Goal: Information Seeking & Learning: Learn about a topic

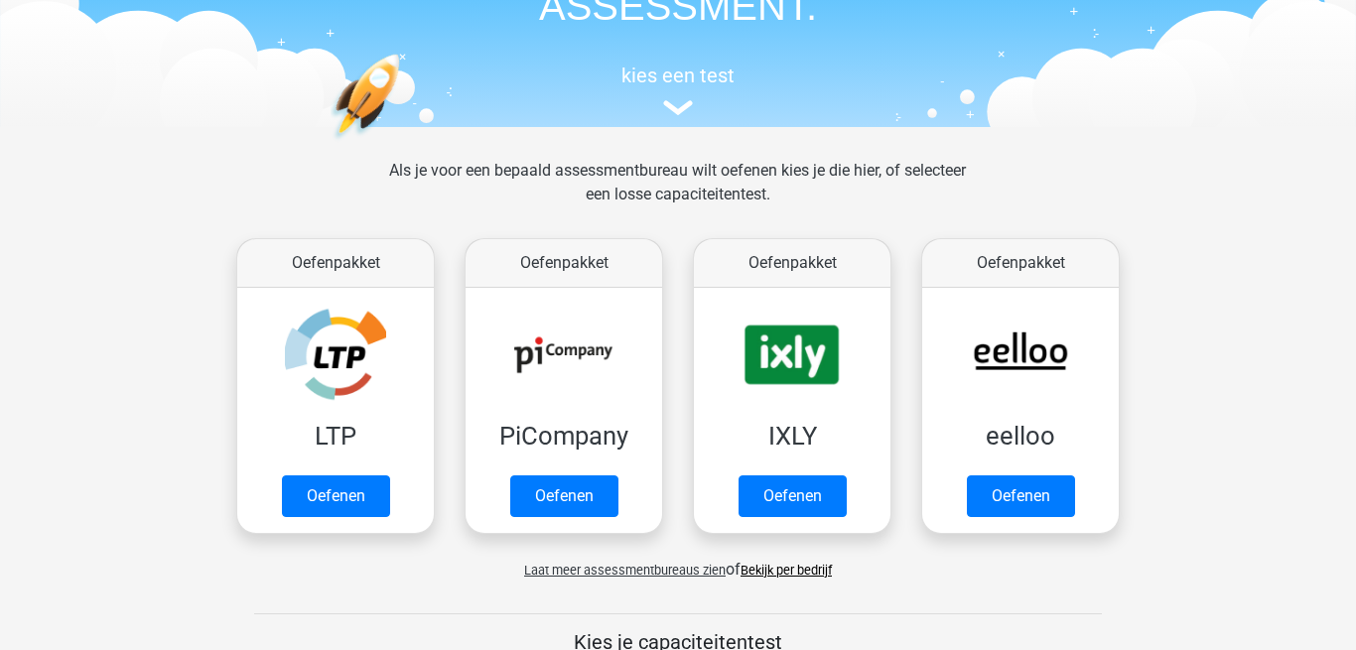
scroll to position [157, 0]
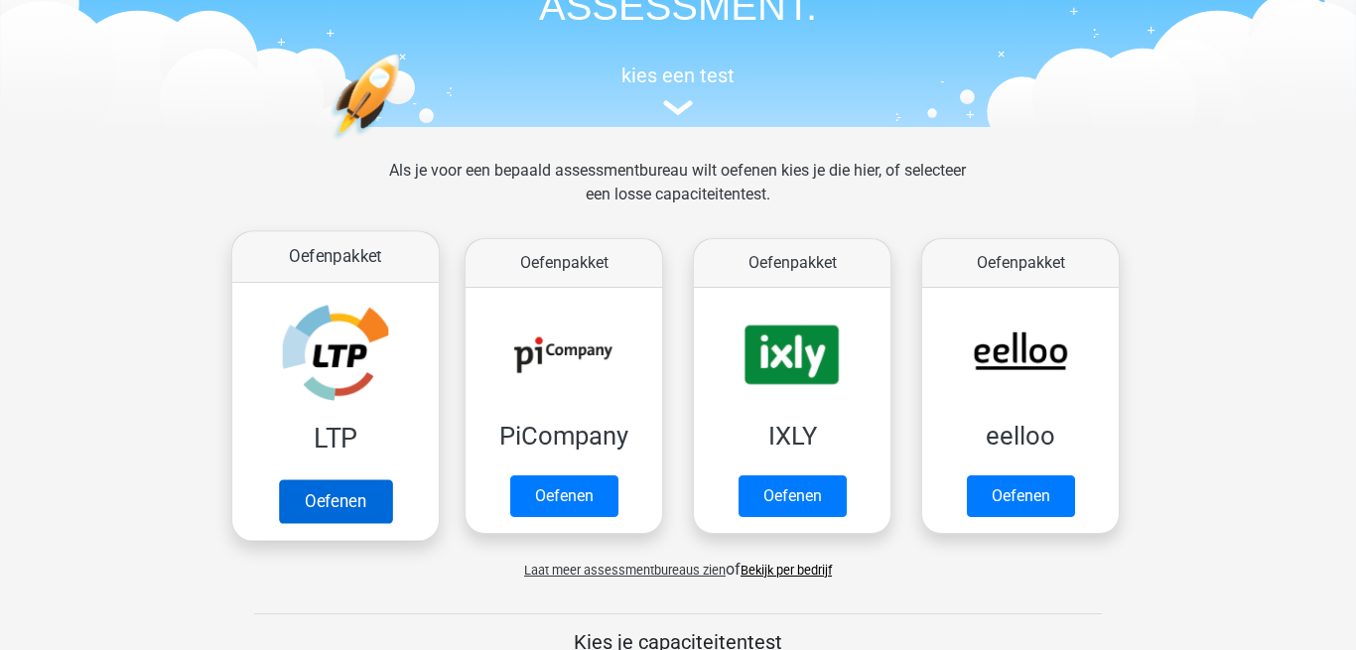
click at [327, 503] on link "Oefenen" at bounding box center [335, 502] width 113 height 44
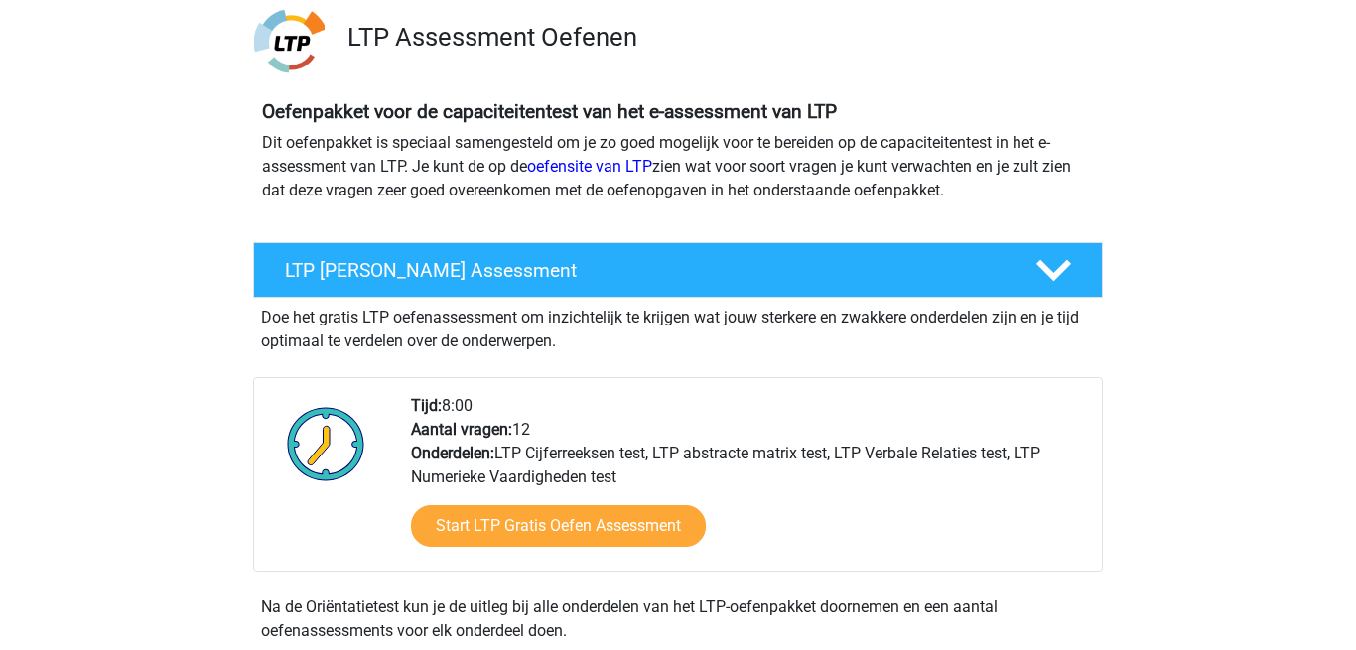
scroll to position [142, 0]
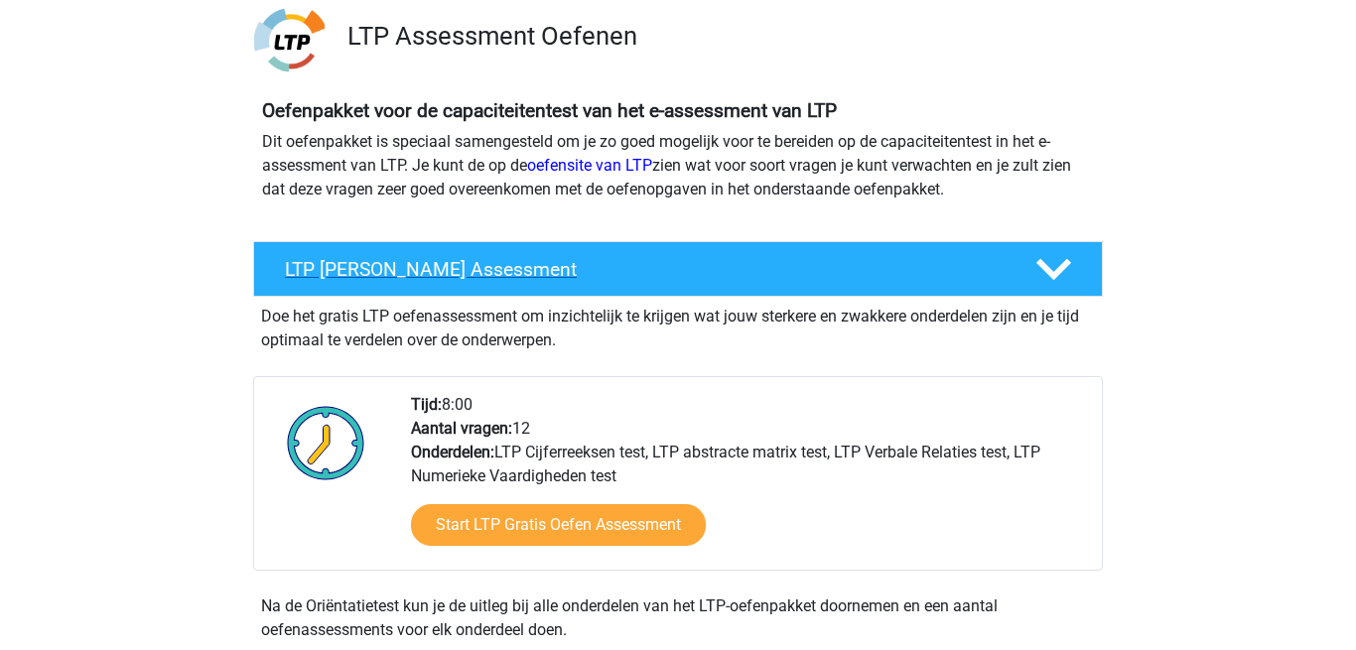
click at [456, 267] on h4 "LTP Gratis Oefen Assessment" at bounding box center [644, 269] width 719 height 23
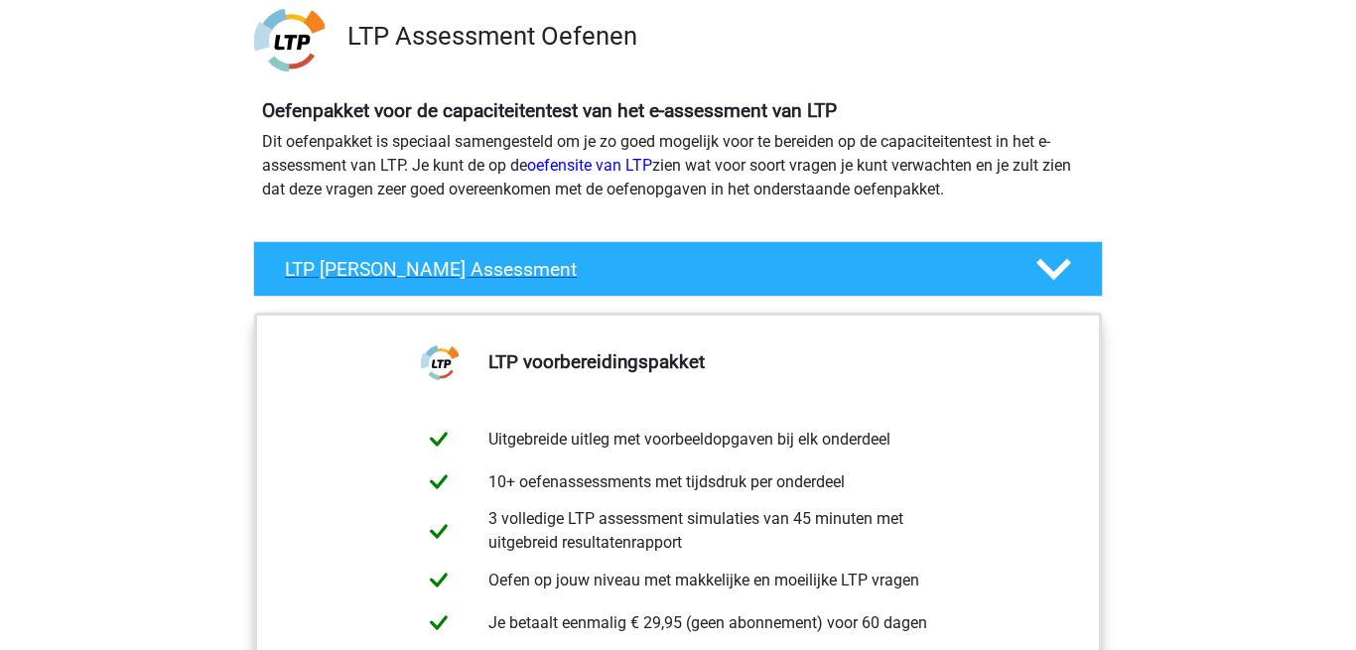
click at [492, 262] on h4 "LTP Gratis Oefen Assessment" at bounding box center [644, 269] width 719 height 23
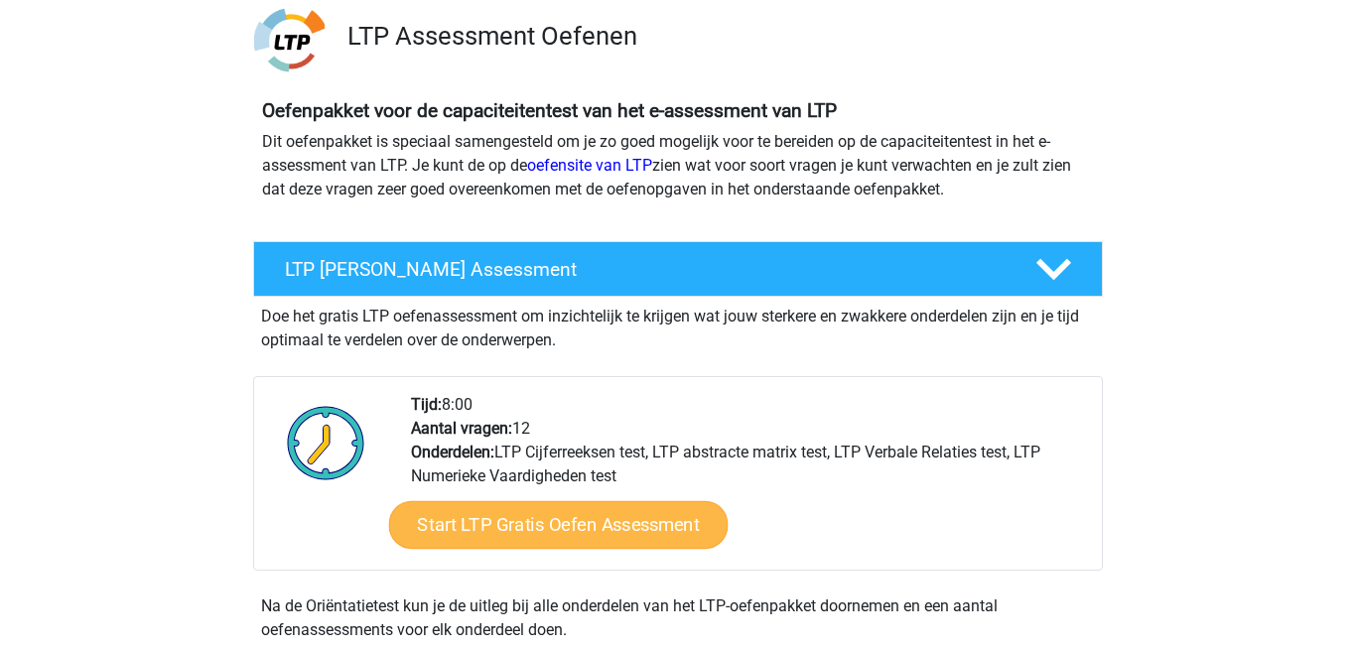
click at [503, 529] on link "Start LTP Gratis Oefen Assessment" at bounding box center [559, 525] width 340 height 48
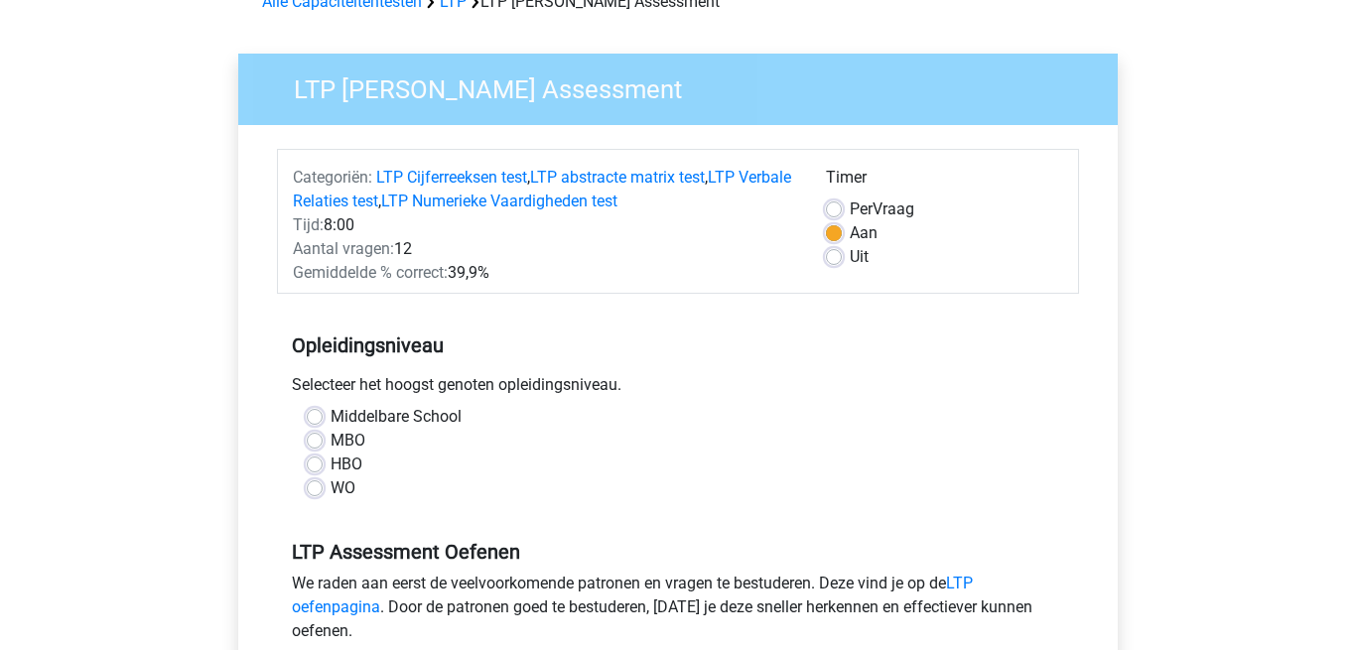
scroll to position [112, 0]
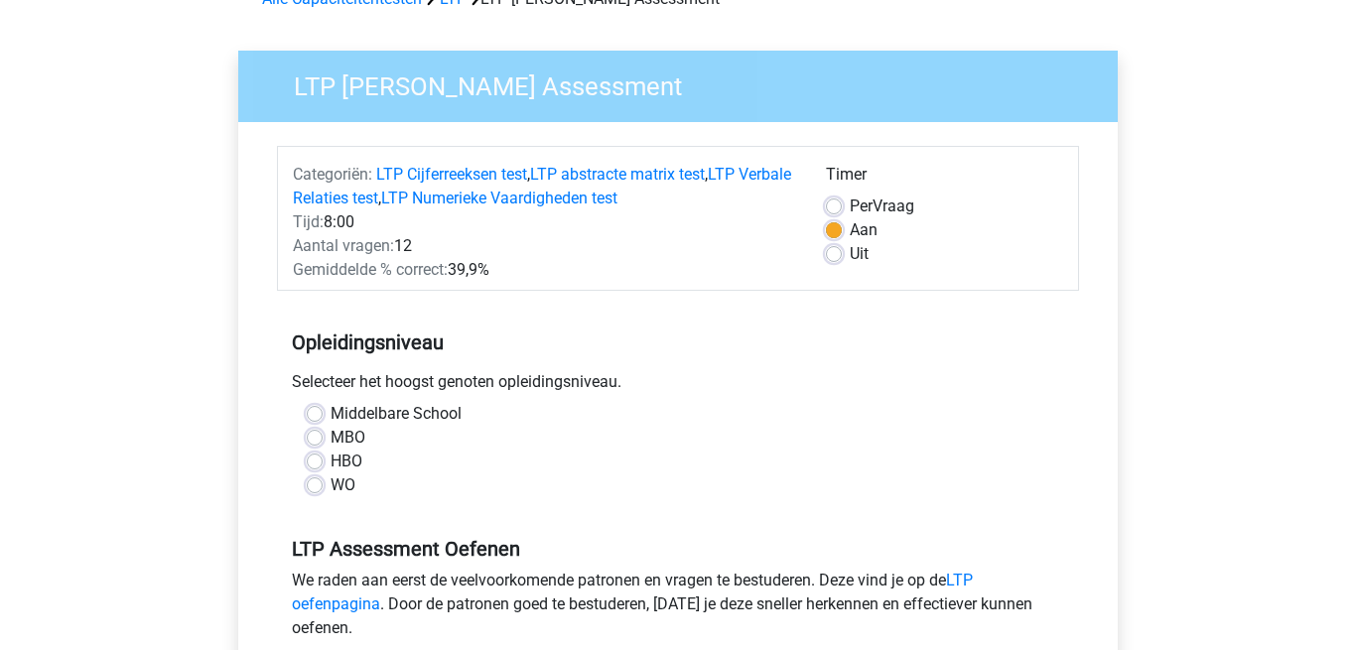
click at [324, 434] on div "MBO" at bounding box center [678, 438] width 743 height 24
click at [331, 436] on label "MBO" at bounding box center [348, 438] width 35 height 24
click at [318, 436] on input "MBO" at bounding box center [315, 436] width 16 height 20
radio input "true"
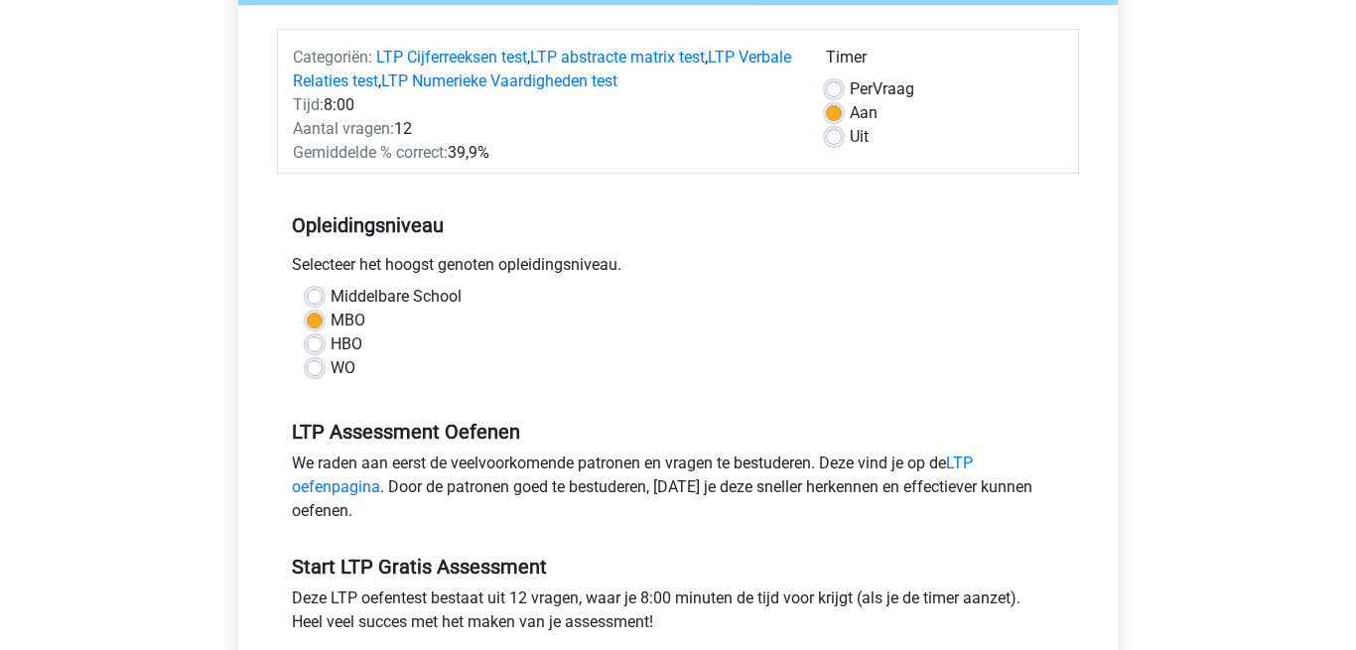
scroll to position [236, 0]
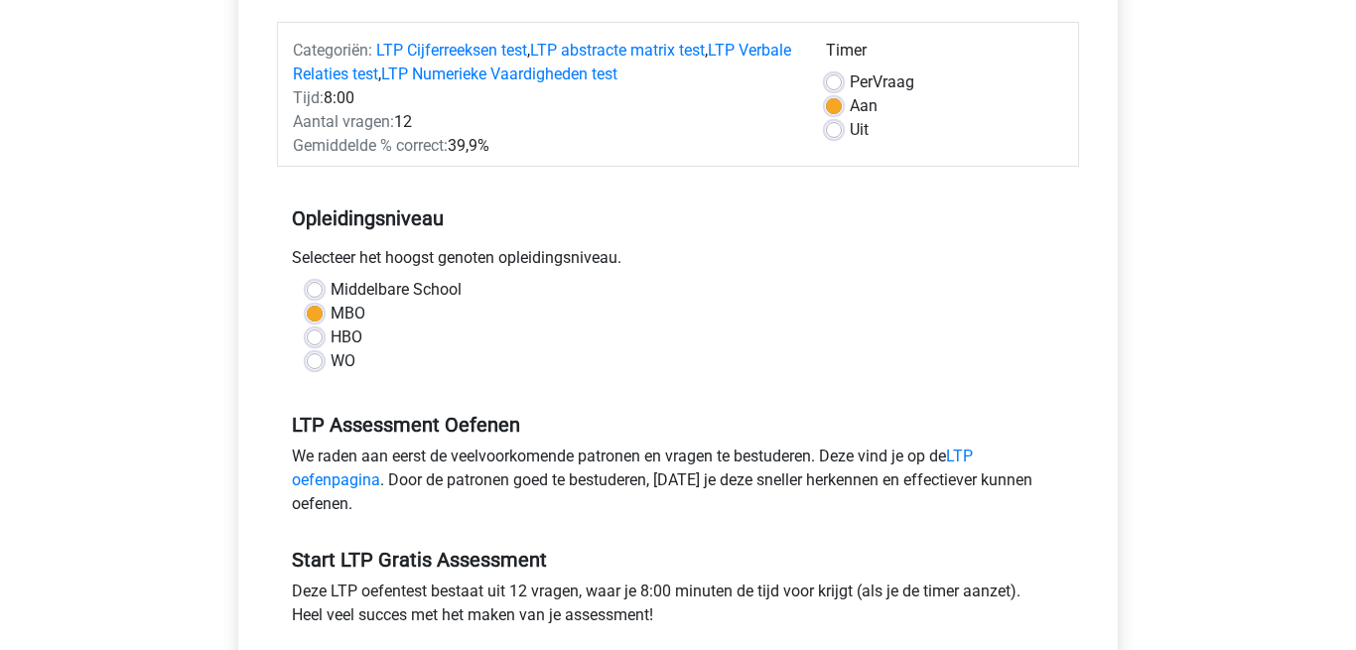
click at [331, 330] on label "HBO" at bounding box center [347, 338] width 32 height 24
click at [318, 330] on input "HBO" at bounding box center [315, 336] width 16 height 20
radio input "true"
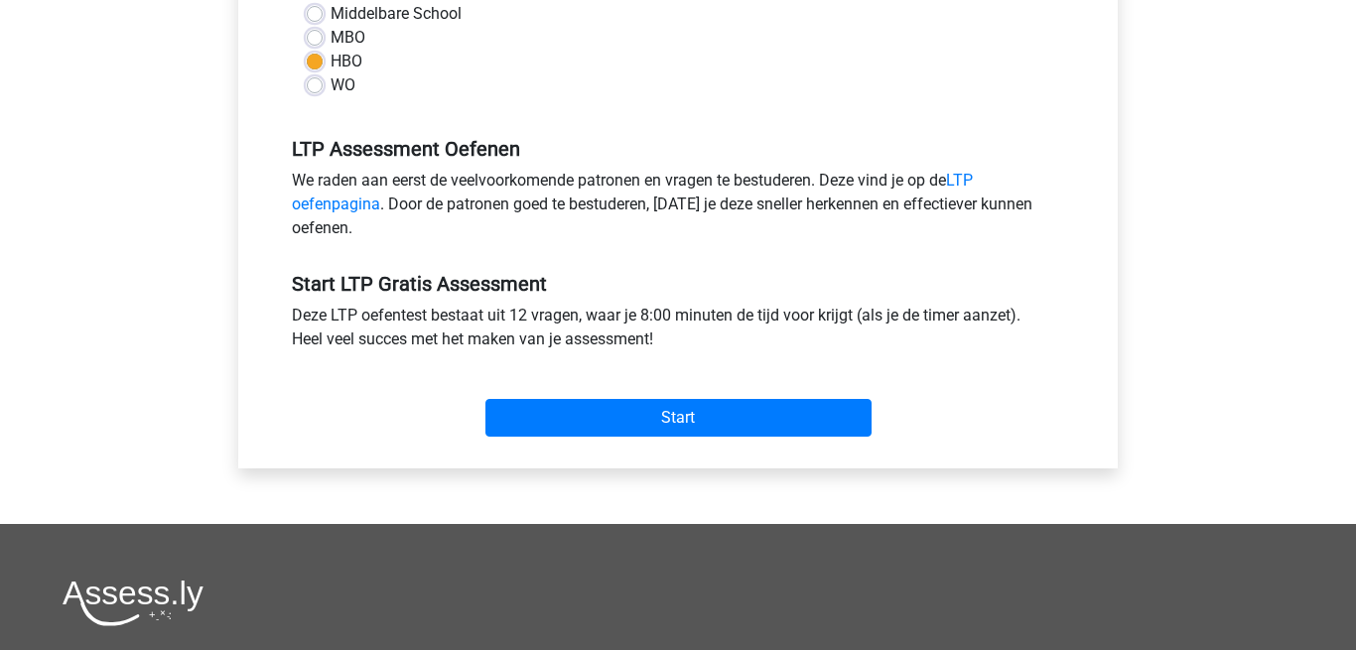
scroll to position [515, 0]
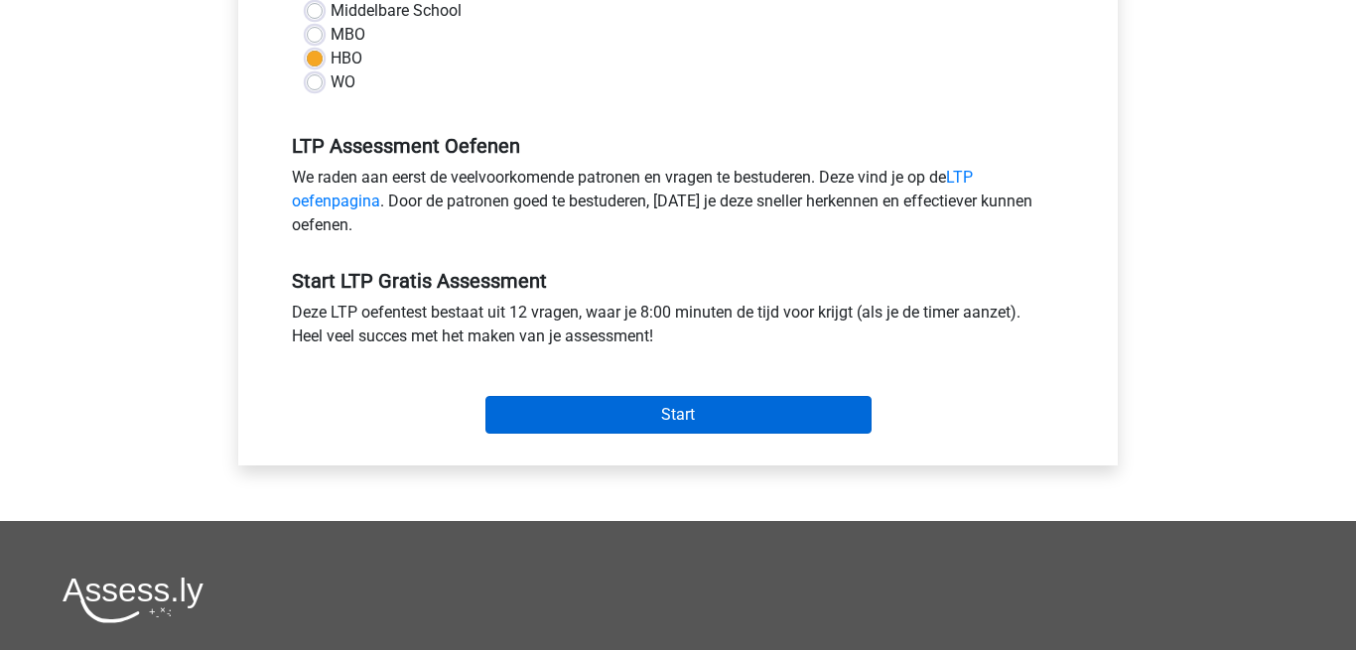
click at [552, 409] on input "Start" at bounding box center [679, 415] width 386 height 38
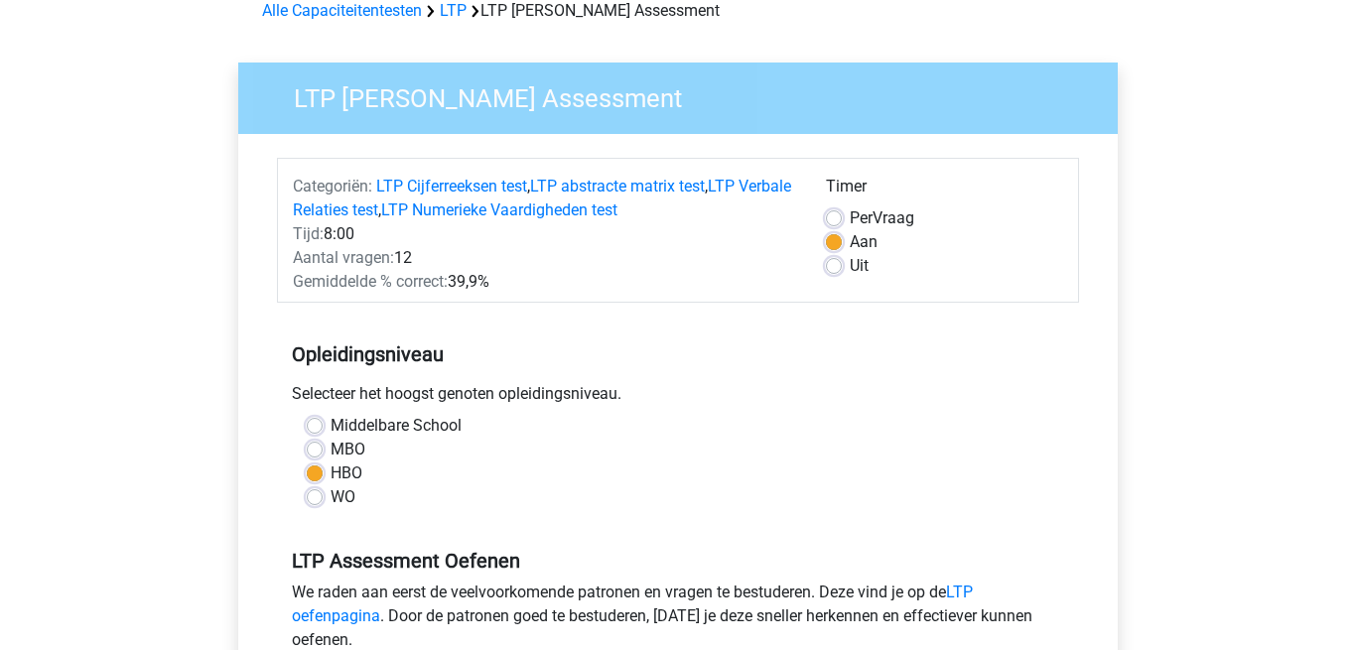
scroll to position [84, 0]
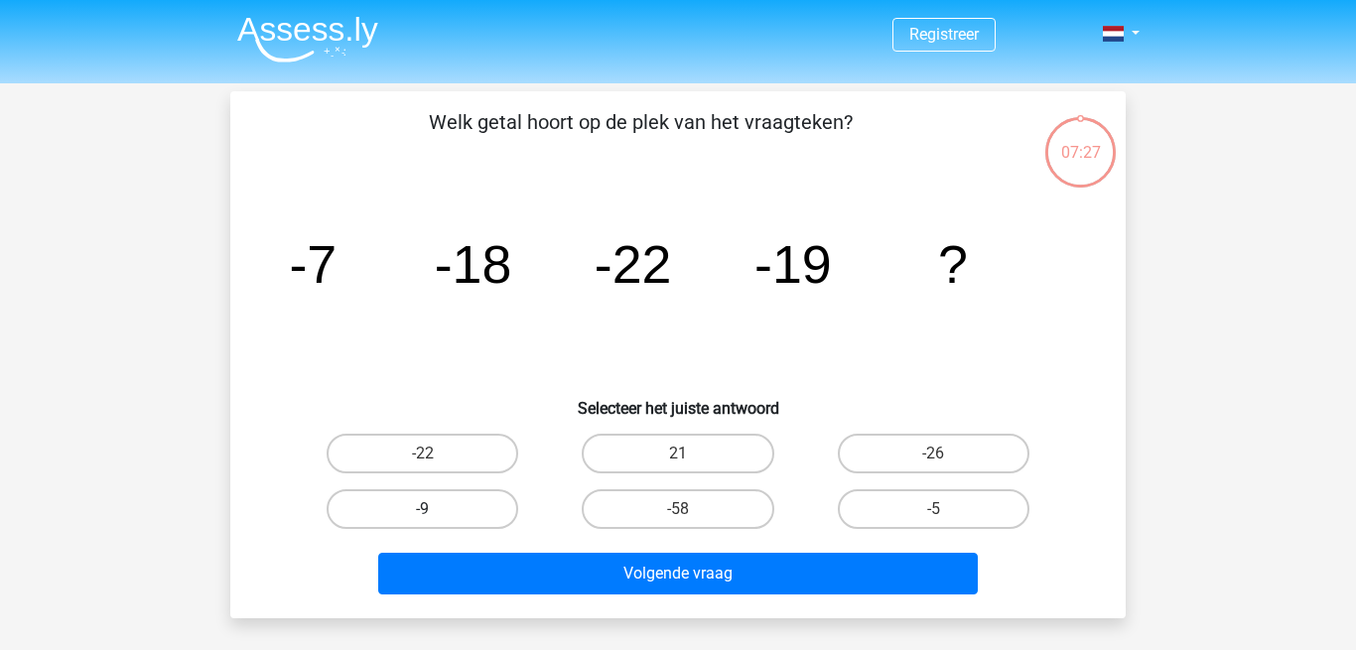
click at [411, 517] on label "-9" at bounding box center [423, 510] width 192 height 40
click at [423, 517] on input "-9" at bounding box center [429, 515] width 13 height 13
radio input "true"
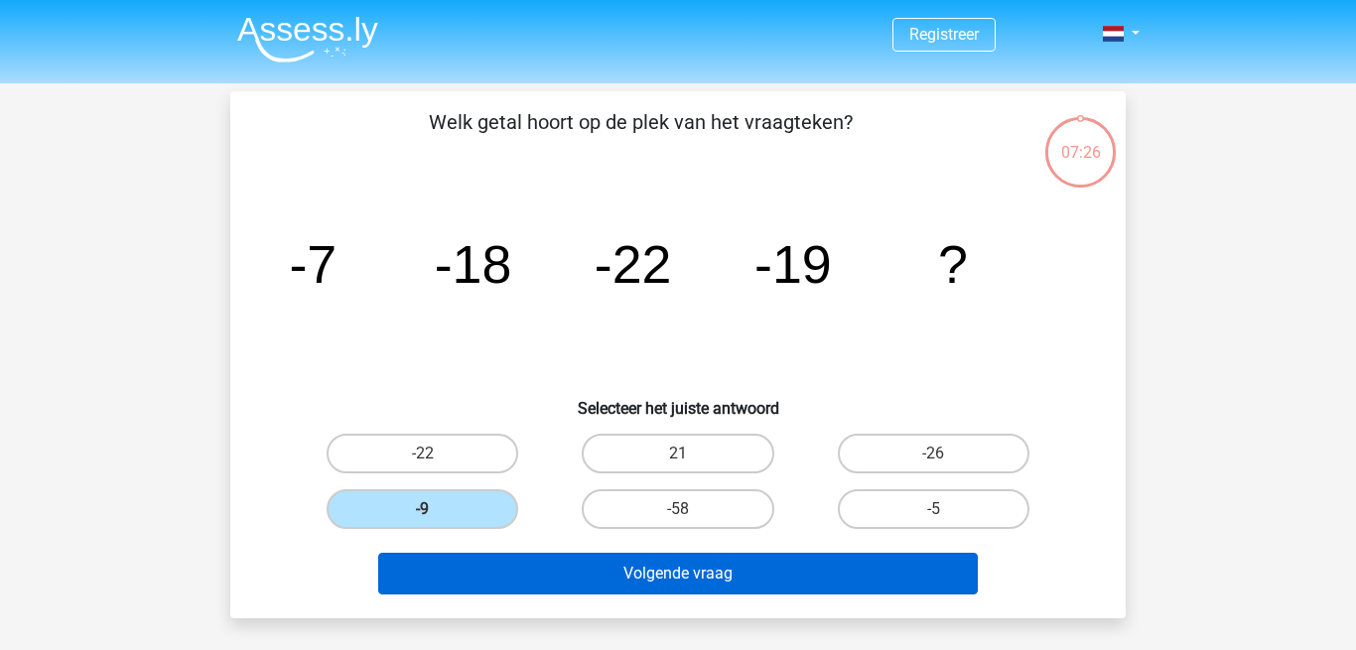
click at [486, 580] on button "Volgende vraag" at bounding box center [678, 574] width 601 height 42
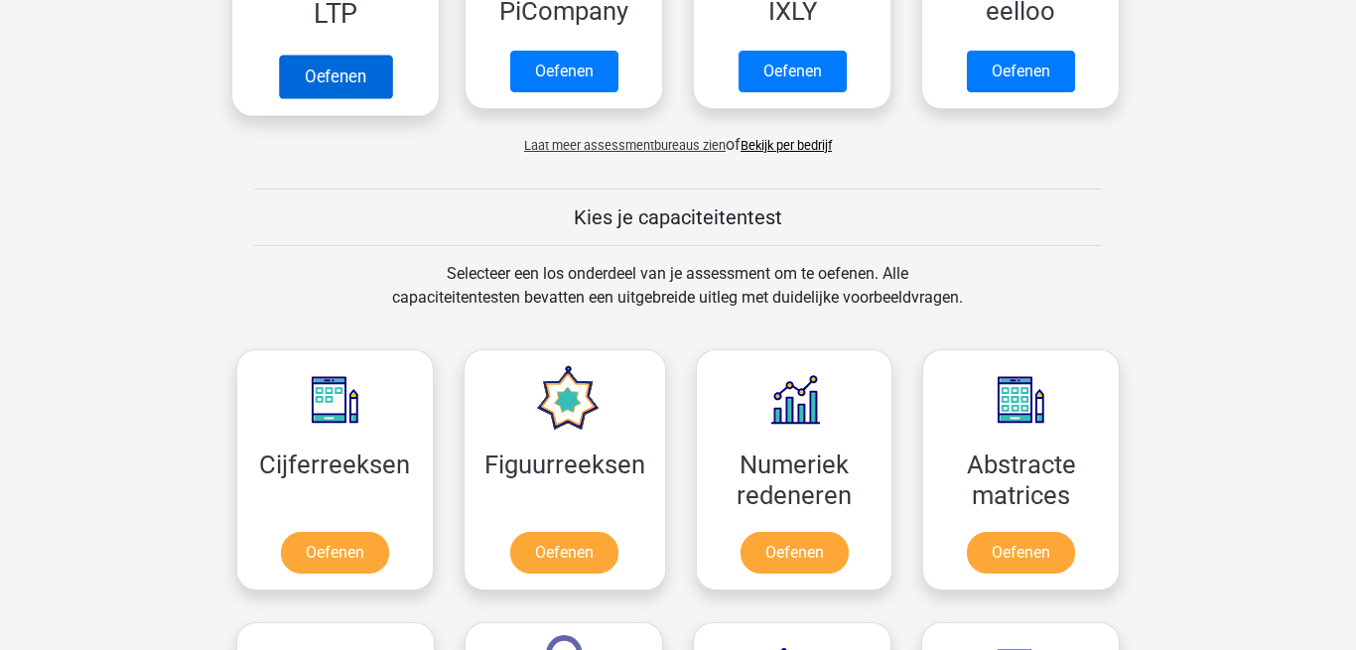
scroll to position [711, 0]
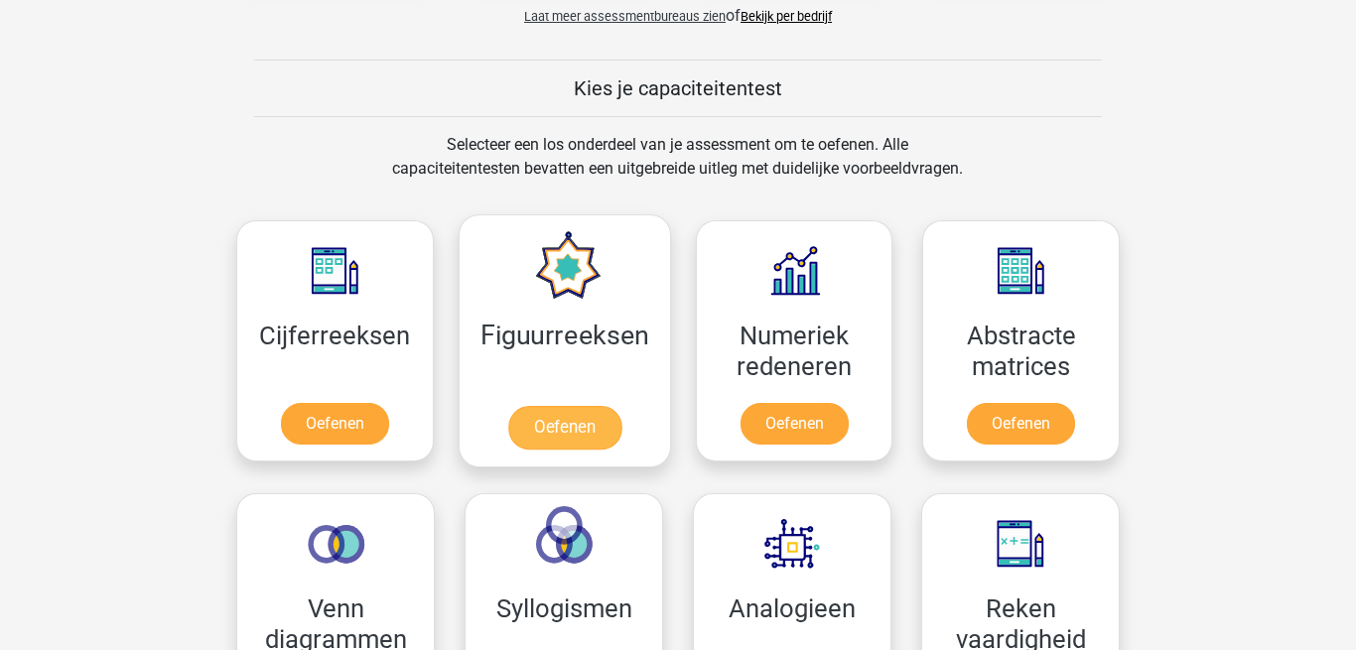
click at [577, 432] on link "Oefenen" at bounding box center [563, 428] width 113 height 44
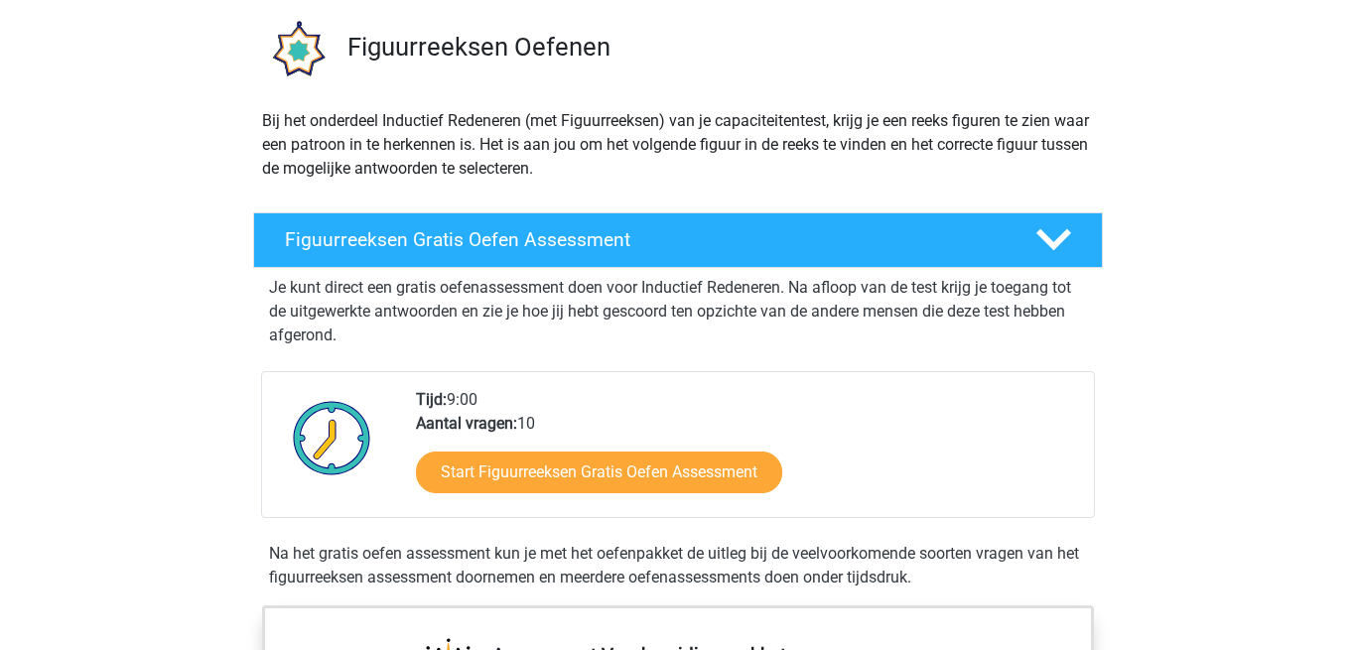
scroll to position [141, 0]
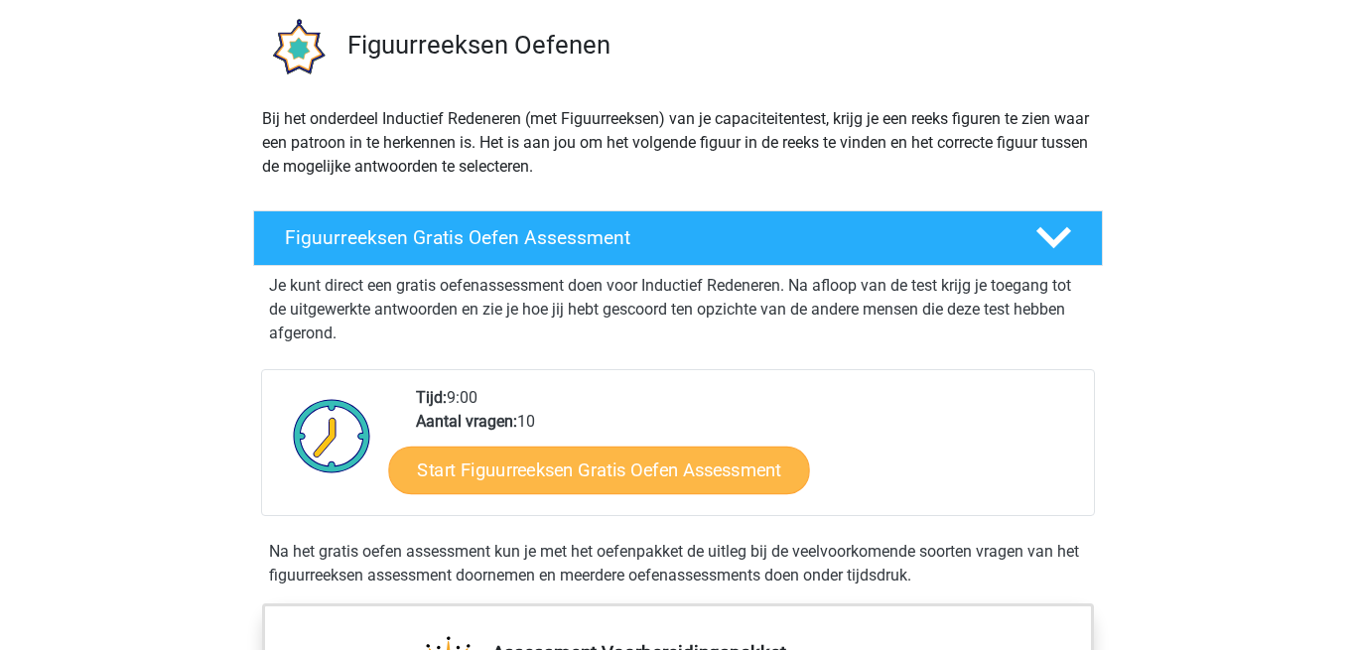
click at [545, 472] on link "Start Figuurreeksen Gratis Oefen Assessment" at bounding box center [599, 470] width 421 height 48
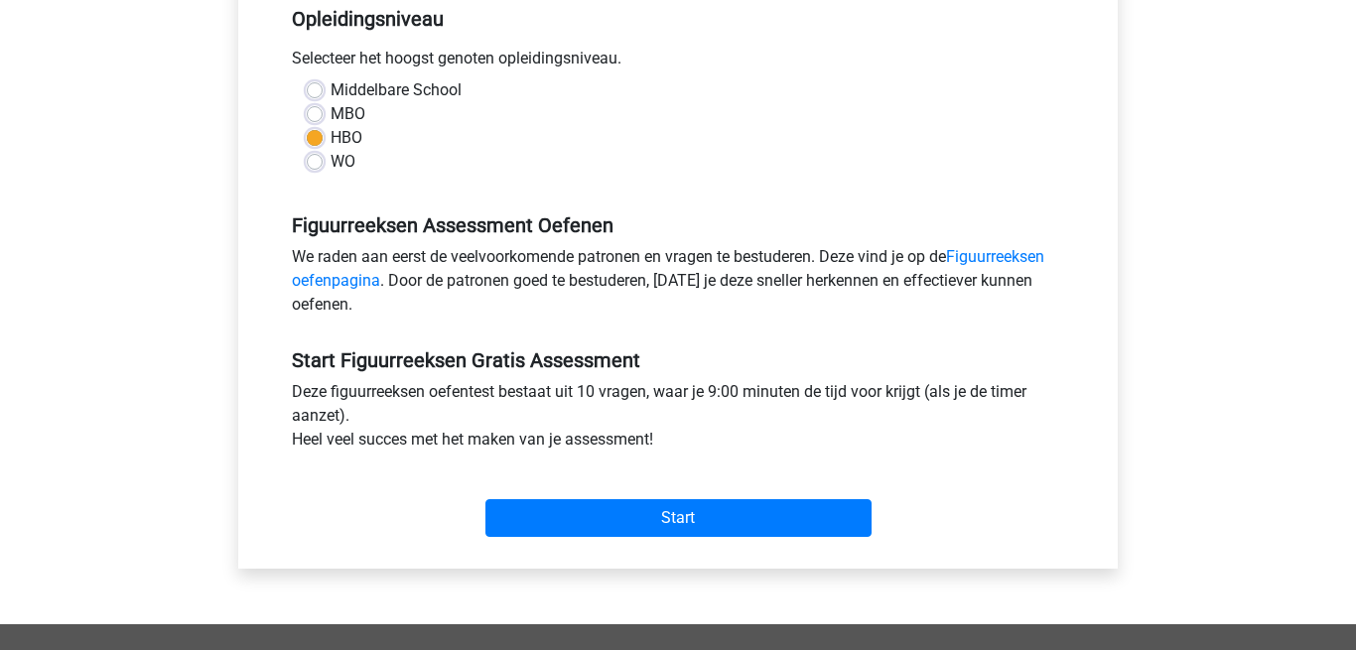
scroll to position [421, 0]
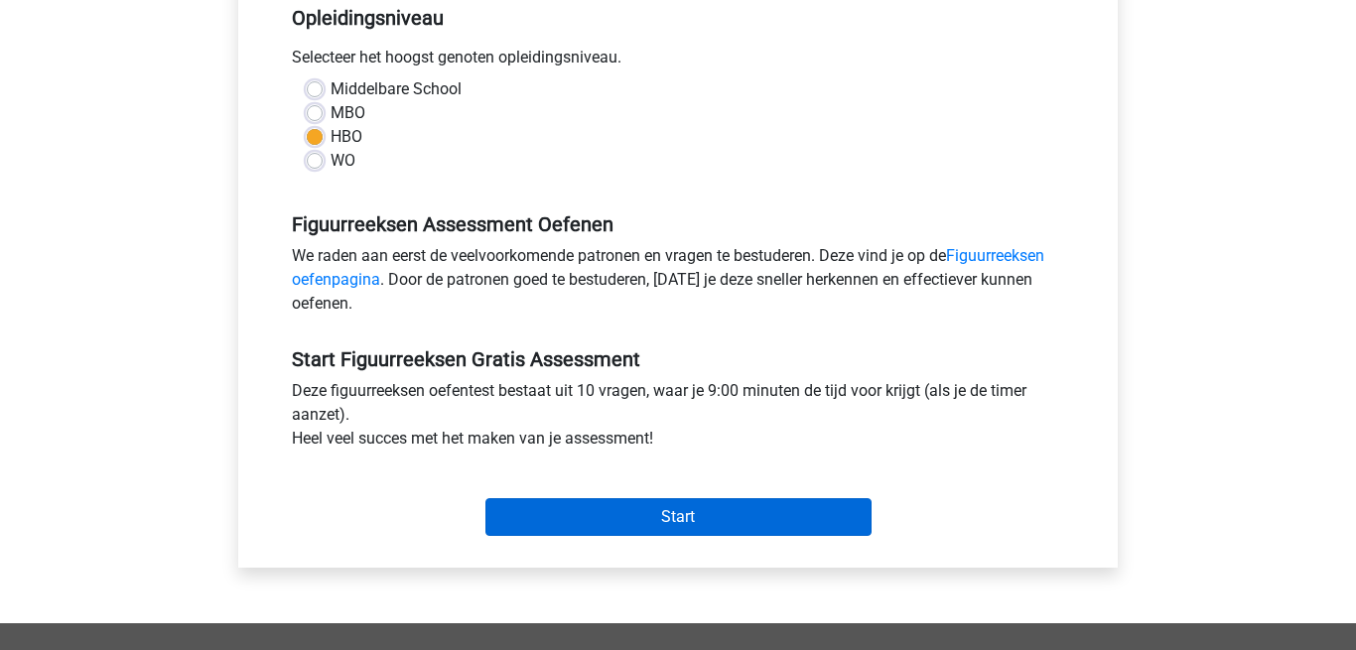
click at [590, 515] on input "Start" at bounding box center [679, 517] width 386 height 38
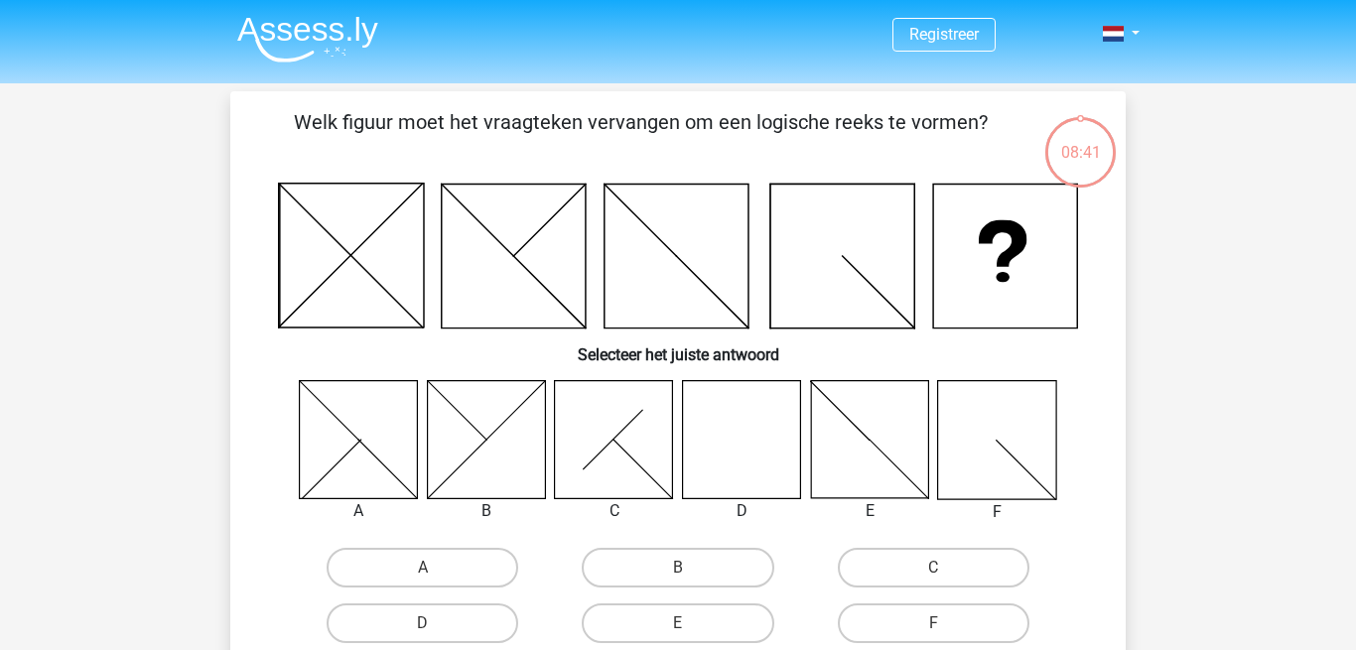
click at [754, 453] on icon at bounding box center [742, 439] width 118 height 118
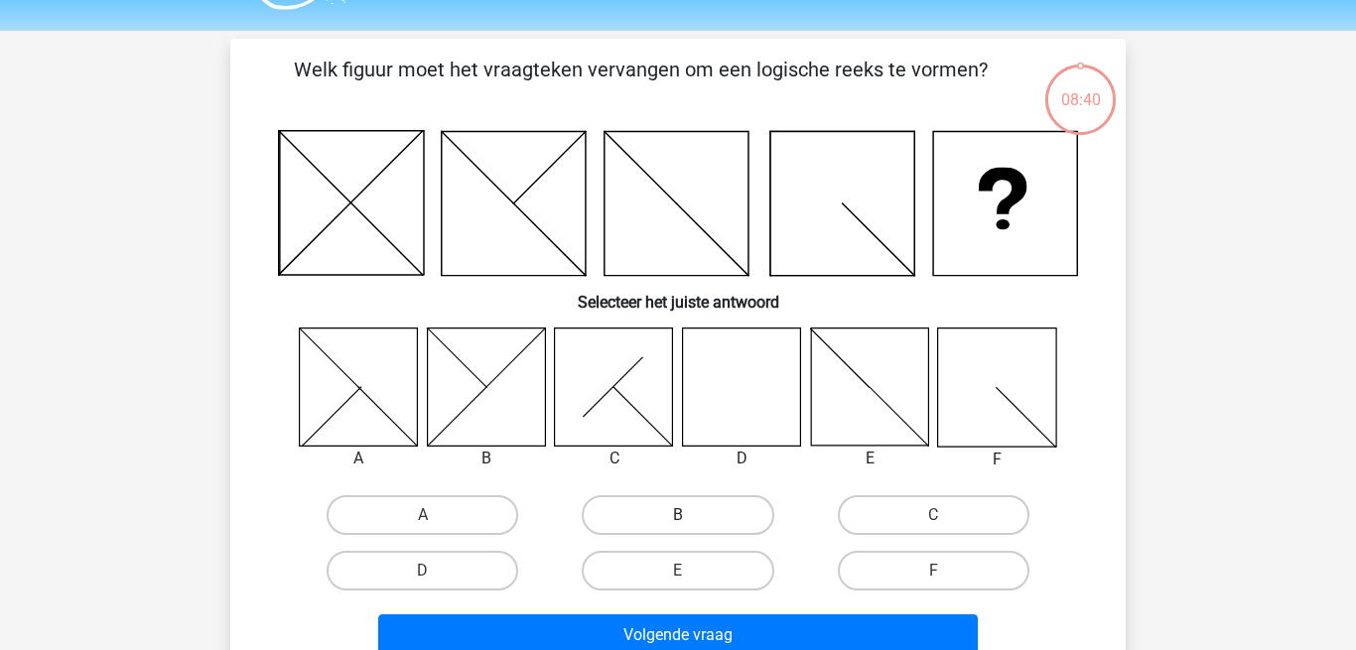
scroll to position [67, 0]
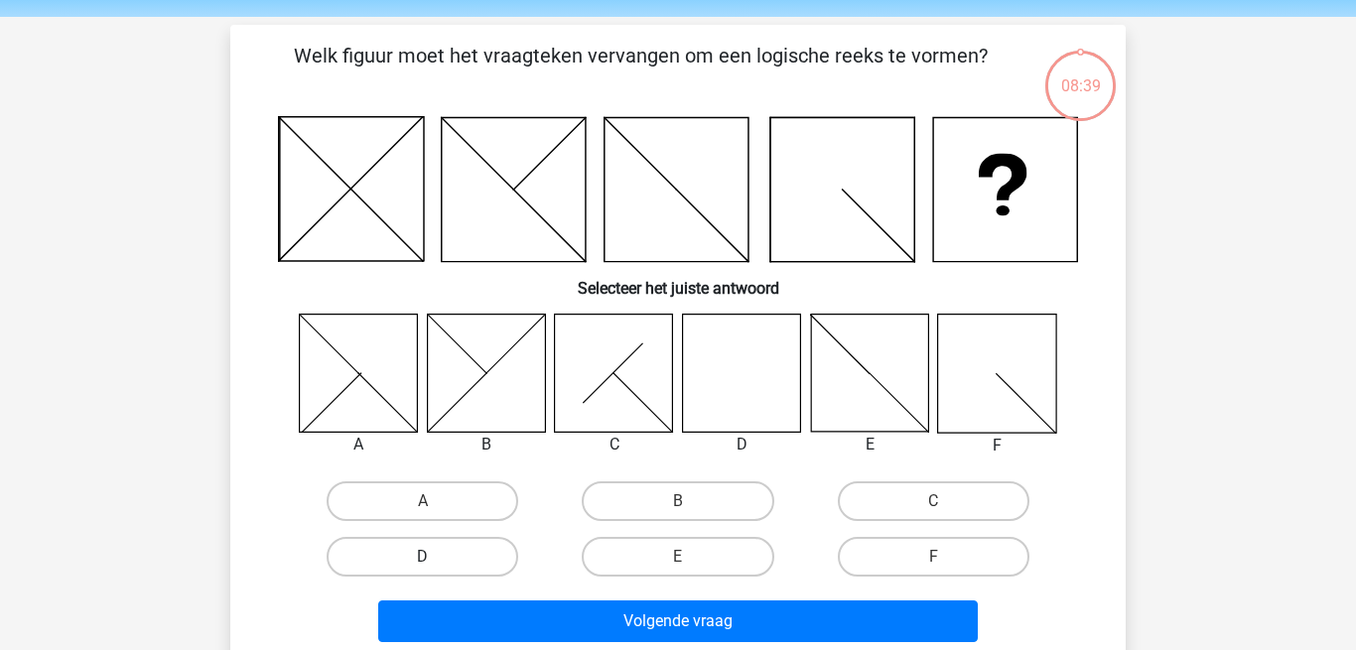
click at [471, 556] on label "D" at bounding box center [423, 557] width 192 height 40
click at [436, 557] on input "D" at bounding box center [429, 563] width 13 height 13
radio input "true"
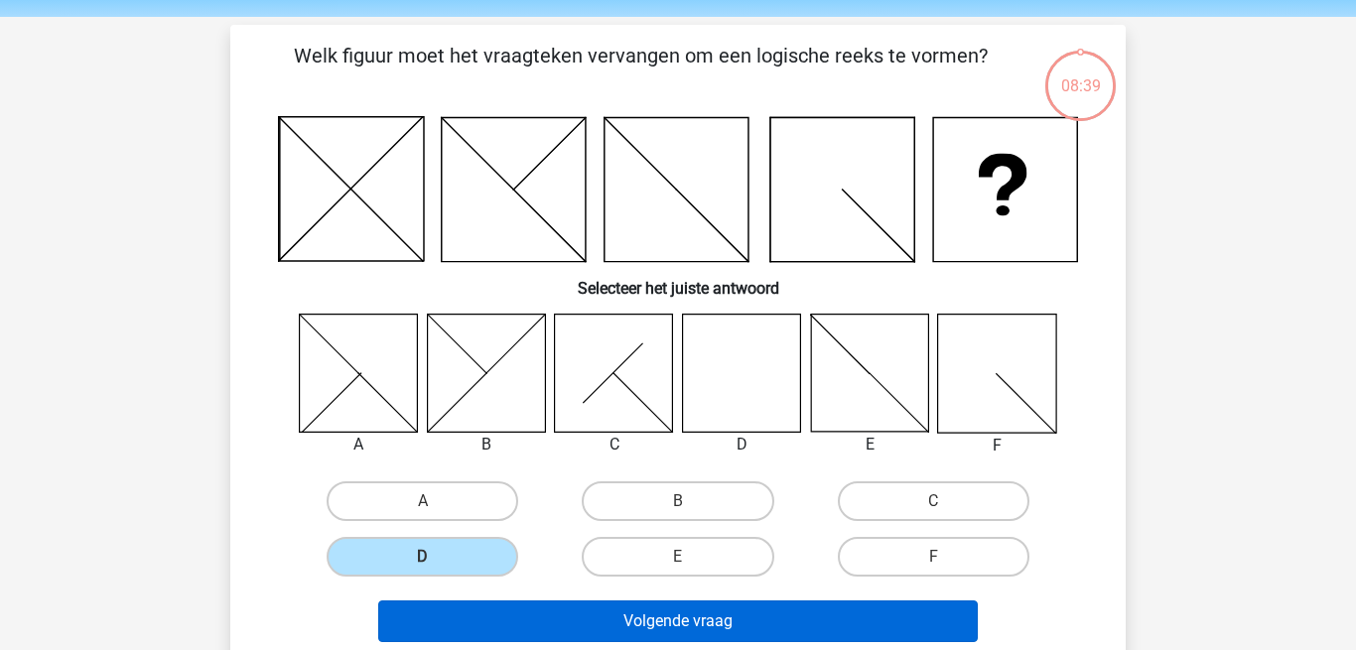
click at [508, 619] on button "Volgende vraag" at bounding box center [678, 622] width 601 height 42
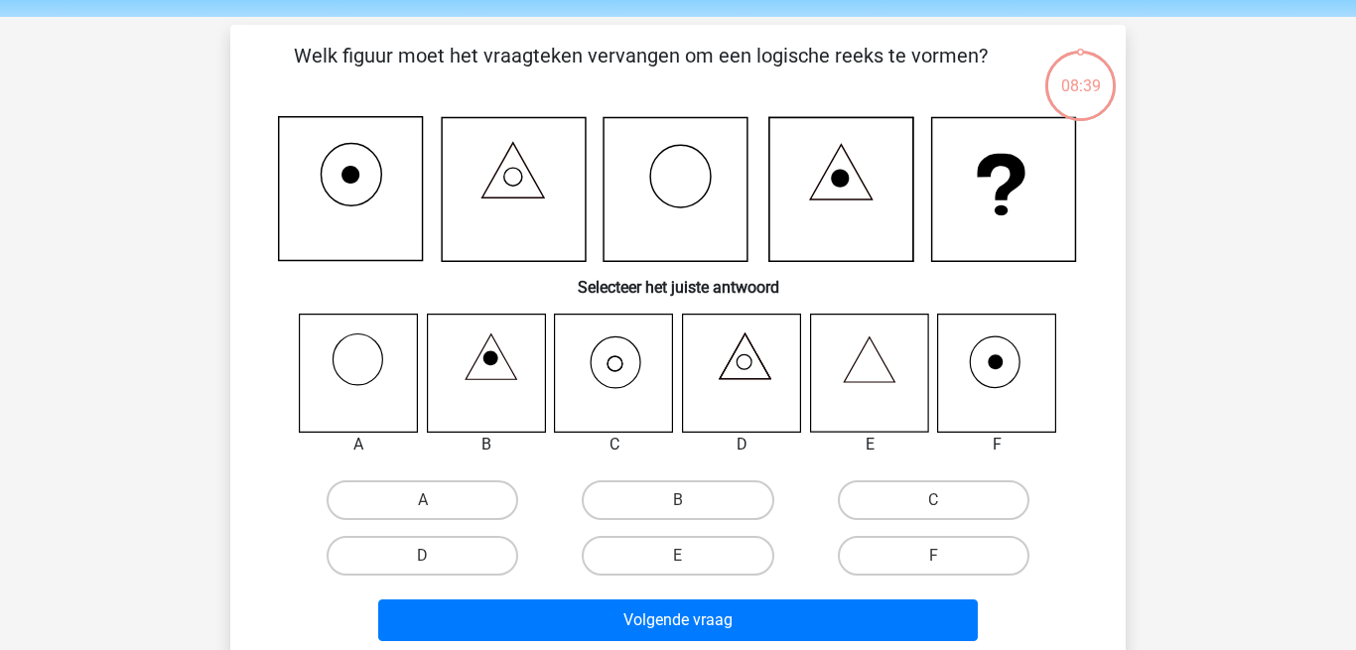
scroll to position [91, 0]
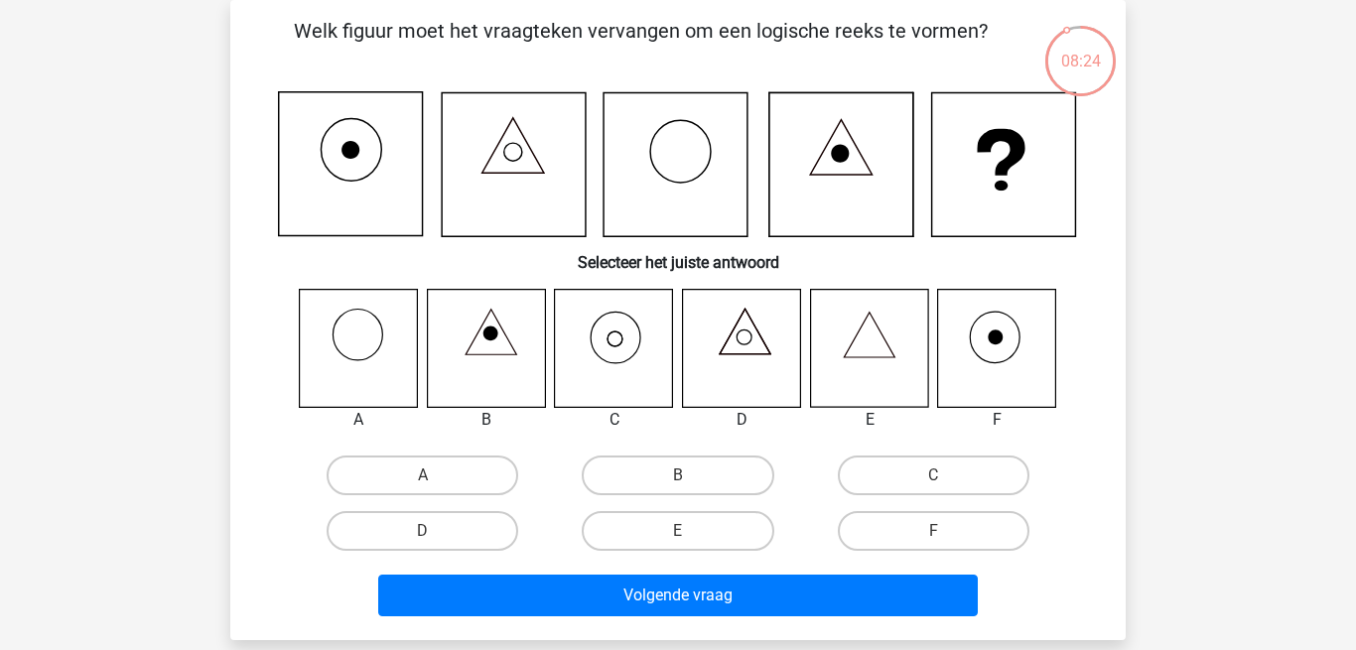
click at [629, 363] on icon at bounding box center [614, 348] width 118 height 118
click at [897, 479] on label "C" at bounding box center [934, 476] width 192 height 40
click at [933, 479] on input "C" at bounding box center [939, 482] width 13 height 13
radio input "true"
click at [822, 571] on div "Volgende vraag" at bounding box center [678, 592] width 832 height 66
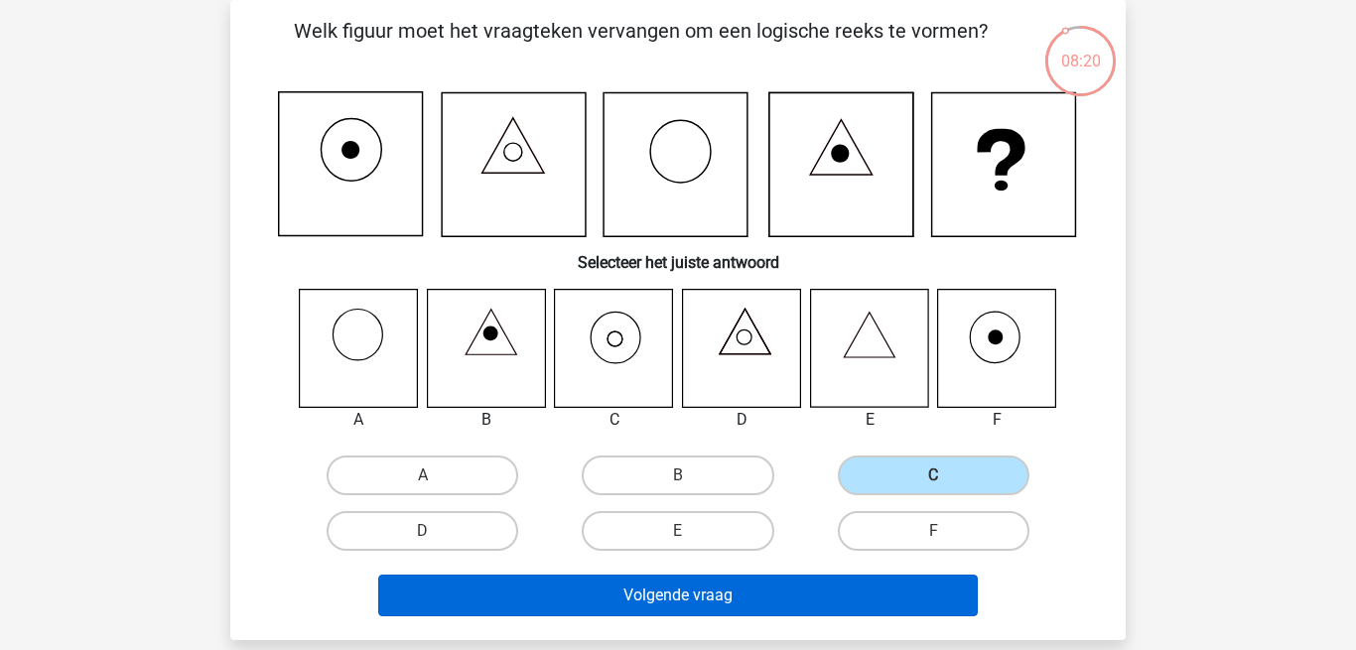
click at [724, 596] on button "Volgende vraag" at bounding box center [678, 596] width 601 height 42
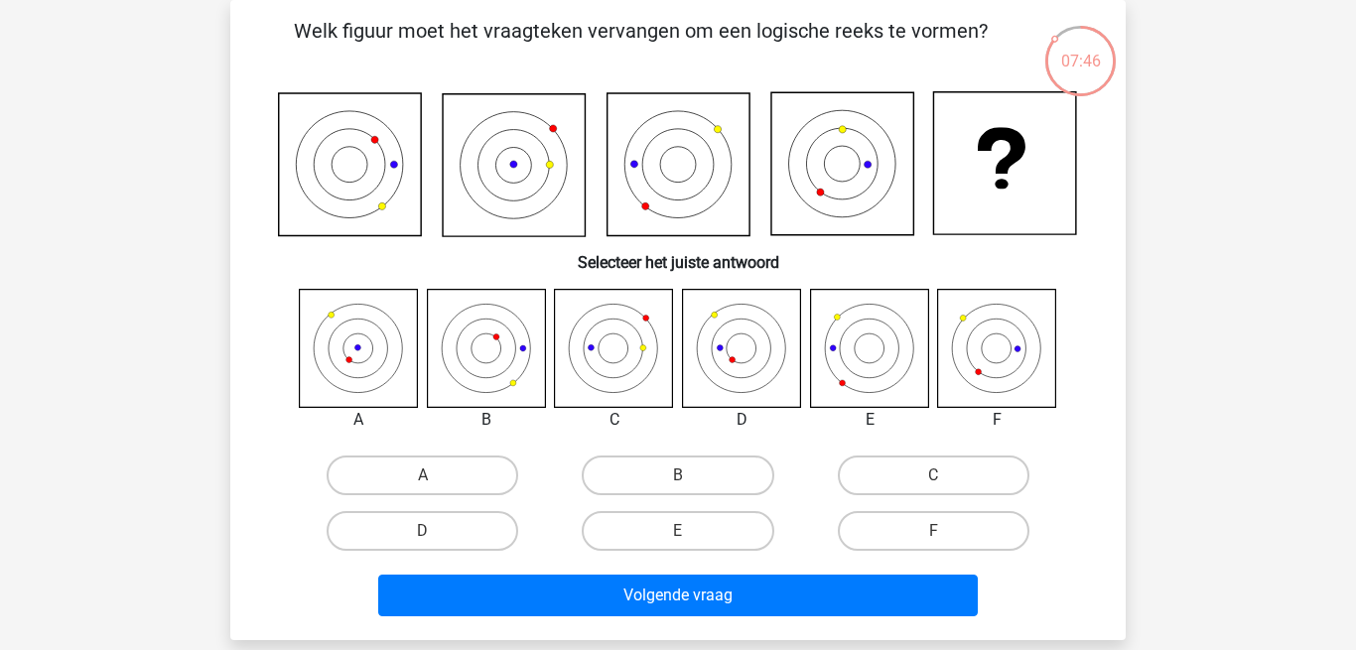
click at [732, 355] on icon at bounding box center [742, 348] width 118 height 118
click at [398, 530] on label "D" at bounding box center [423, 531] width 192 height 40
click at [423, 531] on input "D" at bounding box center [429, 537] width 13 height 13
radio input "true"
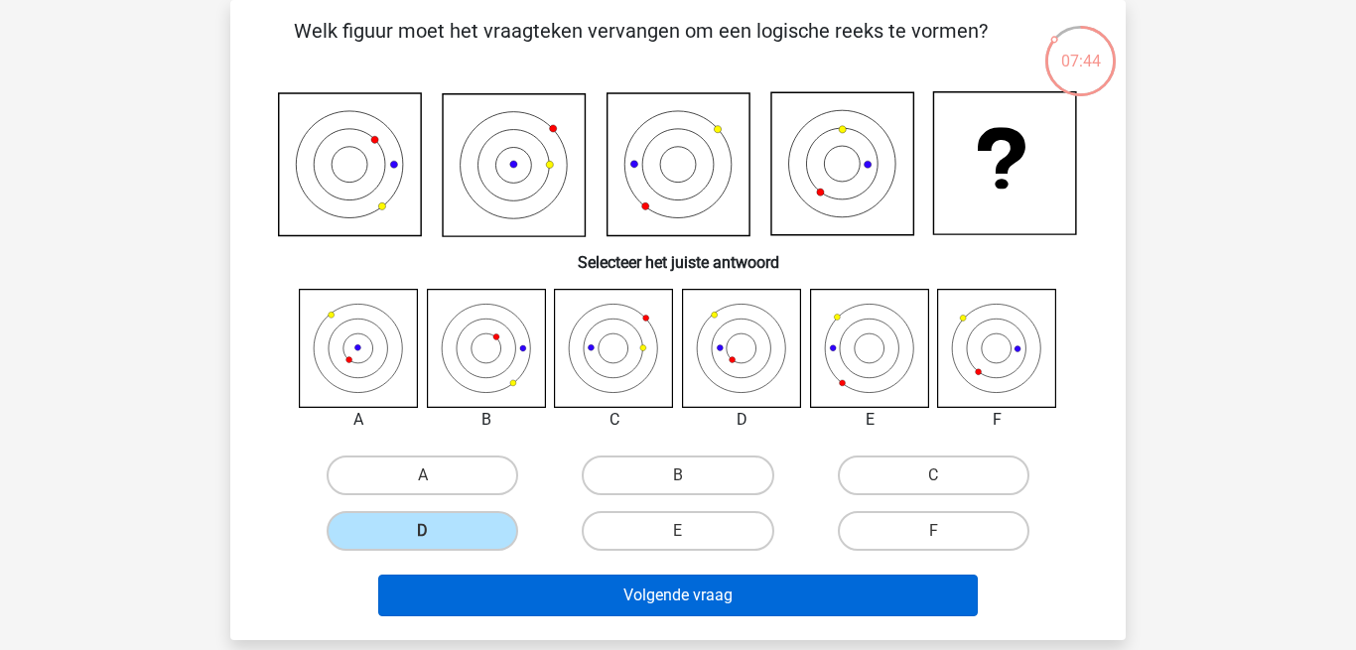
click at [506, 596] on button "Volgende vraag" at bounding box center [678, 596] width 601 height 42
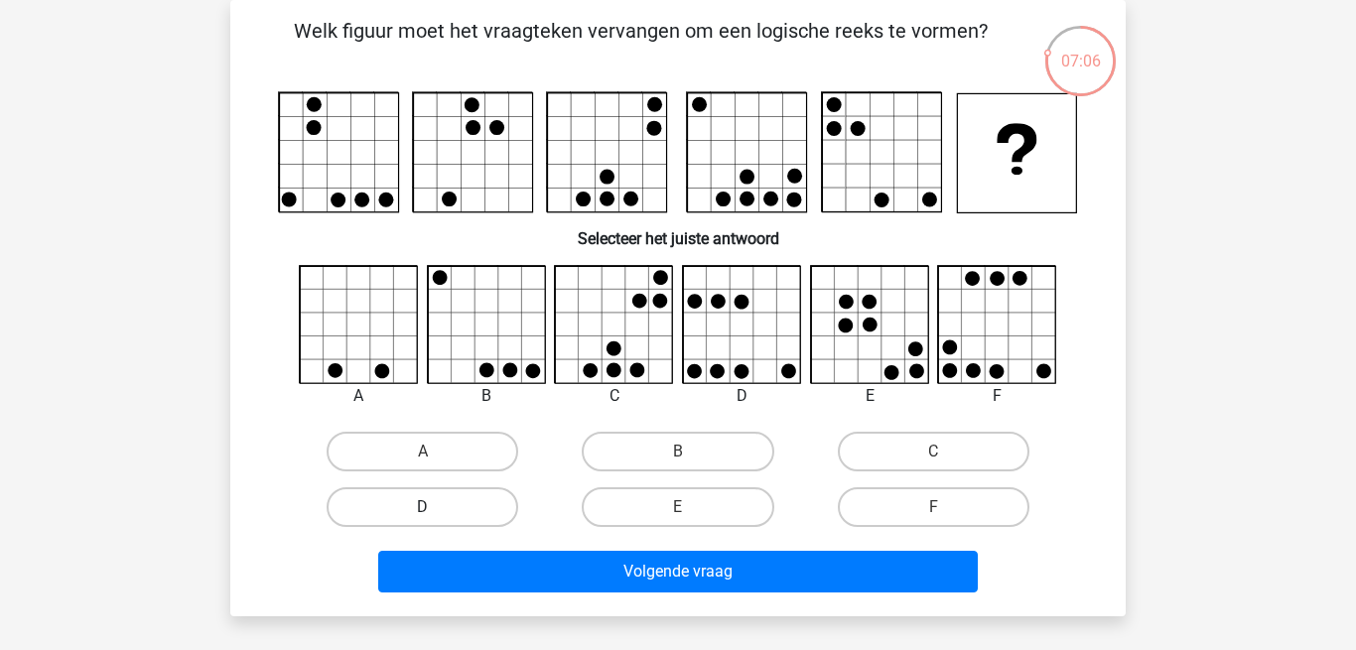
click at [461, 525] on label "D" at bounding box center [423, 508] width 192 height 40
click at [436, 520] on input "D" at bounding box center [429, 513] width 13 height 13
radio input "true"
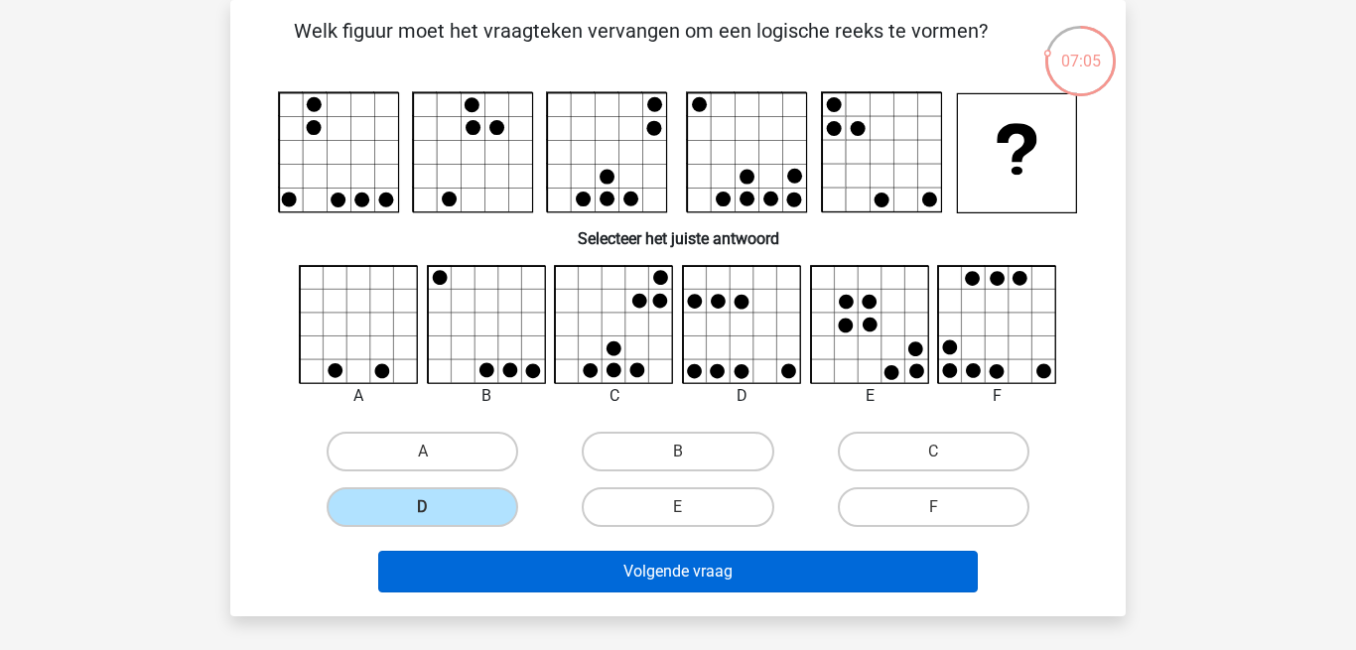
click at [470, 572] on button "Volgende vraag" at bounding box center [678, 572] width 601 height 42
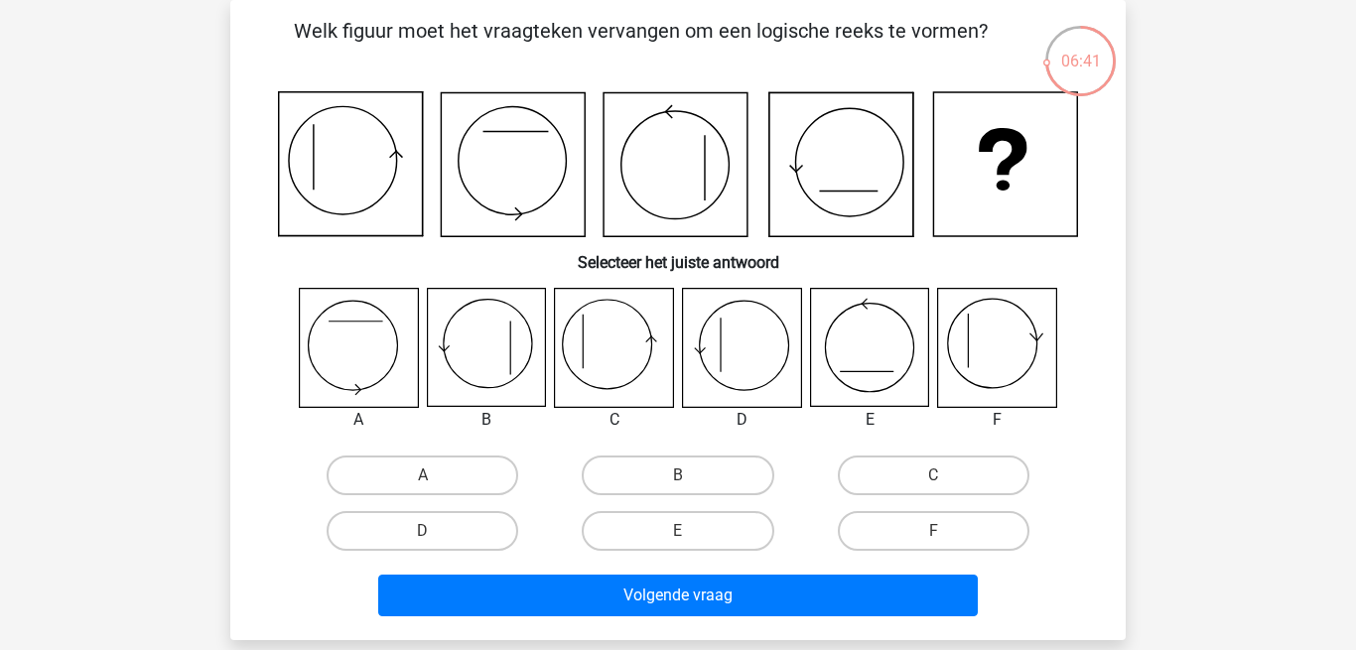
click at [661, 170] on icon at bounding box center [676, 165] width 144 height 144
click at [755, 356] on icon at bounding box center [742, 348] width 118 height 118
click at [912, 476] on label "C" at bounding box center [934, 476] width 192 height 40
click at [933, 476] on input "C" at bounding box center [939, 482] width 13 height 13
radio input "true"
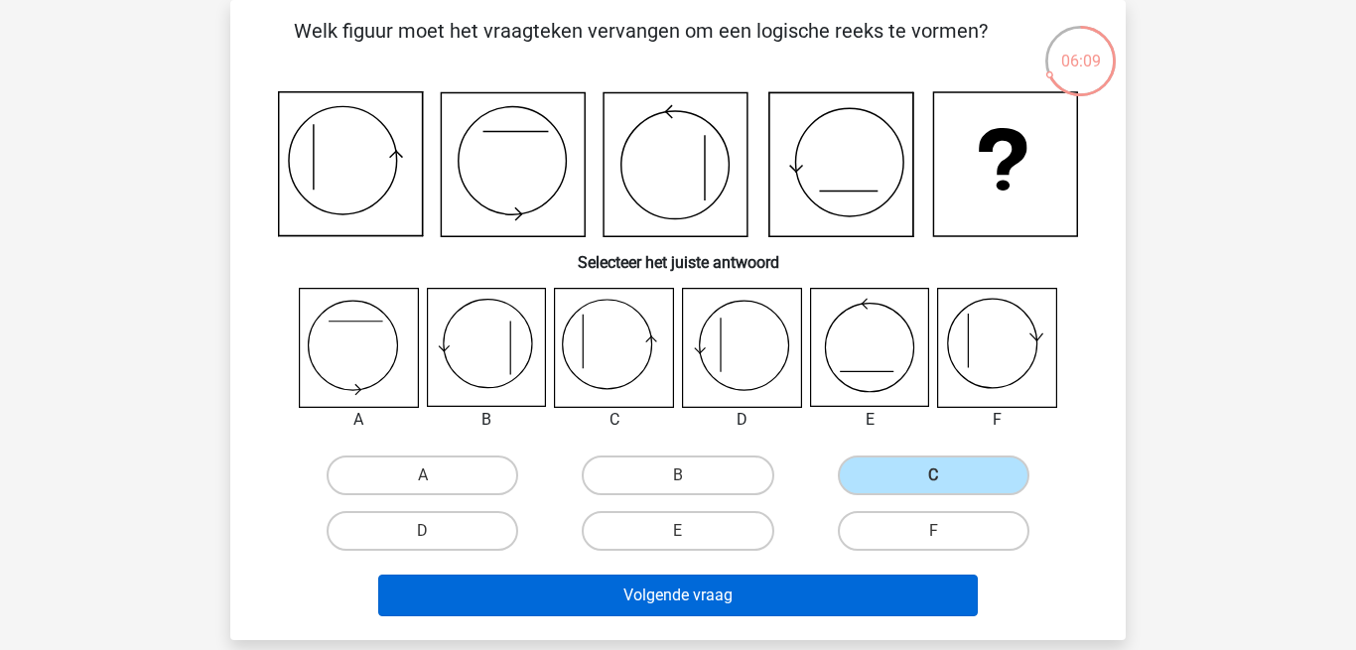
click at [754, 602] on button "Volgende vraag" at bounding box center [678, 596] width 601 height 42
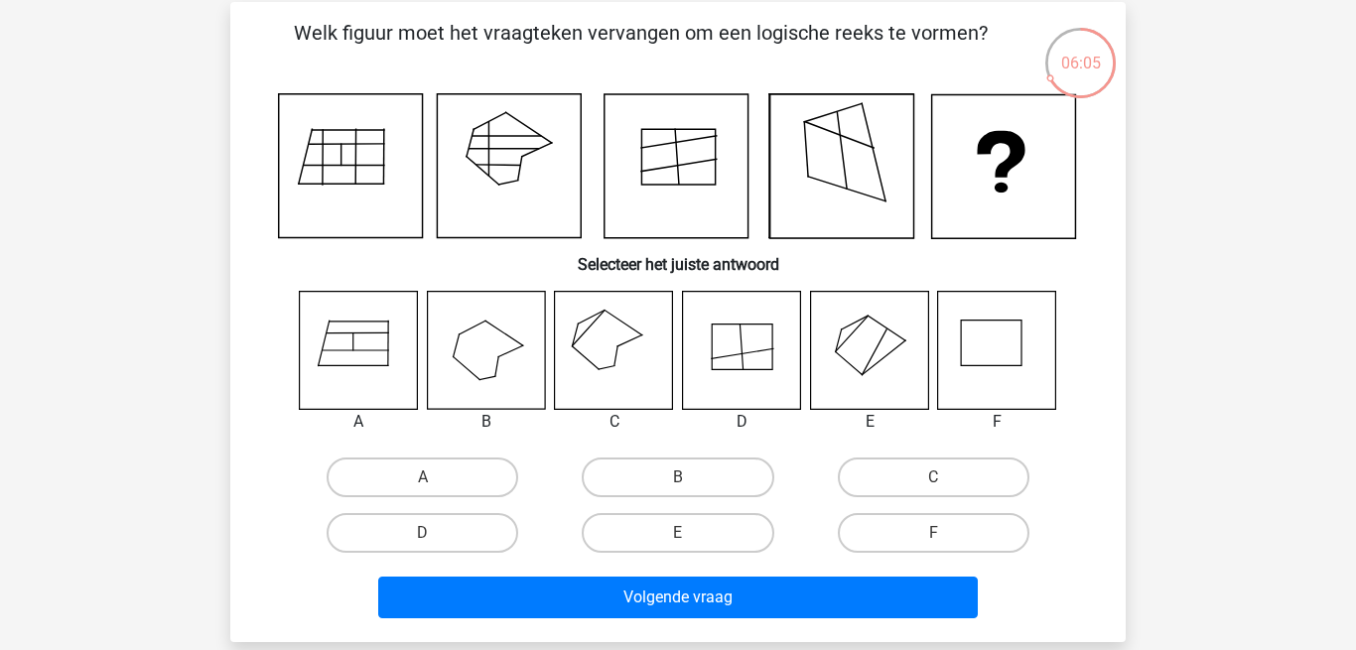
scroll to position [89, 0]
click at [748, 335] on icon at bounding box center [742, 350] width 118 height 118
click at [428, 471] on label "A" at bounding box center [423, 478] width 192 height 40
click at [428, 478] on input "A" at bounding box center [429, 484] width 13 height 13
radio input "true"
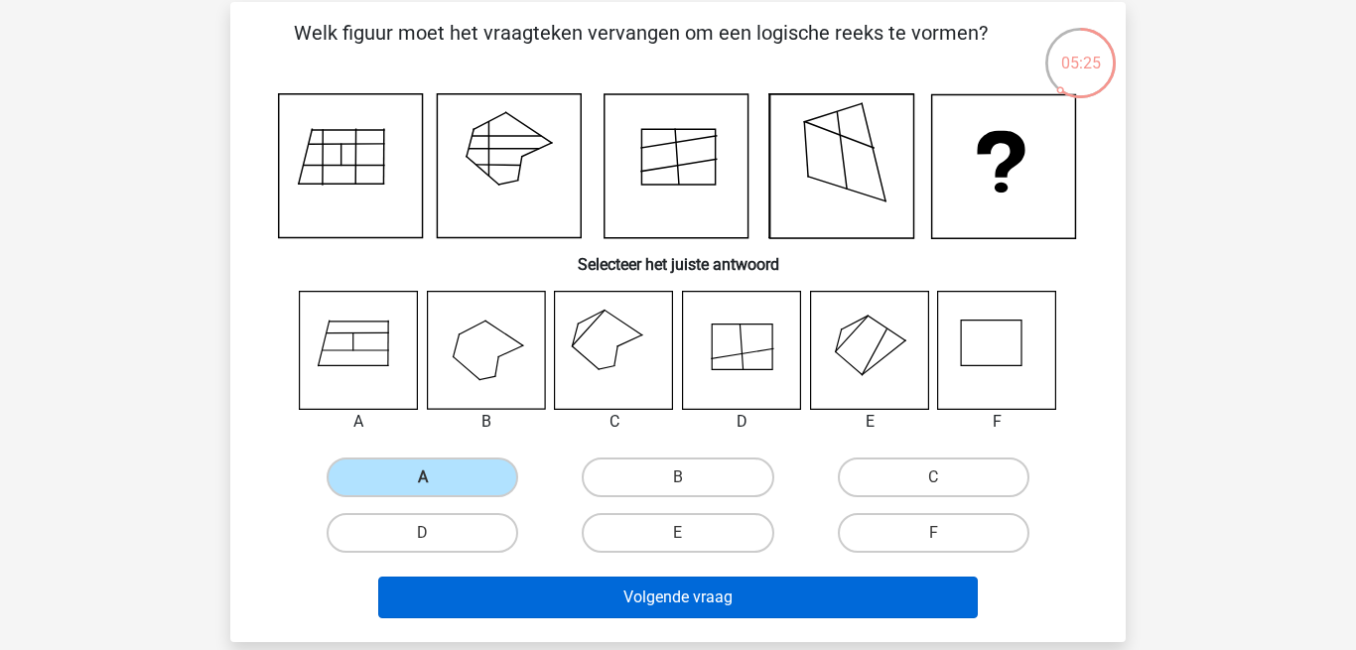
click at [555, 593] on button "Volgende vraag" at bounding box center [678, 598] width 601 height 42
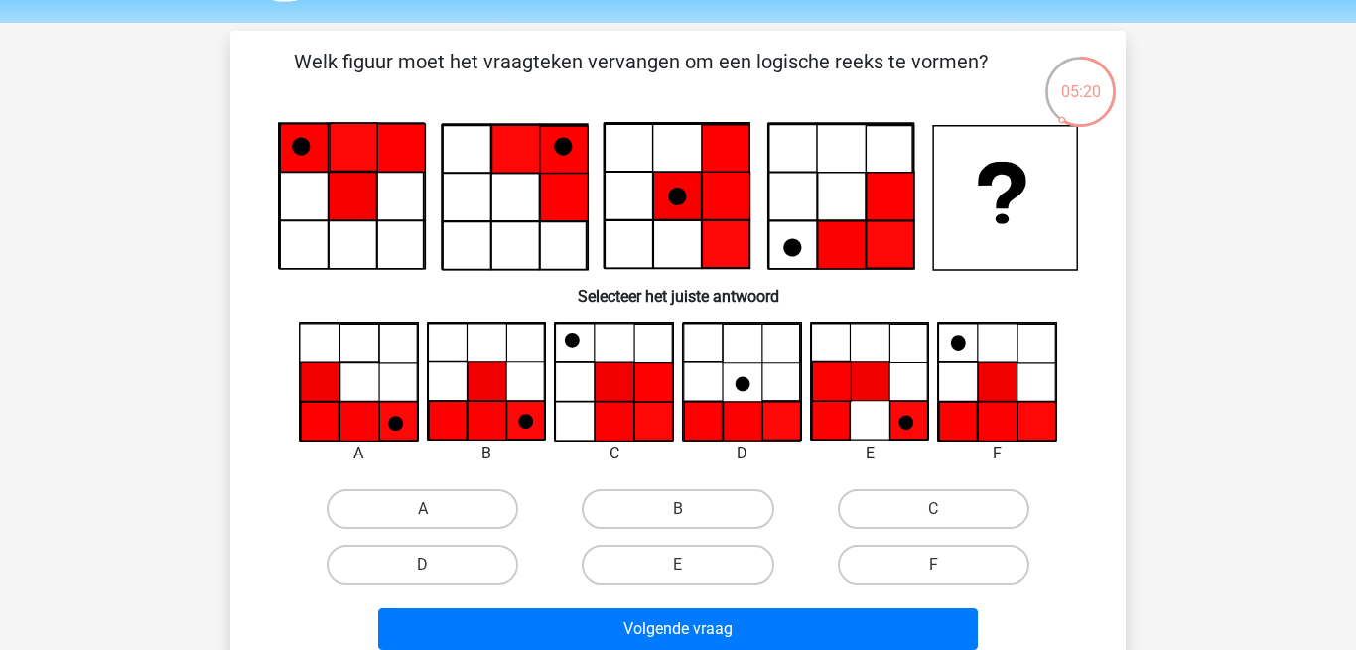
scroll to position [56, 0]
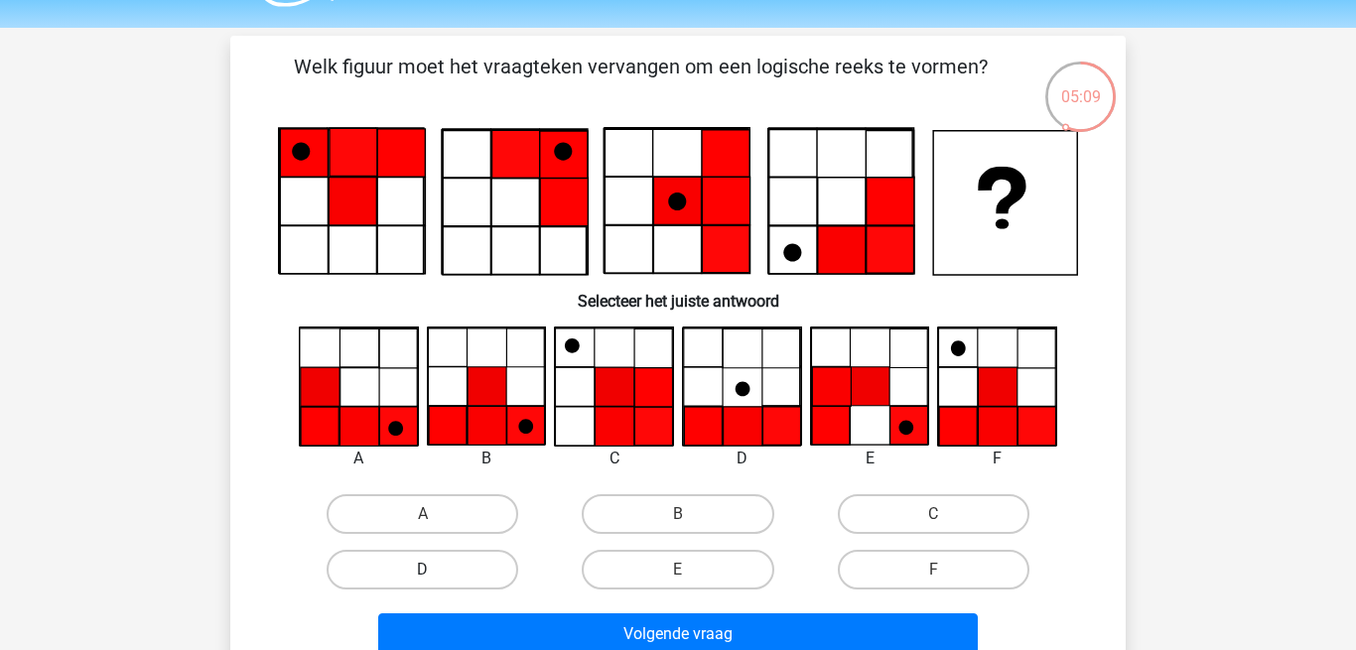
click at [446, 558] on label "D" at bounding box center [423, 570] width 192 height 40
click at [436, 570] on input "D" at bounding box center [429, 576] width 13 height 13
radio input "true"
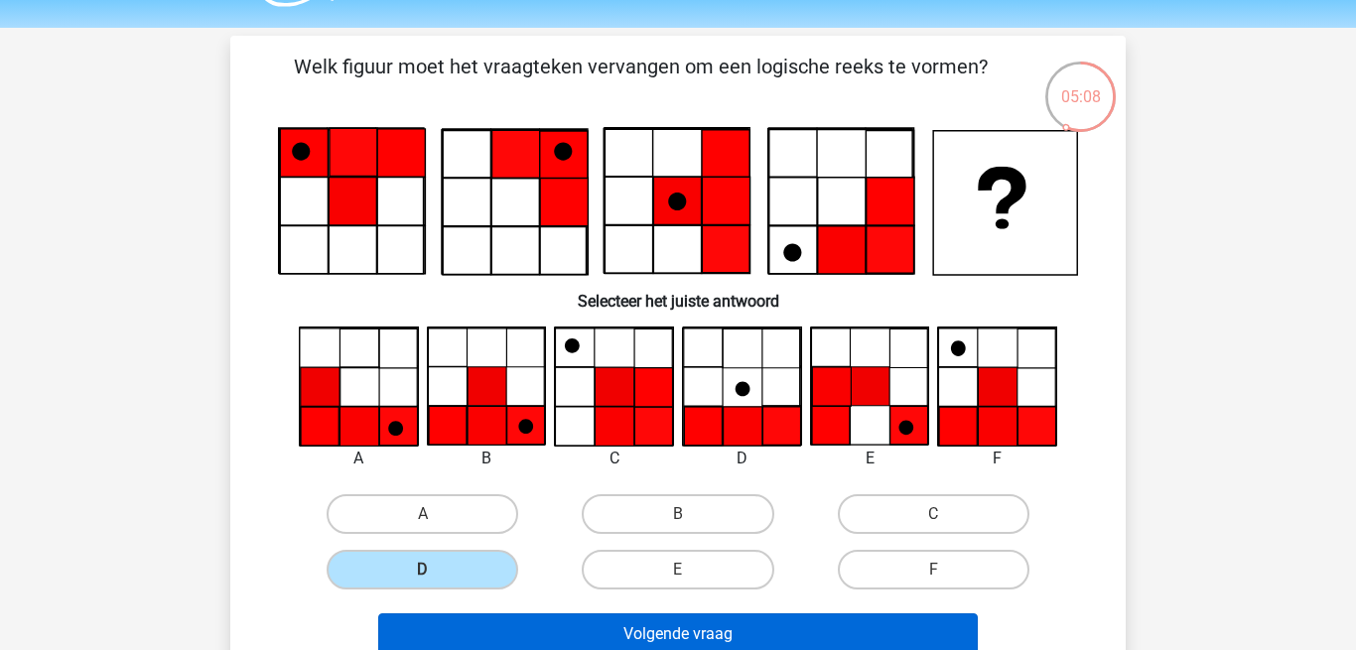
click at [504, 637] on button "Volgende vraag" at bounding box center [678, 635] width 601 height 42
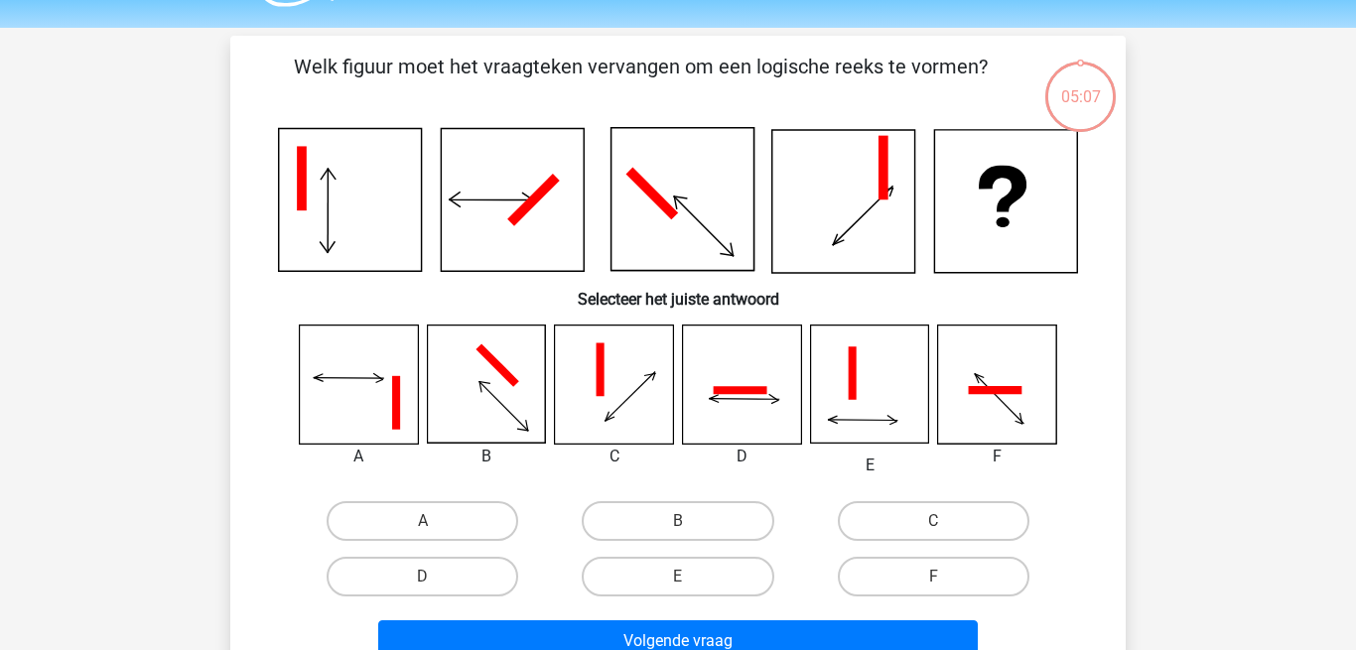
scroll to position [91, 0]
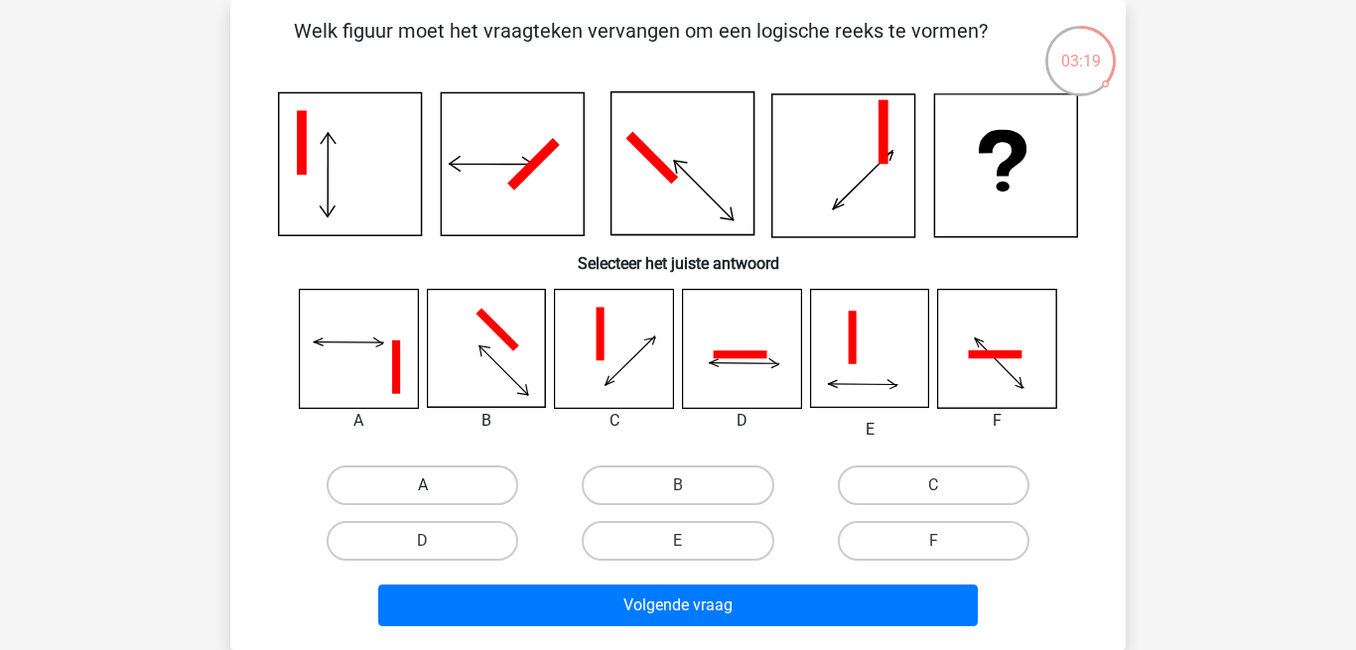
click at [404, 484] on label "A" at bounding box center [423, 486] width 192 height 40
click at [423, 486] on input "A" at bounding box center [429, 492] width 13 height 13
radio input "true"
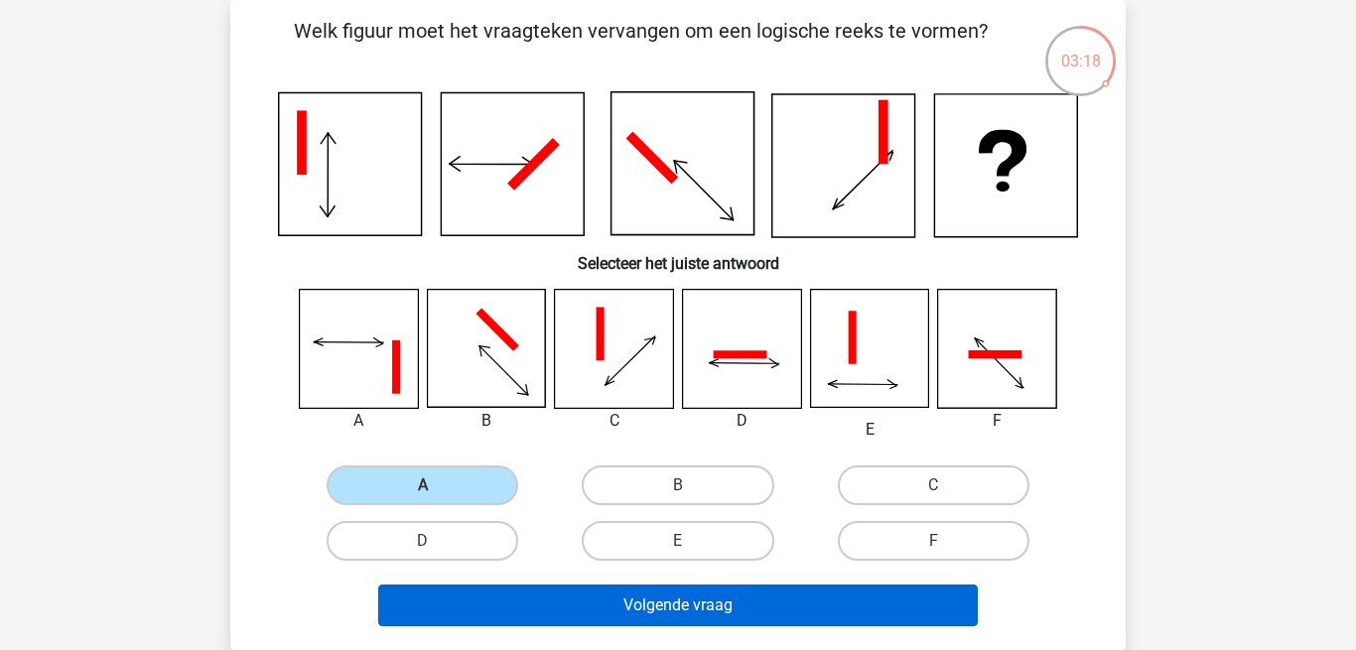
click at [493, 613] on button "Volgende vraag" at bounding box center [678, 606] width 601 height 42
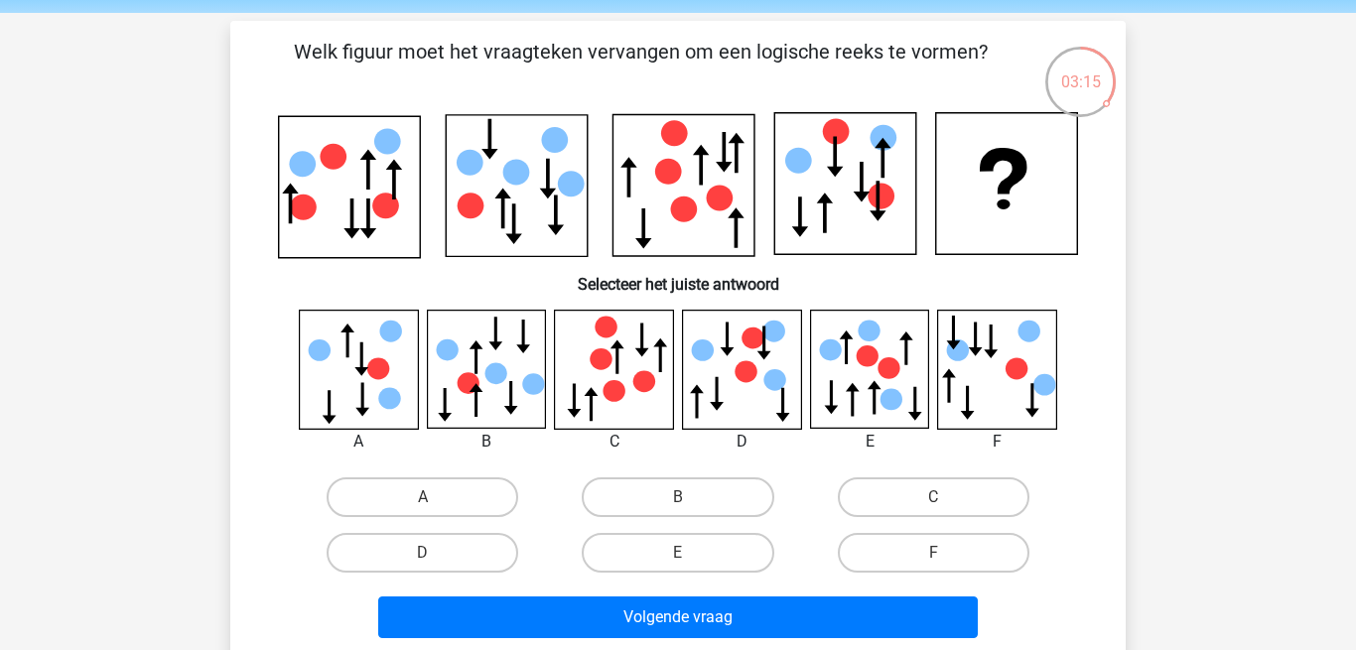
scroll to position [72, 0]
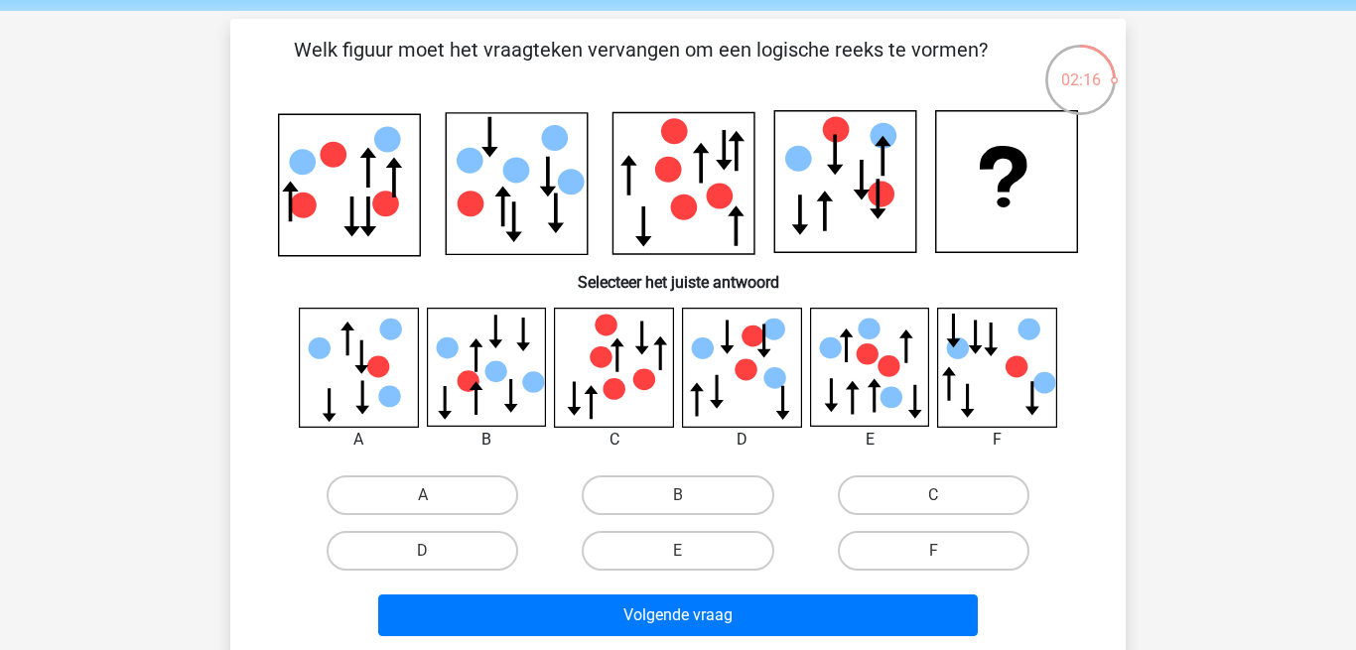
click at [978, 362] on icon at bounding box center [997, 367] width 118 height 118
click at [889, 502] on label "C" at bounding box center [934, 496] width 192 height 40
click at [933, 502] on input "C" at bounding box center [939, 501] width 13 height 13
radio input "true"
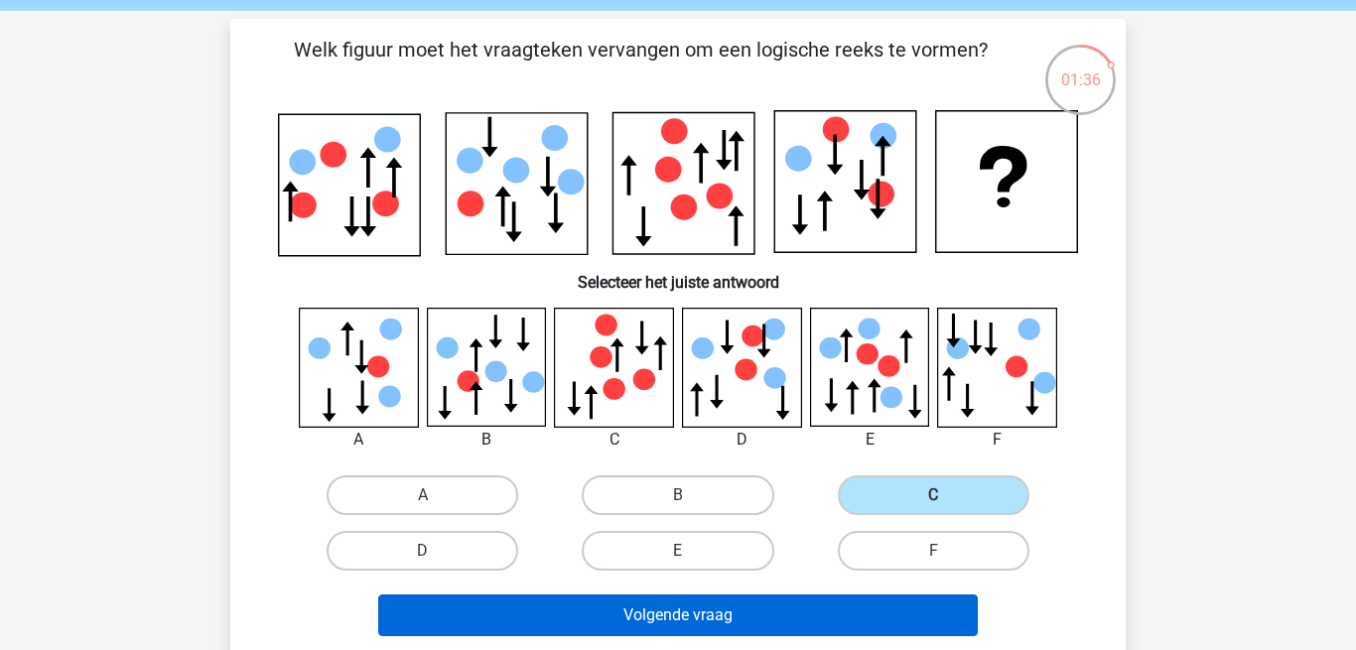
click at [652, 616] on button "Volgende vraag" at bounding box center [678, 616] width 601 height 42
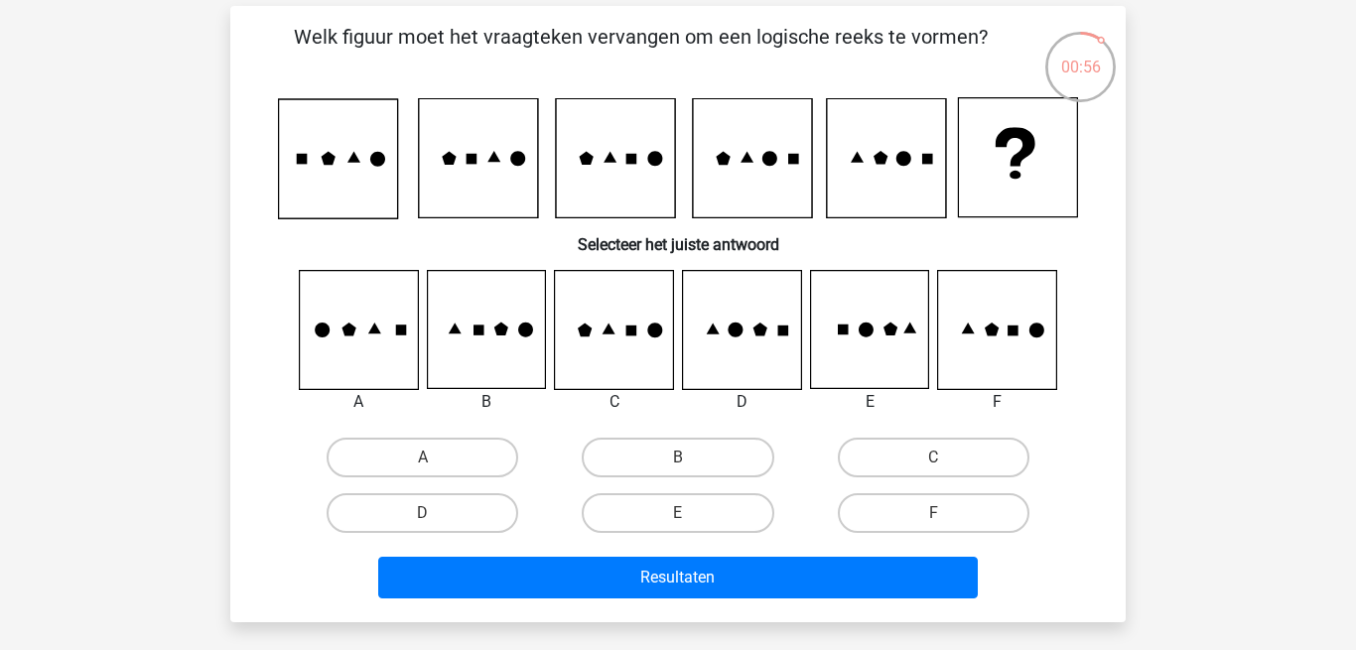
scroll to position [86, 0]
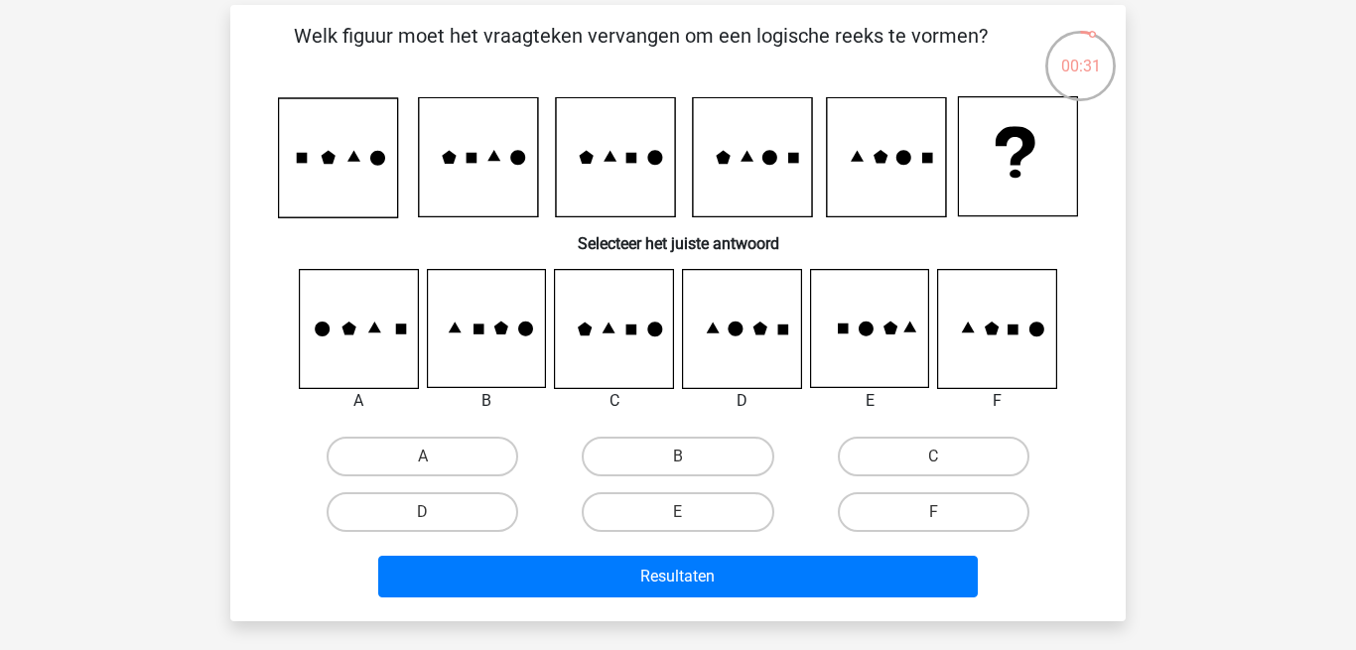
click at [981, 336] on icon at bounding box center [997, 329] width 118 height 118
click at [870, 525] on label "F" at bounding box center [934, 513] width 192 height 40
click at [933, 525] on input "F" at bounding box center [939, 518] width 13 height 13
radio input "true"
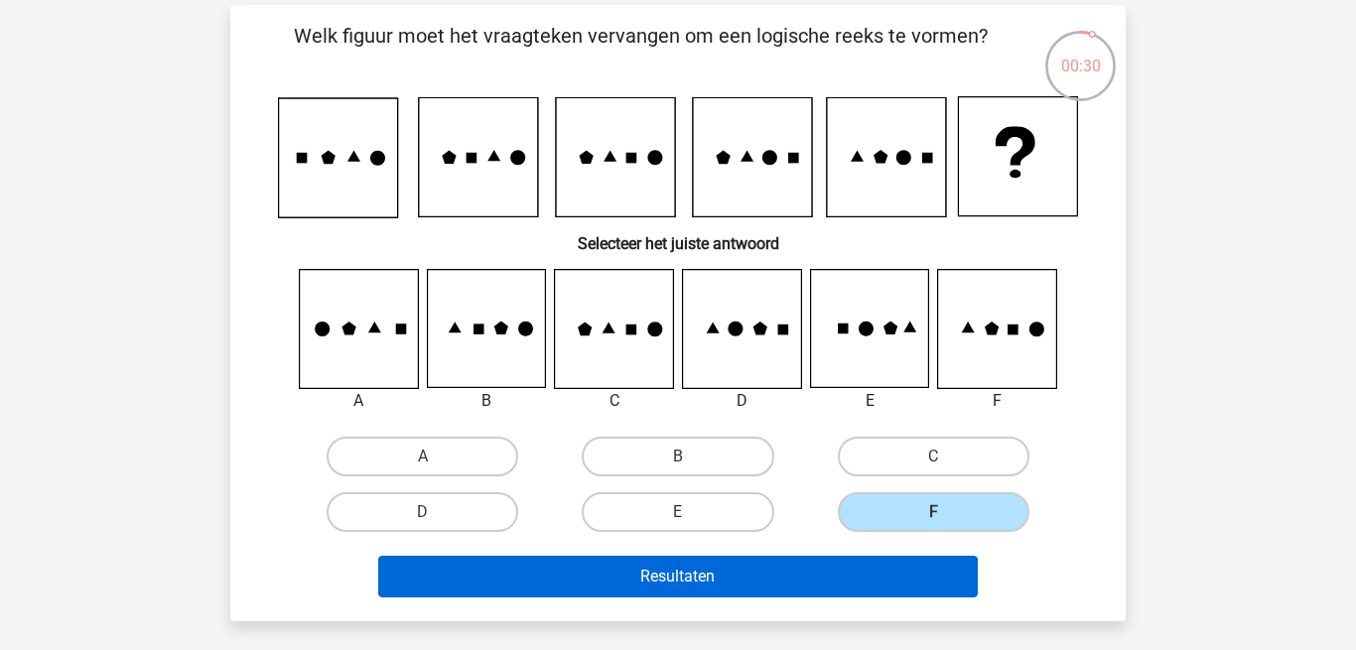
click at [809, 575] on button "Resultaten" at bounding box center [678, 577] width 601 height 42
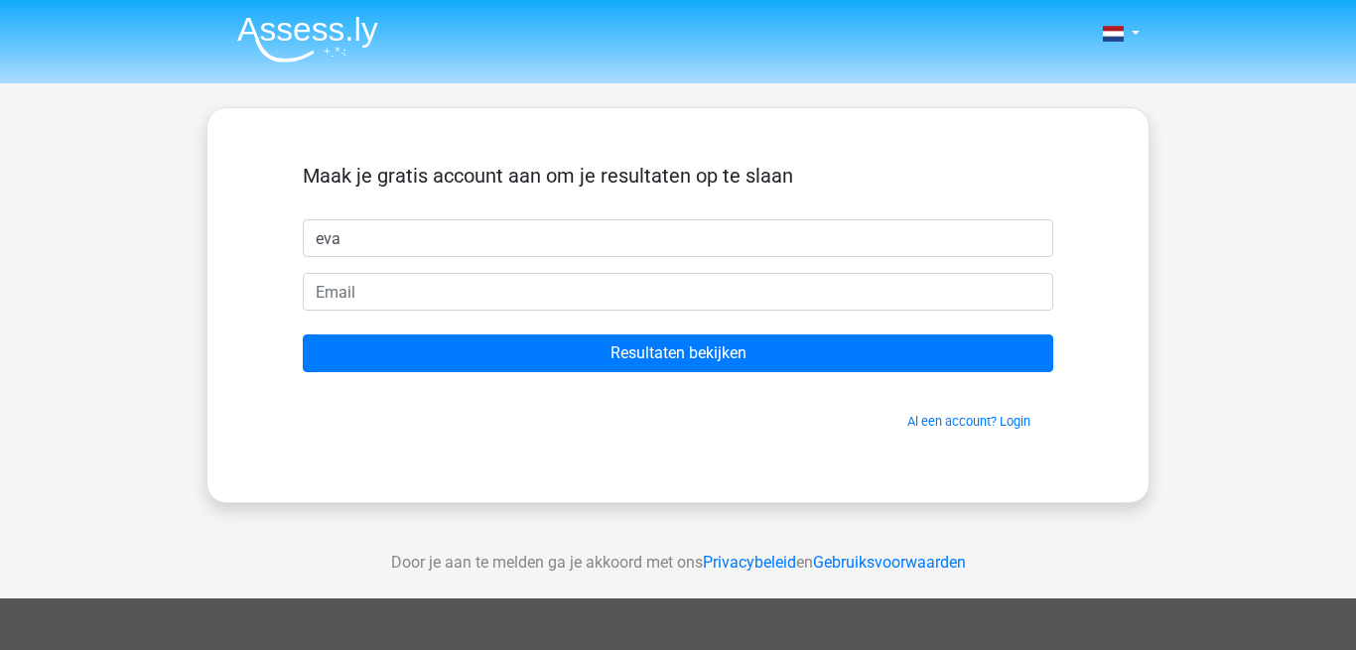
type input "eva"
click at [579, 264] on form "Maak je gratis account aan om je resultaten op te slaan [PERSON_NAME] Resultate…" at bounding box center [678, 297] width 751 height 267
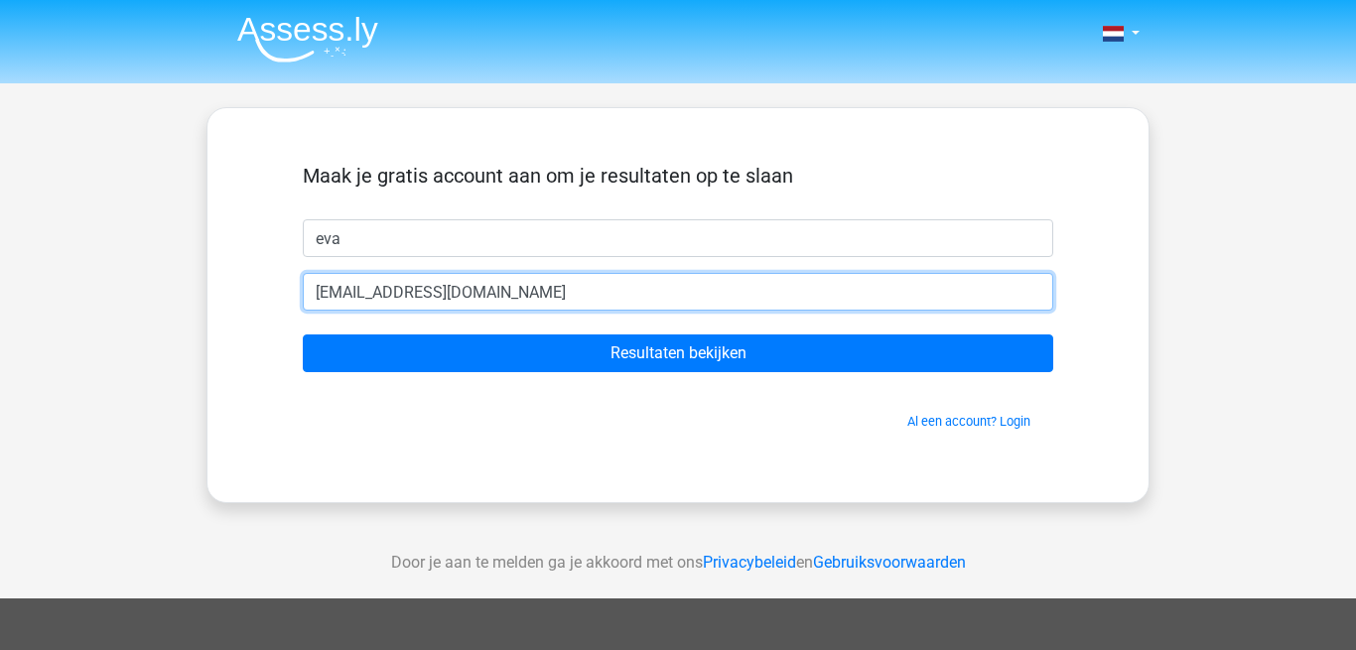
type input "evab7432@gmail.com"
click at [678, 353] on input "Resultaten bekijken" at bounding box center [678, 354] width 751 height 38
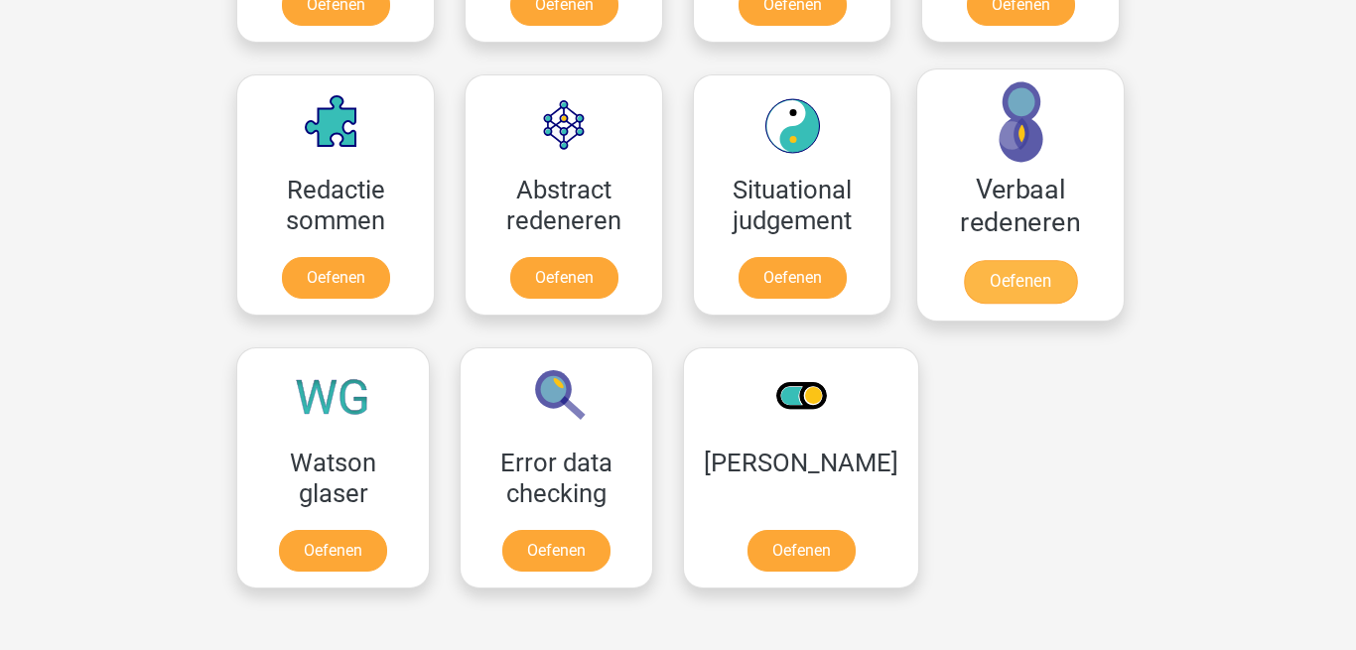
scroll to position [1404, 0]
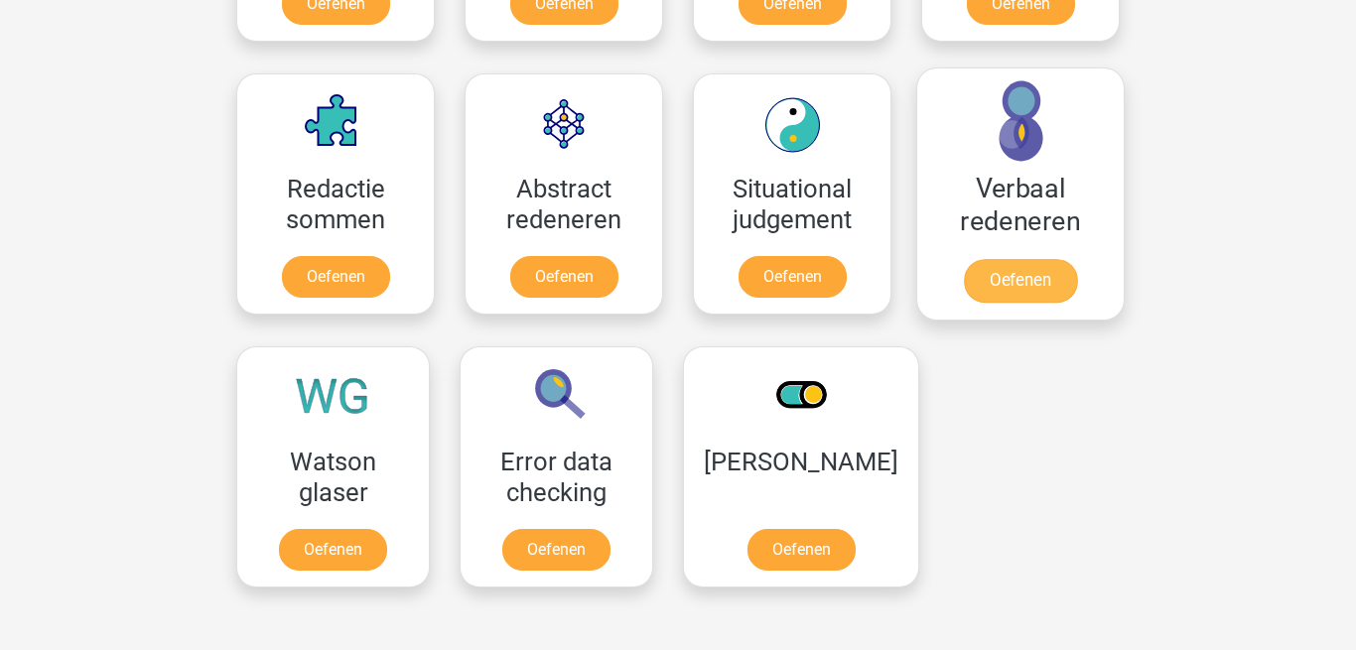
click at [1015, 284] on link "Oefenen" at bounding box center [1020, 281] width 113 height 44
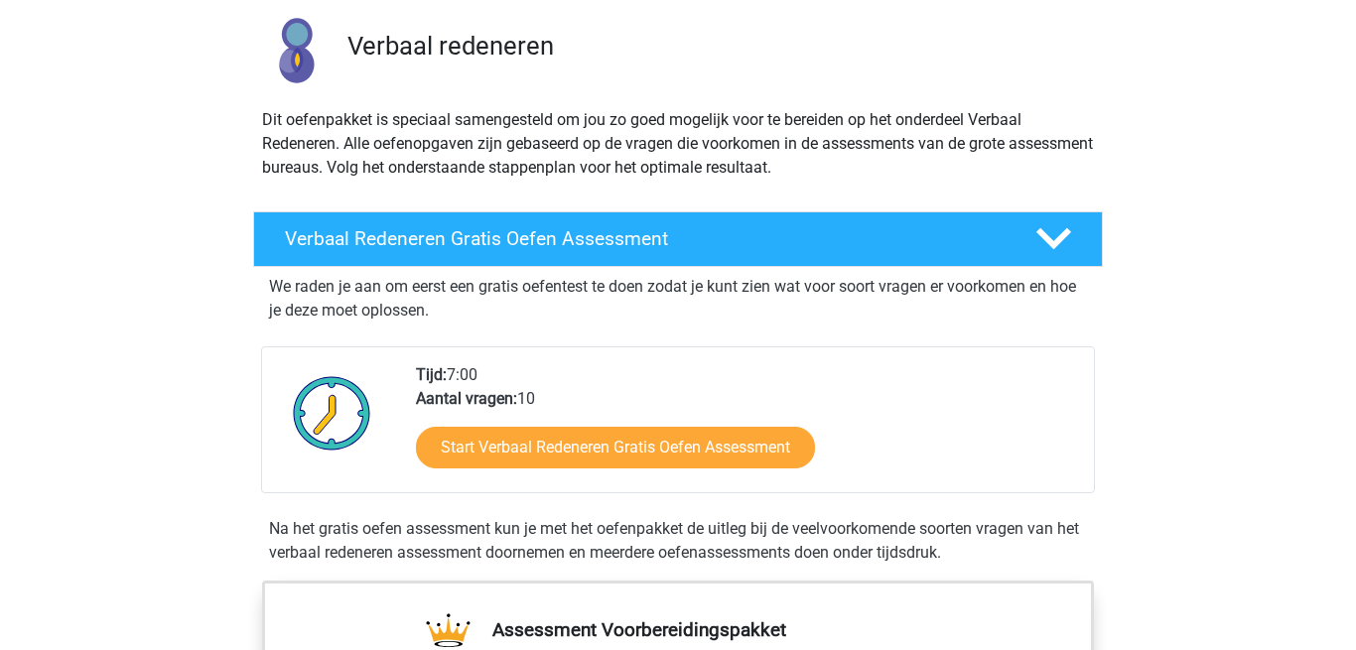
scroll to position [177, 0]
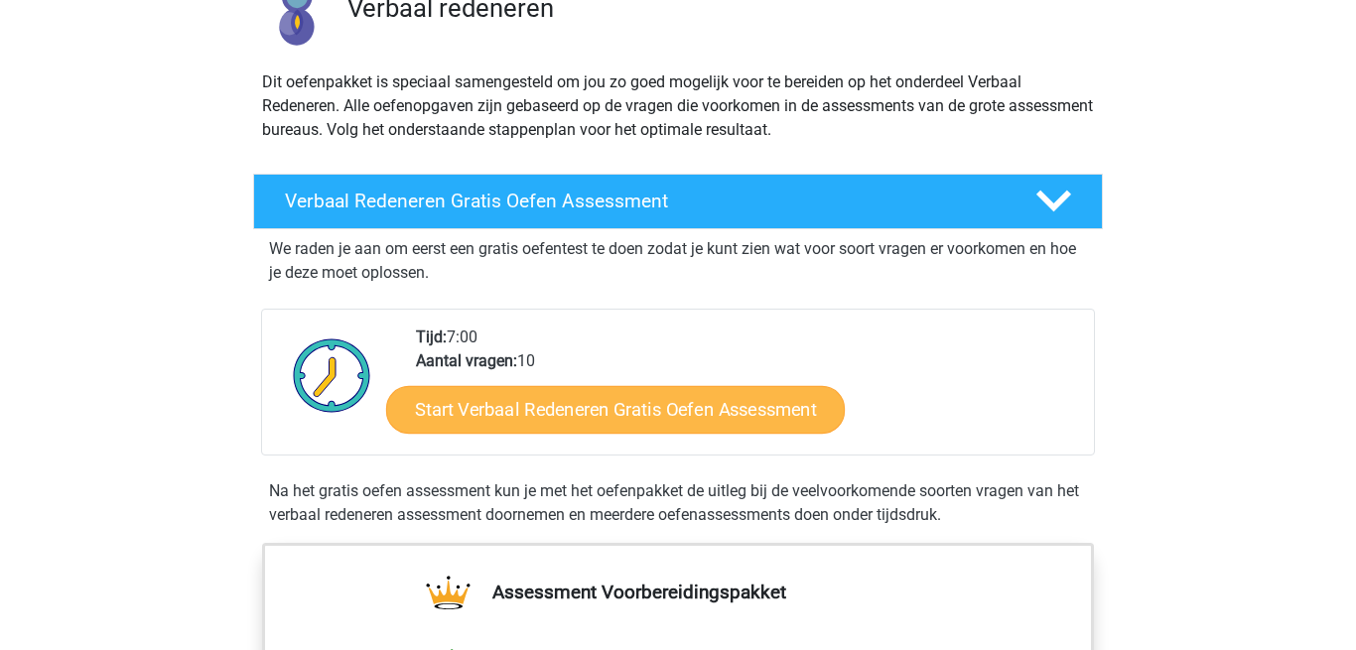
click at [569, 414] on link "Start Verbaal Redeneren Gratis Oefen Assessment" at bounding box center [615, 410] width 459 height 48
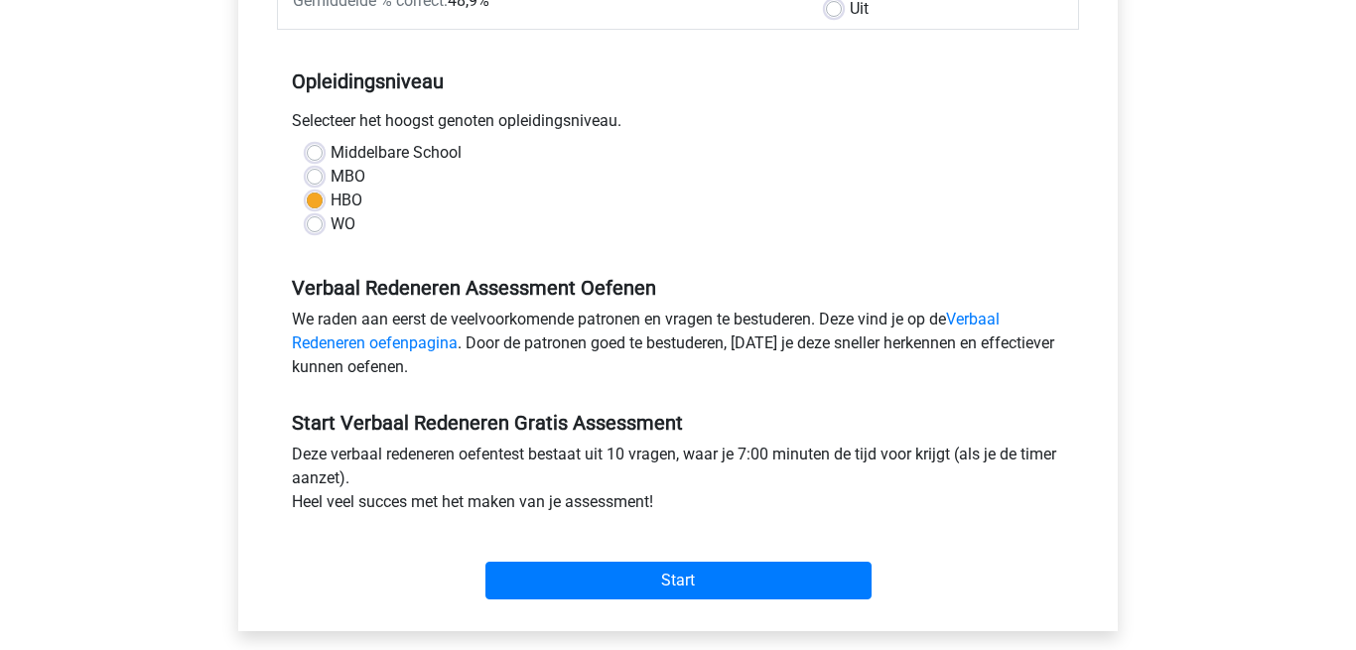
scroll to position [364, 0]
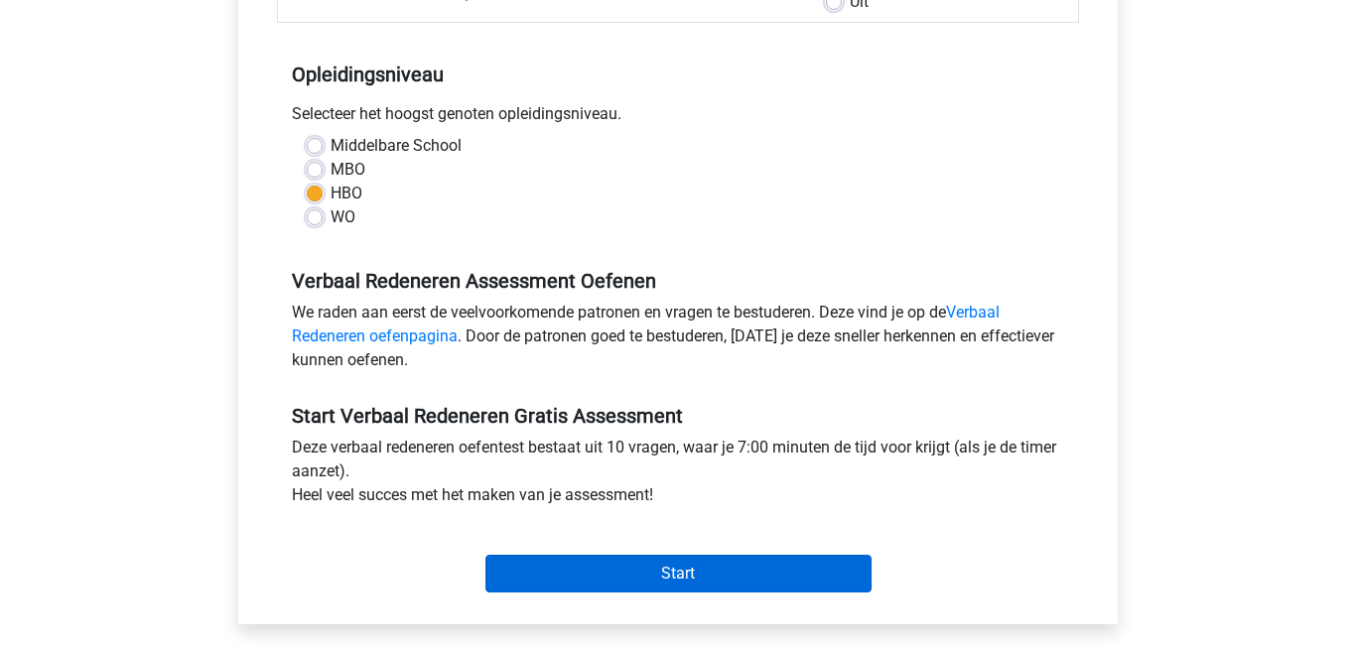
click at [566, 571] on input "Start" at bounding box center [679, 574] width 386 height 38
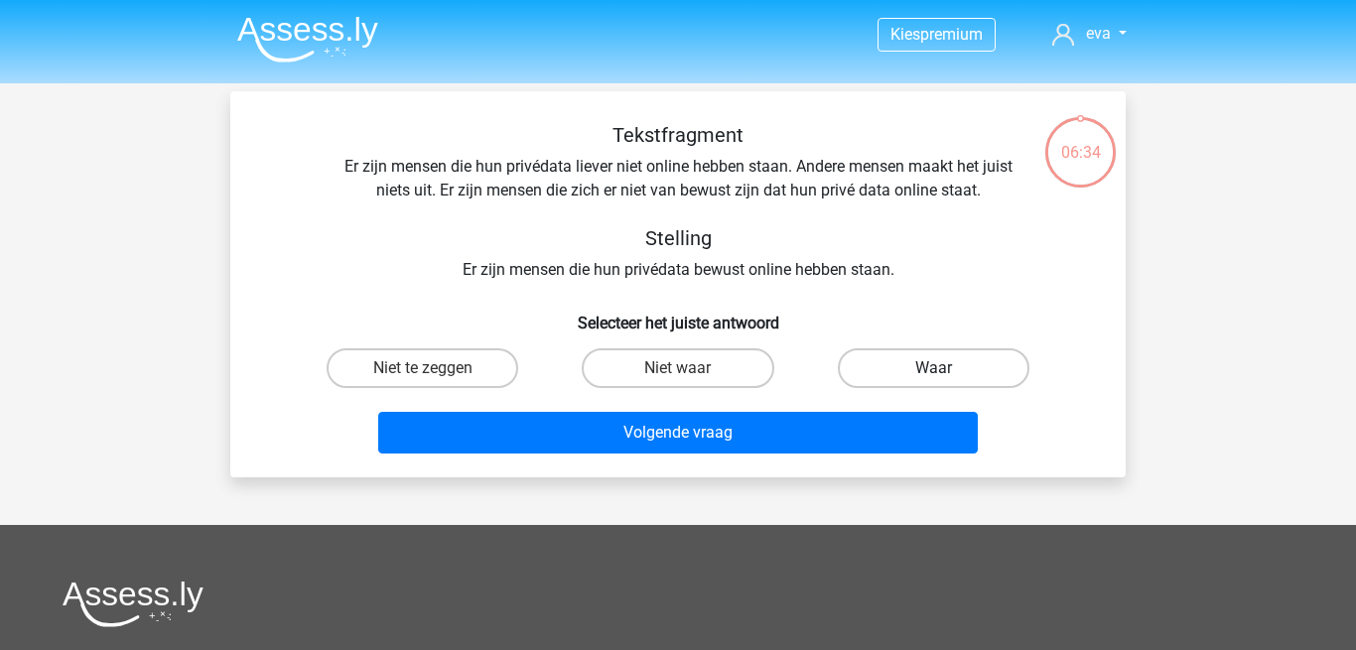
click at [865, 359] on label "Waar" at bounding box center [934, 369] width 192 height 40
click at [933, 368] on input "Waar" at bounding box center [939, 374] width 13 height 13
radio input "true"
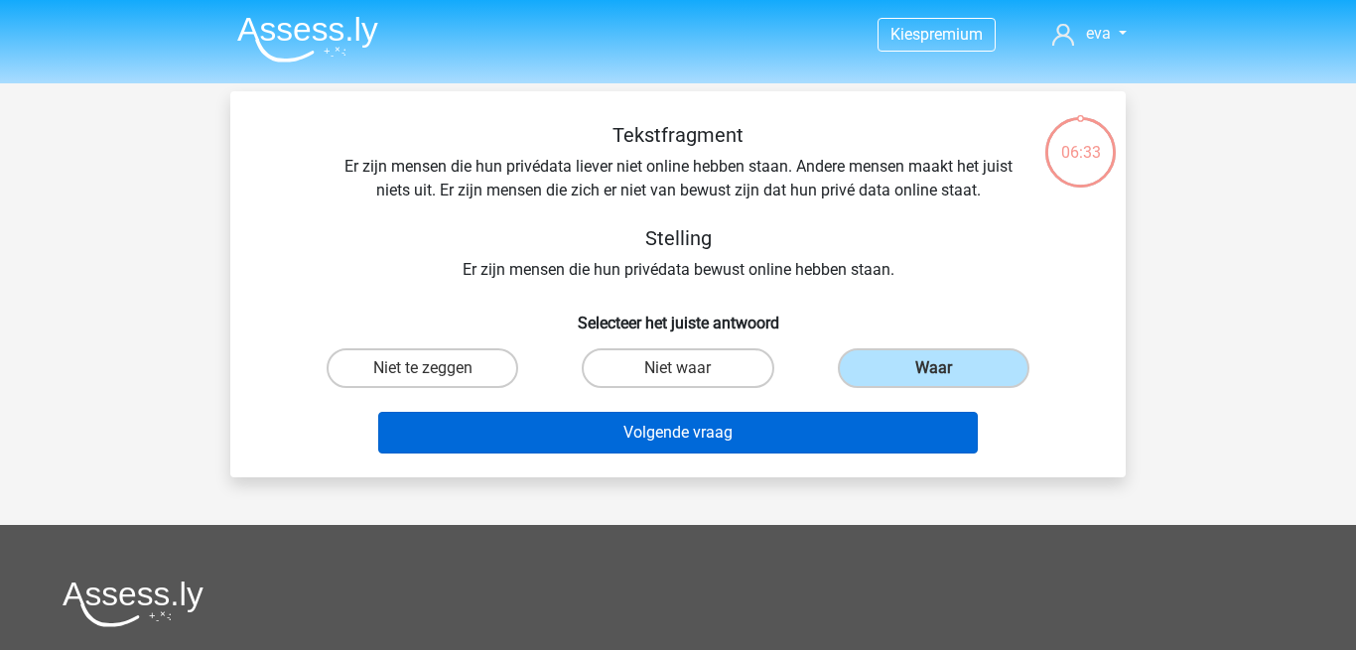
click at [794, 438] on button "Volgende vraag" at bounding box center [678, 433] width 601 height 42
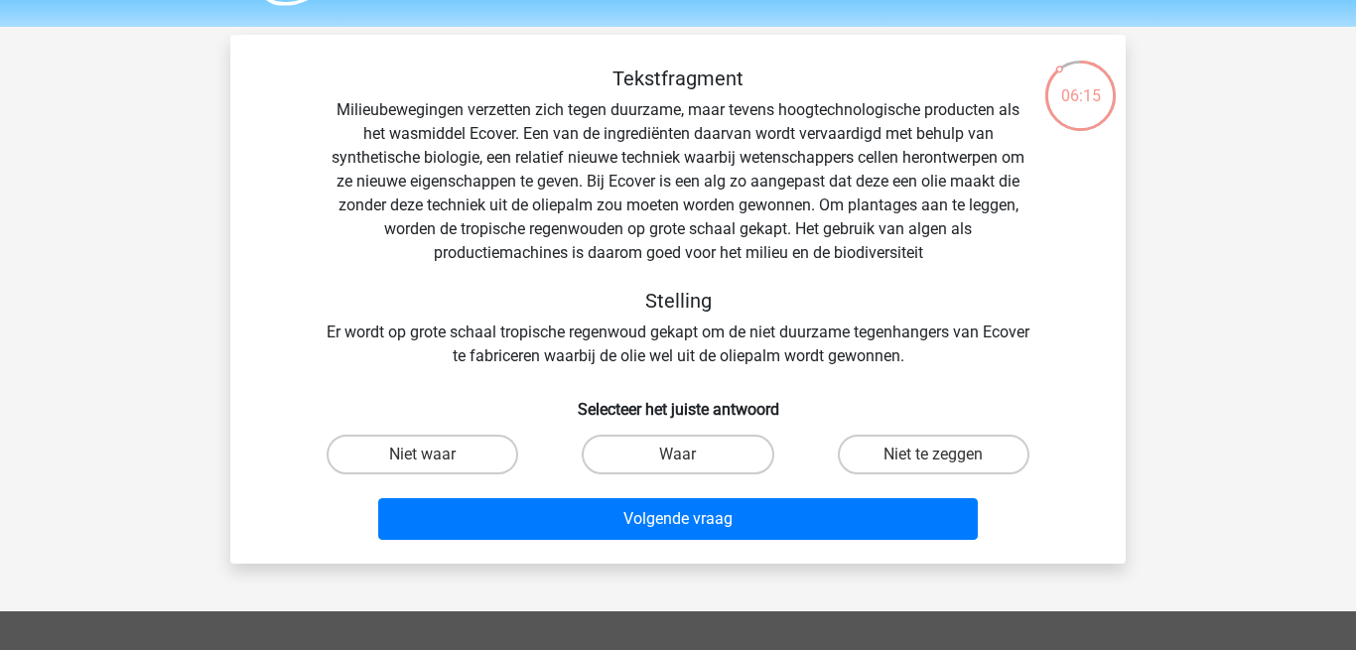
scroll to position [65, 0]
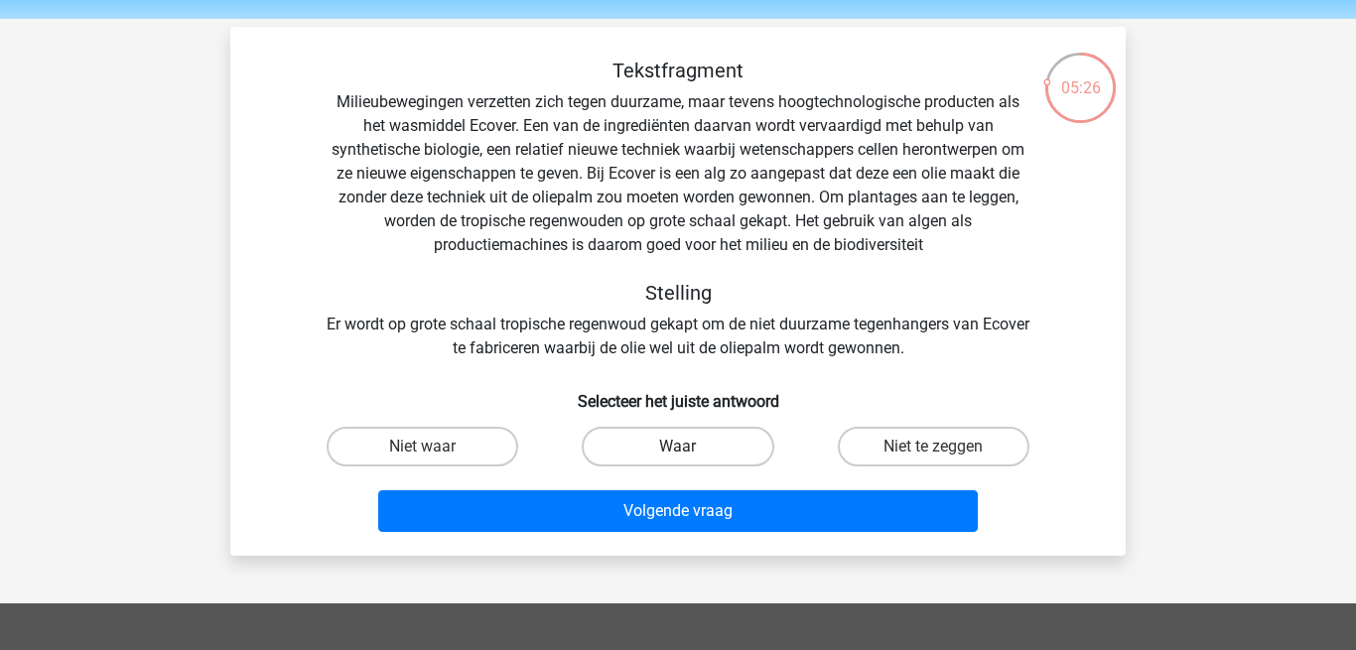
click at [633, 435] on label "Waar" at bounding box center [678, 447] width 192 height 40
click at [678, 447] on input "Waar" at bounding box center [684, 453] width 13 height 13
radio input "true"
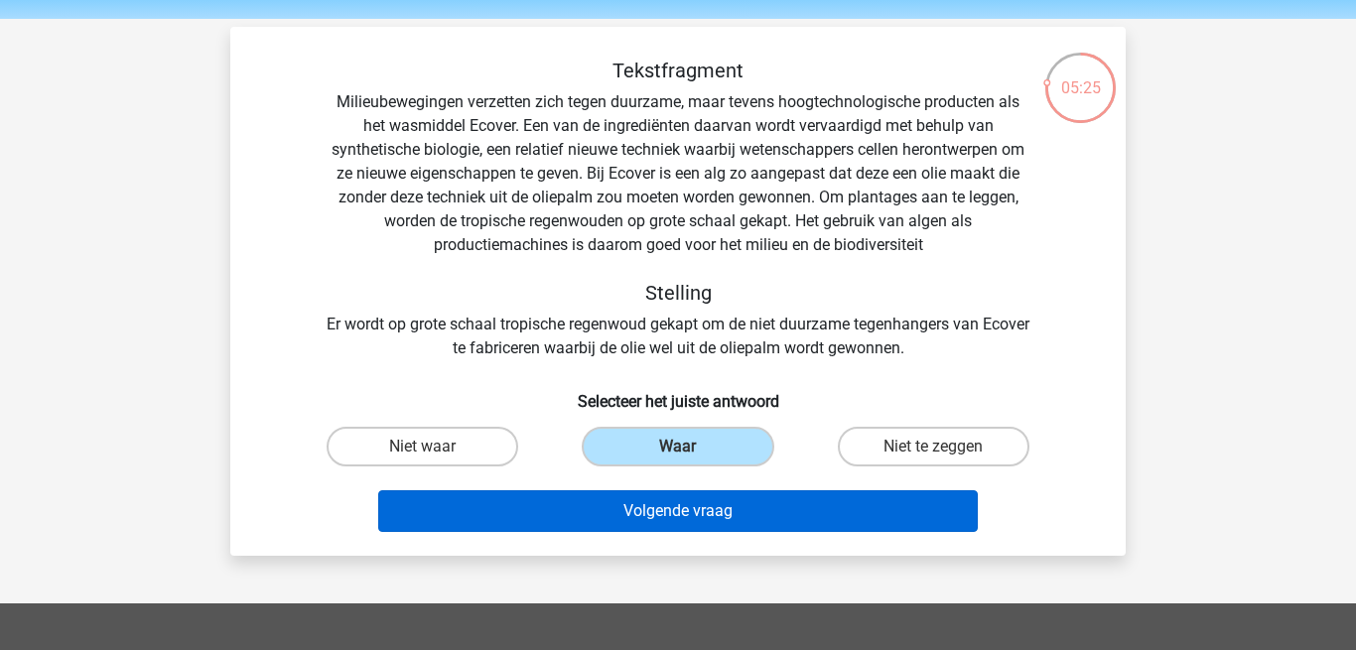
click at [643, 501] on button "Volgende vraag" at bounding box center [678, 512] width 601 height 42
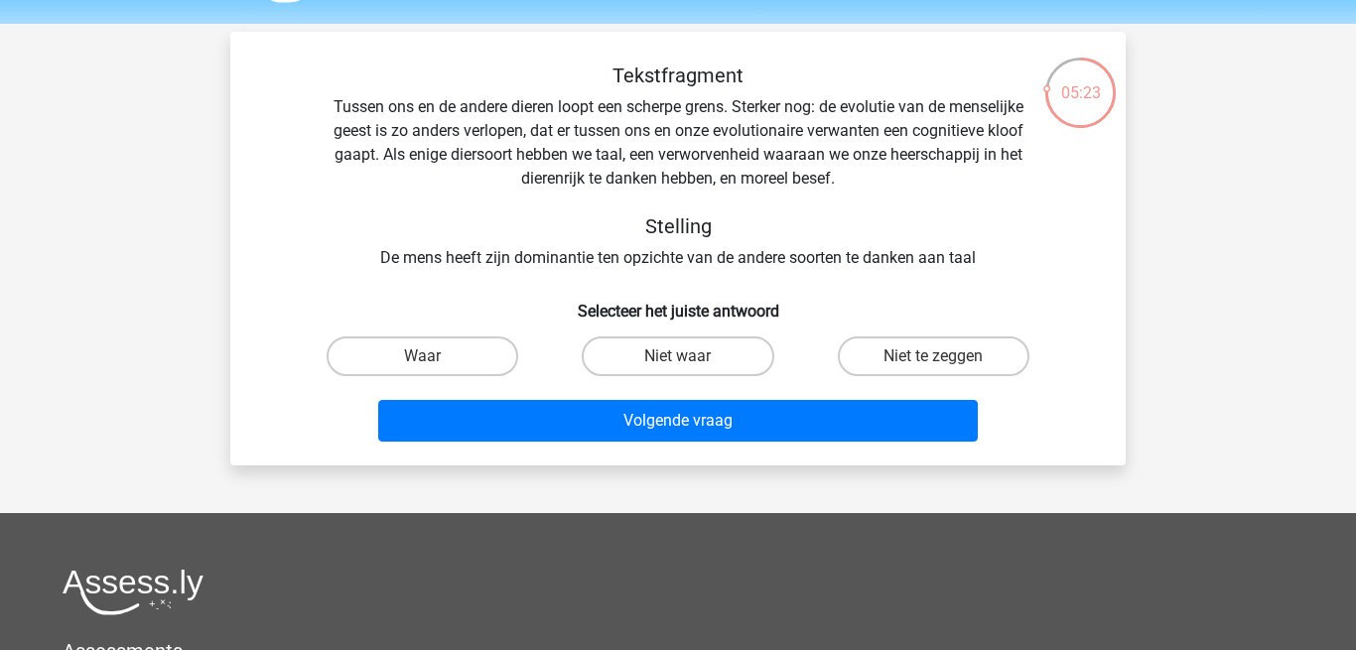
scroll to position [61, 0]
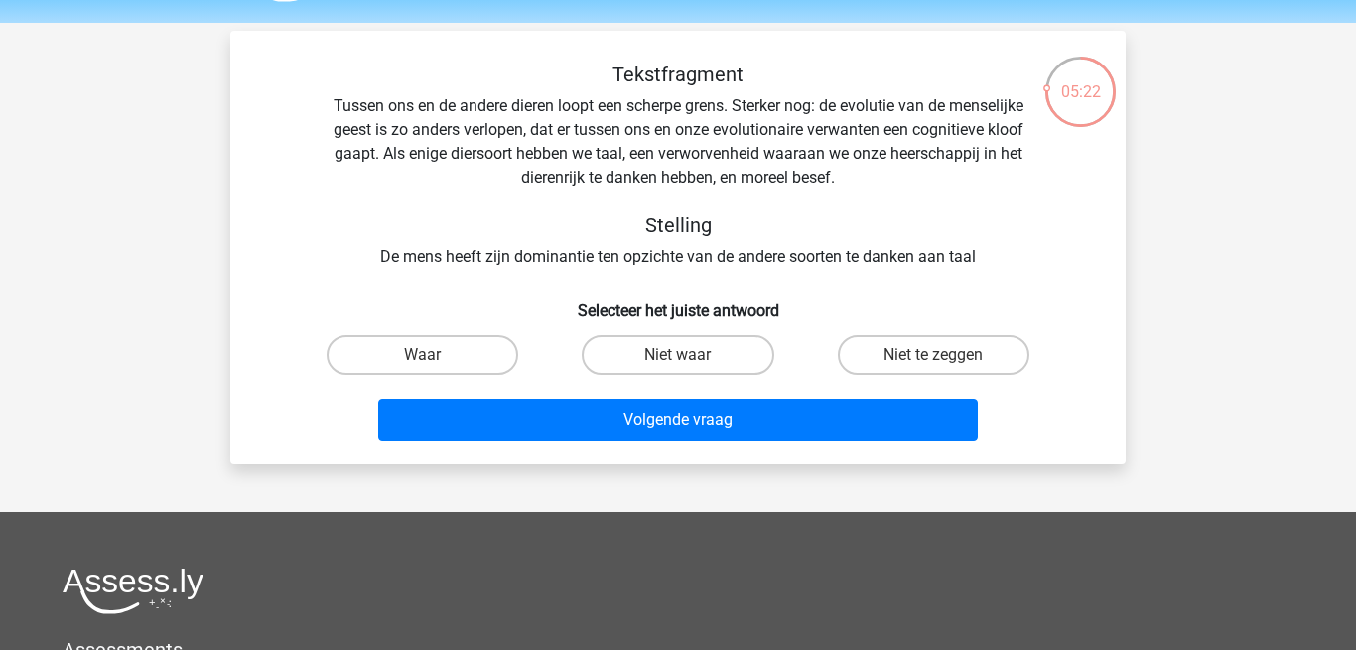
click at [524, 154] on div "Tekstfragment Tussen ons en de andere dieren loopt een scherpe grens. Sterker n…" at bounding box center [678, 166] width 832 height 207
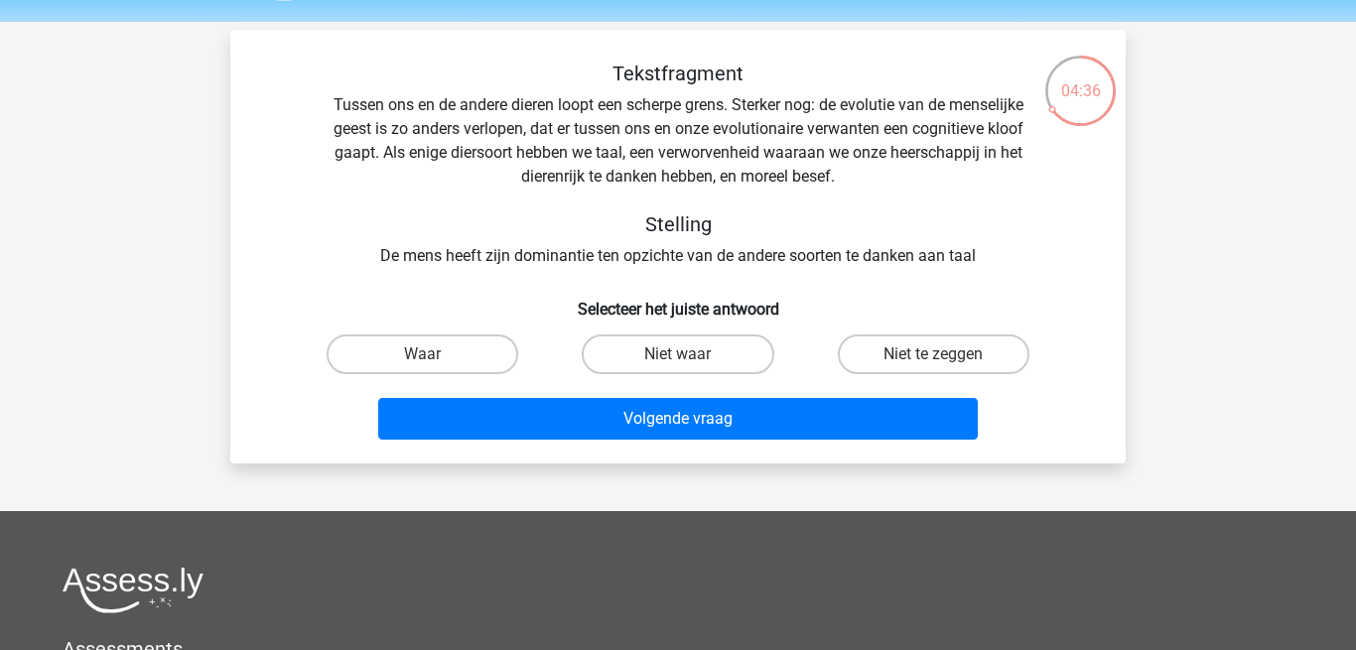
scroll to position [66, 0]
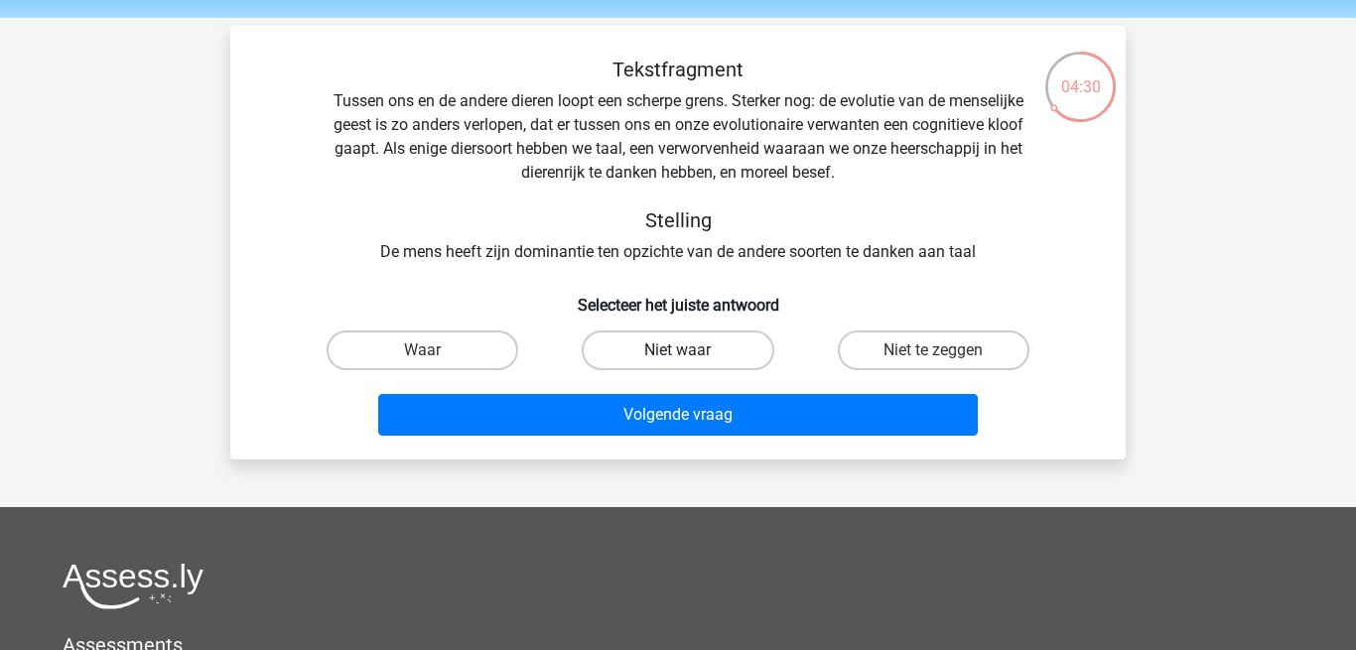
click at [605, 339] on label "Niet waar" at bounding box center [678, 351] width 192 height 40
click at [678, 351] on input "Niet waar" at bounding box center [684, 357] width 13 height 13
radio input "true"
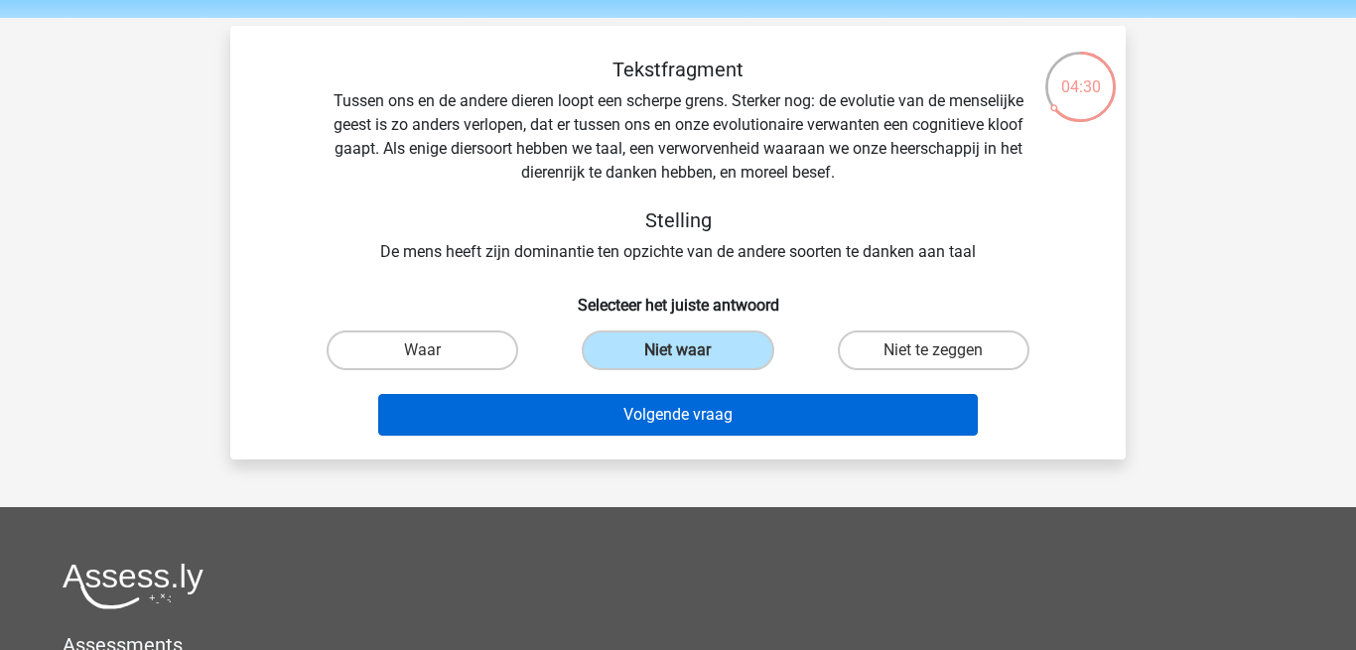
click at [608, 426] on button "Volgende vraag" at bounding box center [678, 415] width 601 height 42
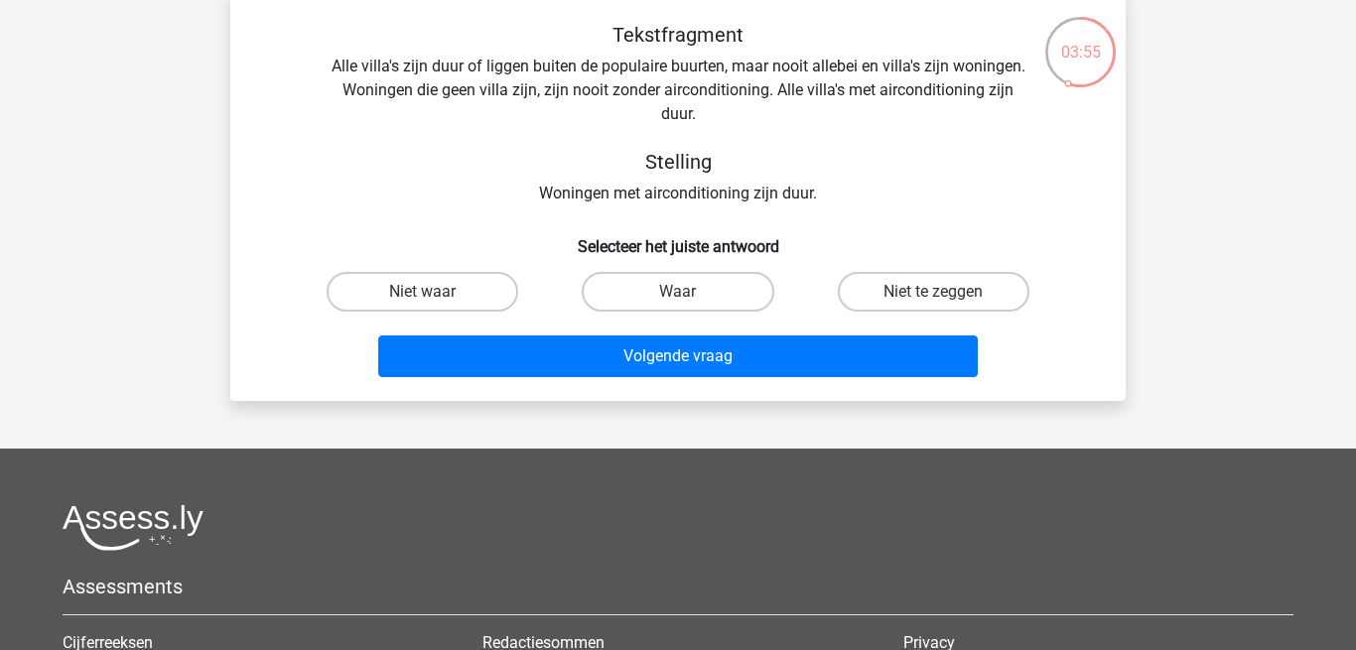
scroll to position [94, 0]
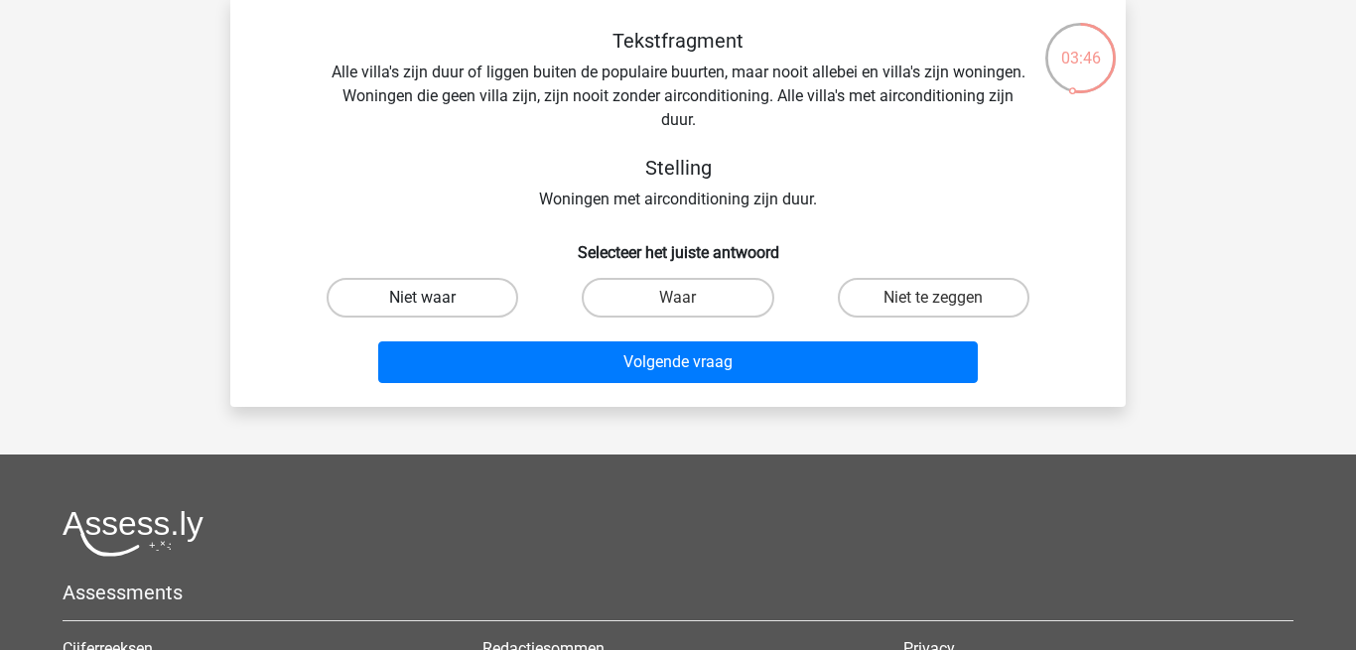
click at [450, 293] on label "Niet waar" at bounding box center [423, 298] width 192 height 40
click at [436, 298] on input "Niet waar" at bounding box center [429, 304] width 13 height 13
radio input "true"
click at [892, 294] on label "Niet te zeggen" at bounding box center [934, 298] width 192 height 40
click at [933, 298] on input "Niet te zeggen" at bounding box center [939, 304] width 13 height 13
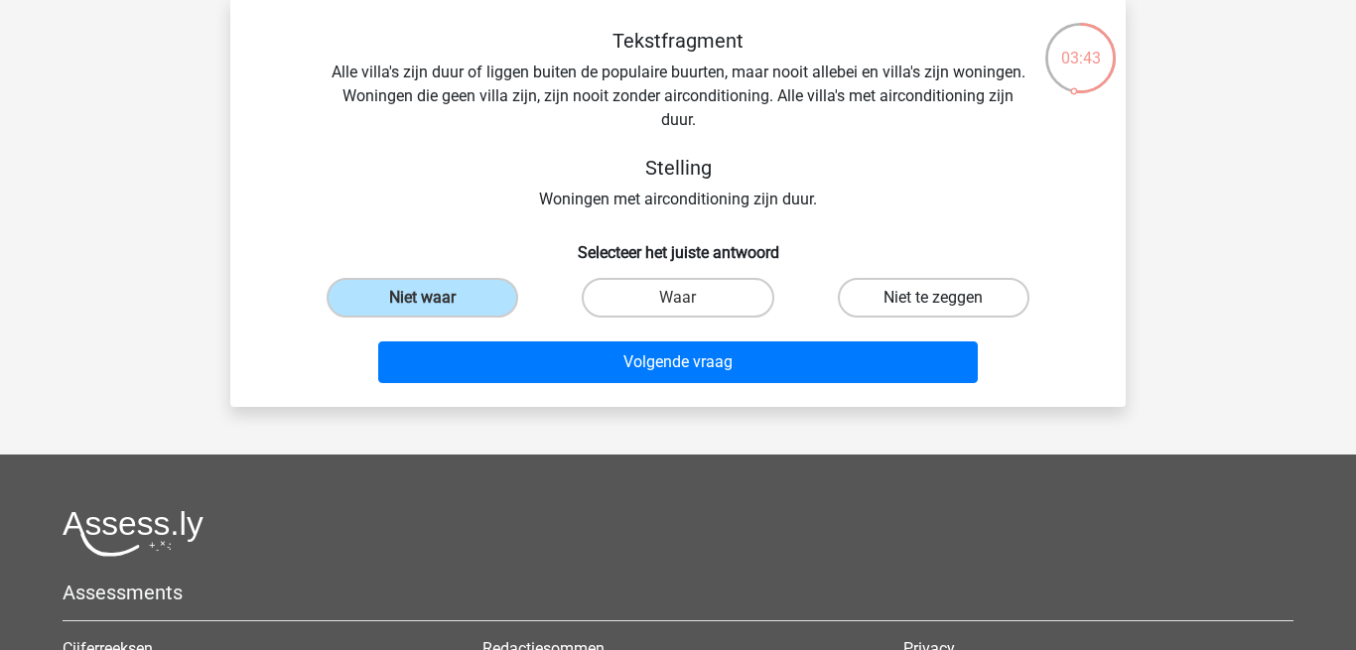
radio input "true"
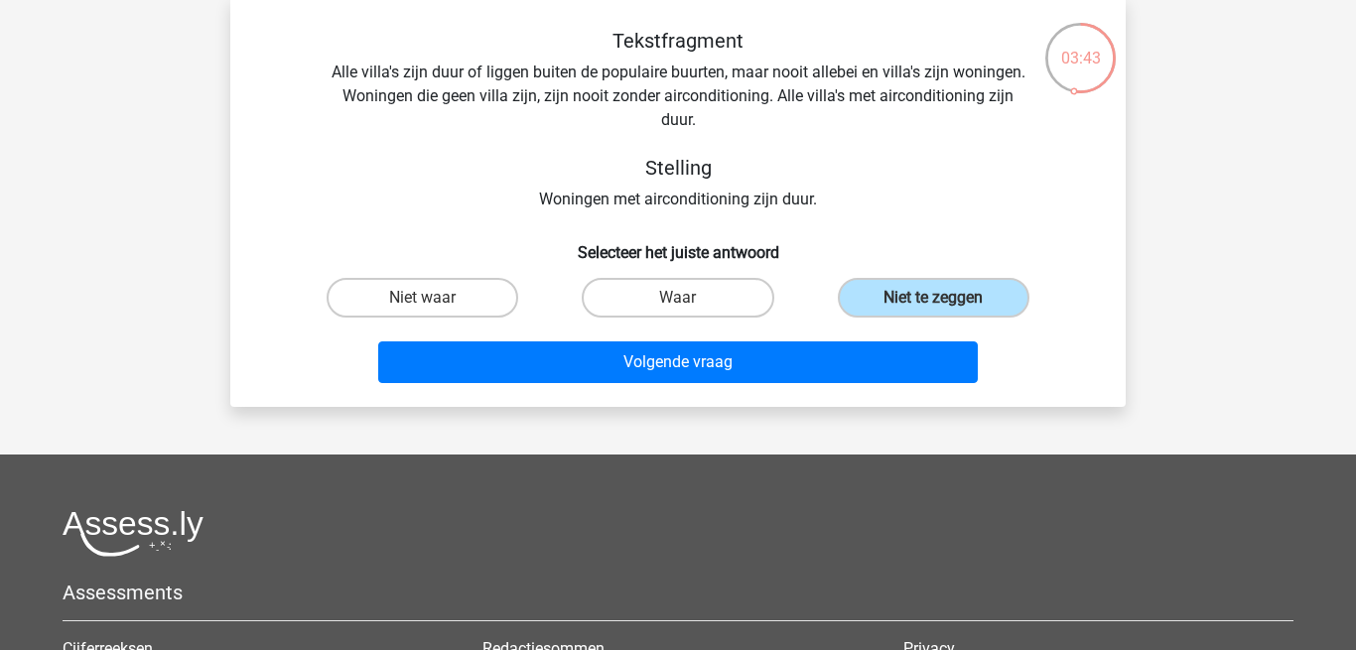
click at [772, 384] on div "Volgende vraag" at bounding box center [678, 367] width 767 height 50
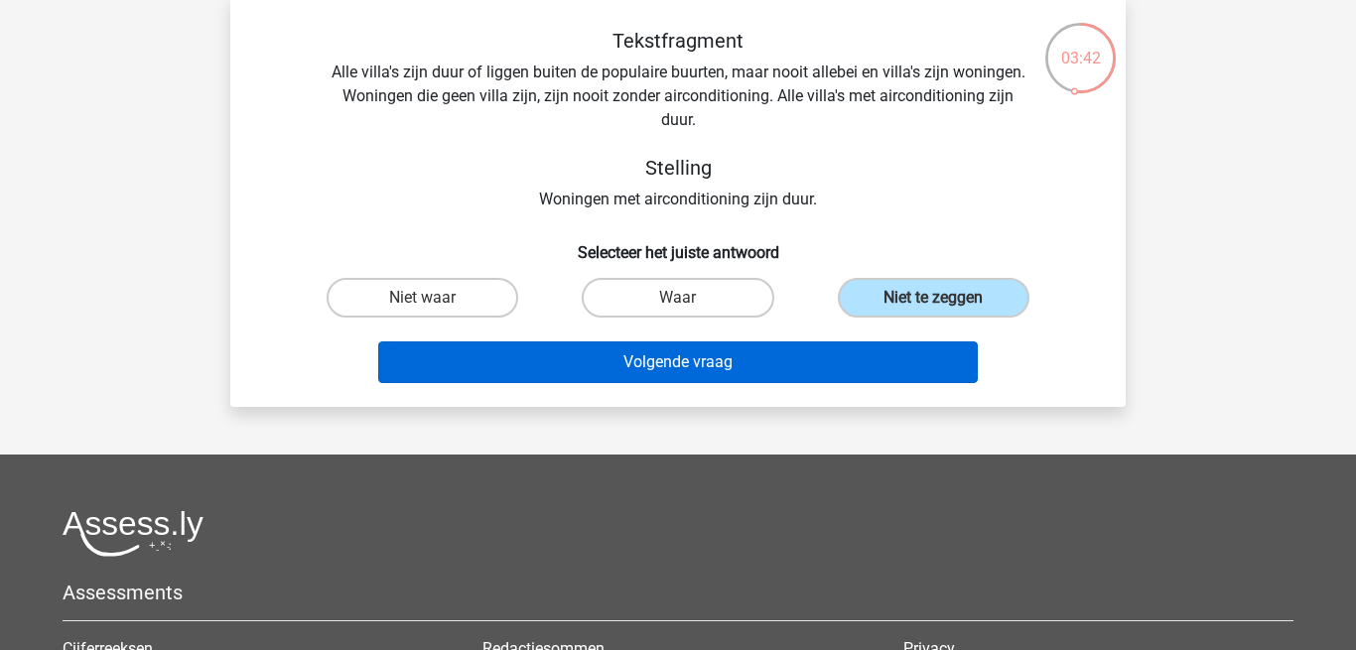
click at [747, 361] on button "Volgende vraag" at bounding box center [678, 363] width 601 height 42
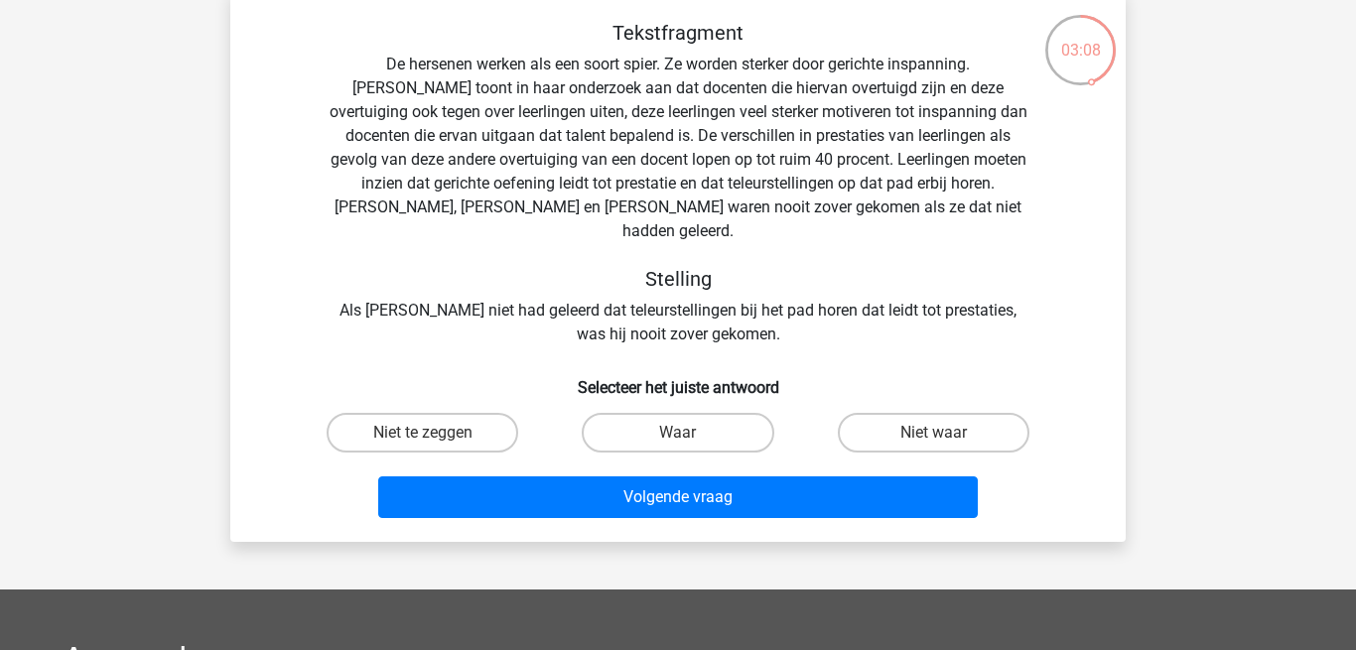
scroll to position [103, 0]
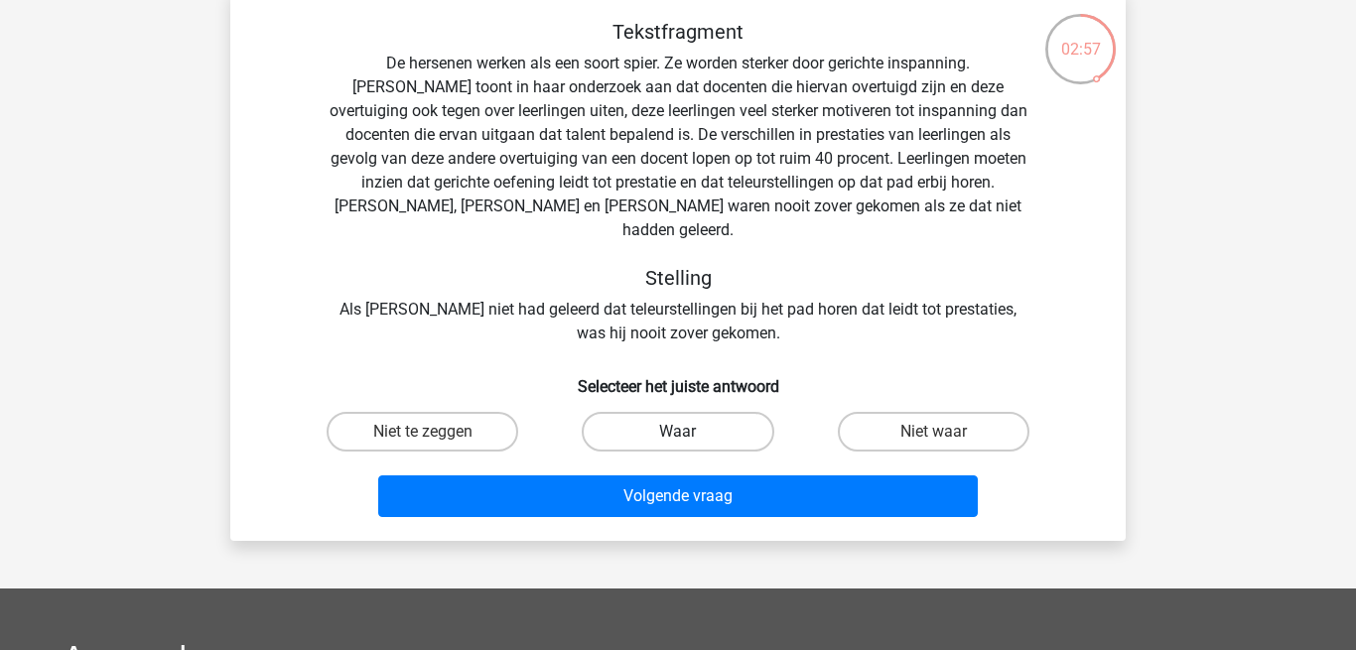
click at [675, 412] on label "Waar" at bounding box center [678, 432] width 192 height 40
click at [678, 432] on input "Waar" at bounding box center [684, 438] width 13 height 13
radio input "true"
click at [658, 494] on div "Volgende vraag" at bounding box center [678, 501] width 767 height 50
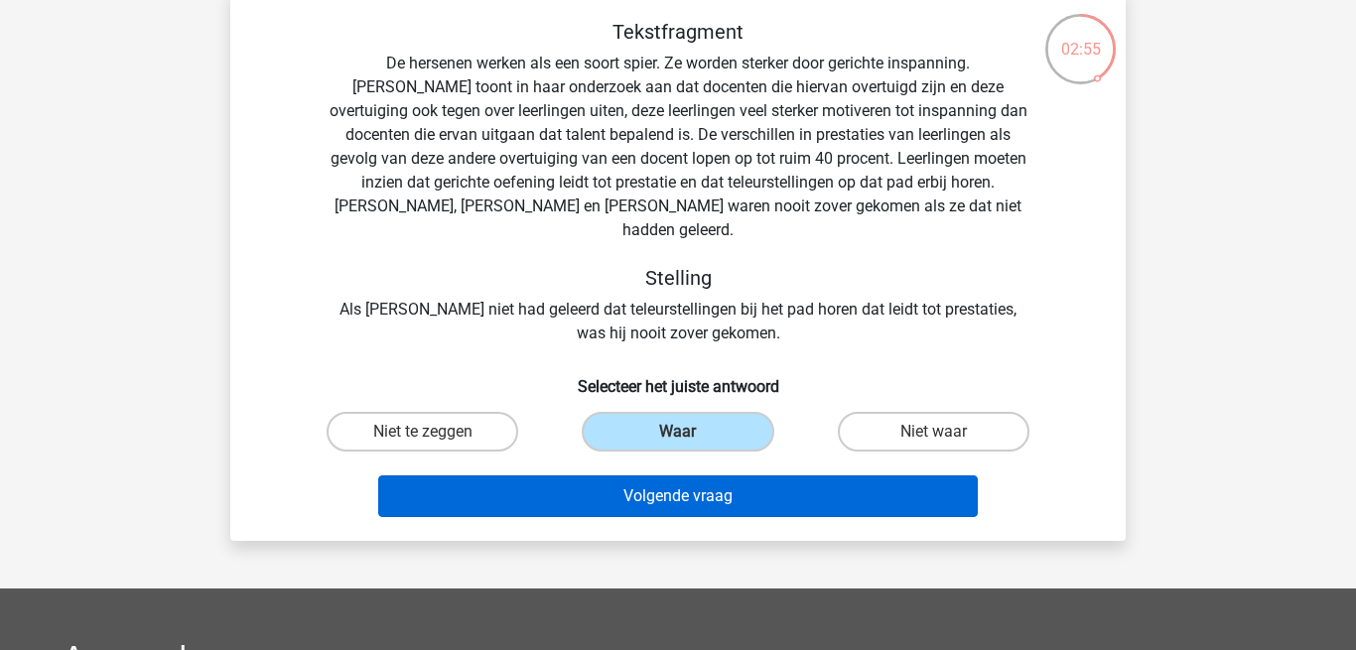
click at [633, 476] on button "Volgende vraag" at bounding box center [678, 497] width 601 height 42
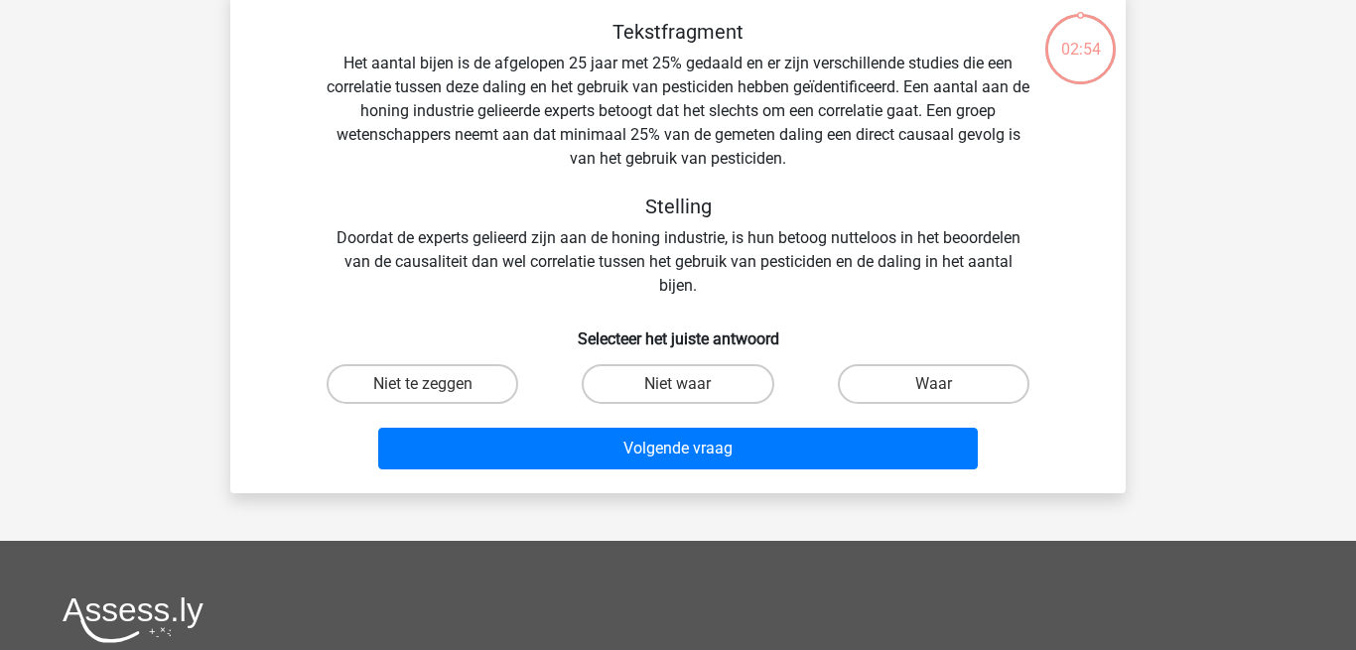
scroll to position [91, 0]
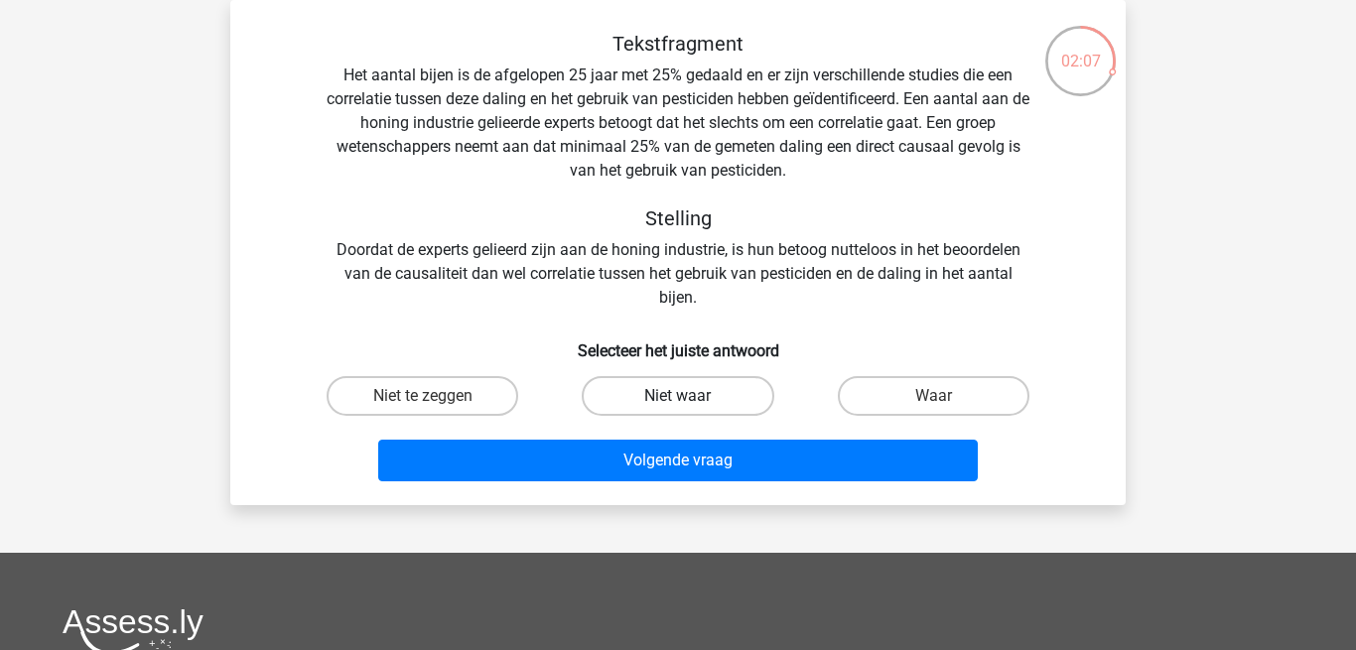
click at [635, 390] on label "Niet waar" at bounding box center [678, 396] width 192 height 40
click at [678, 396] on input "Niet waar" at bounding box center [684, 402] width 13 height 13
radio input "true"
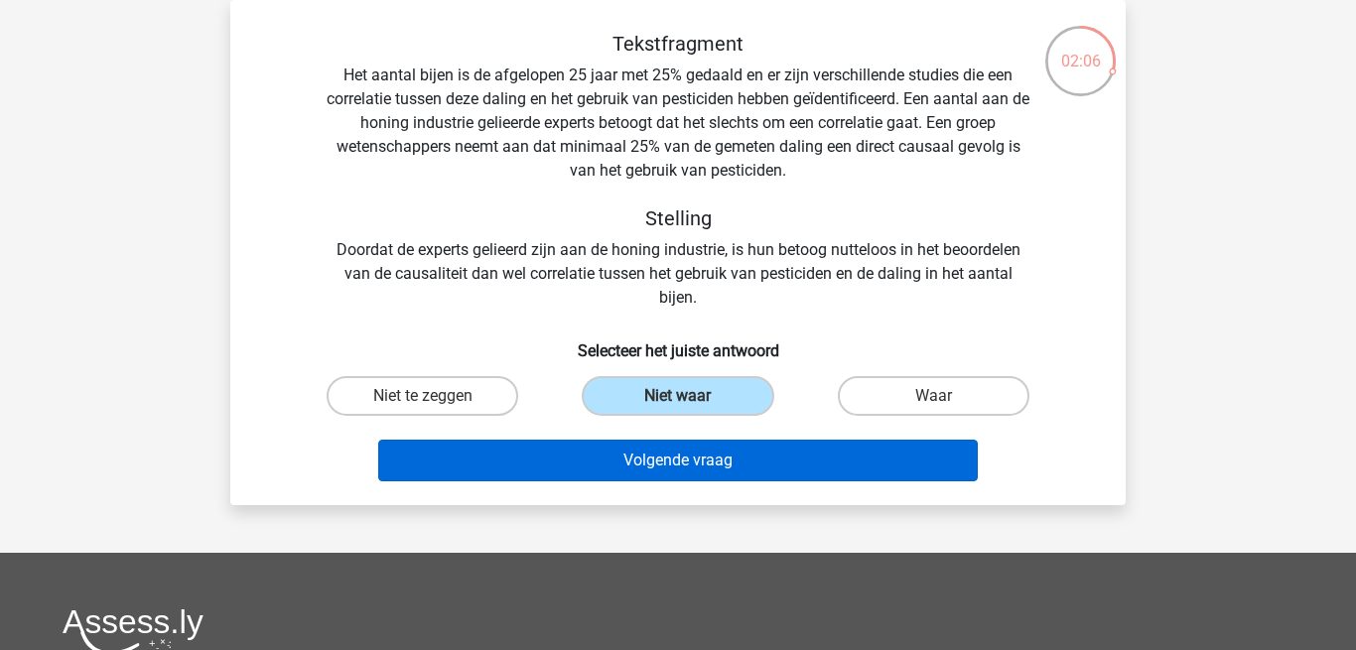
click at [640, 455] on button "Volgende vraag" at bounding box center [678, 461] width 601 height 42
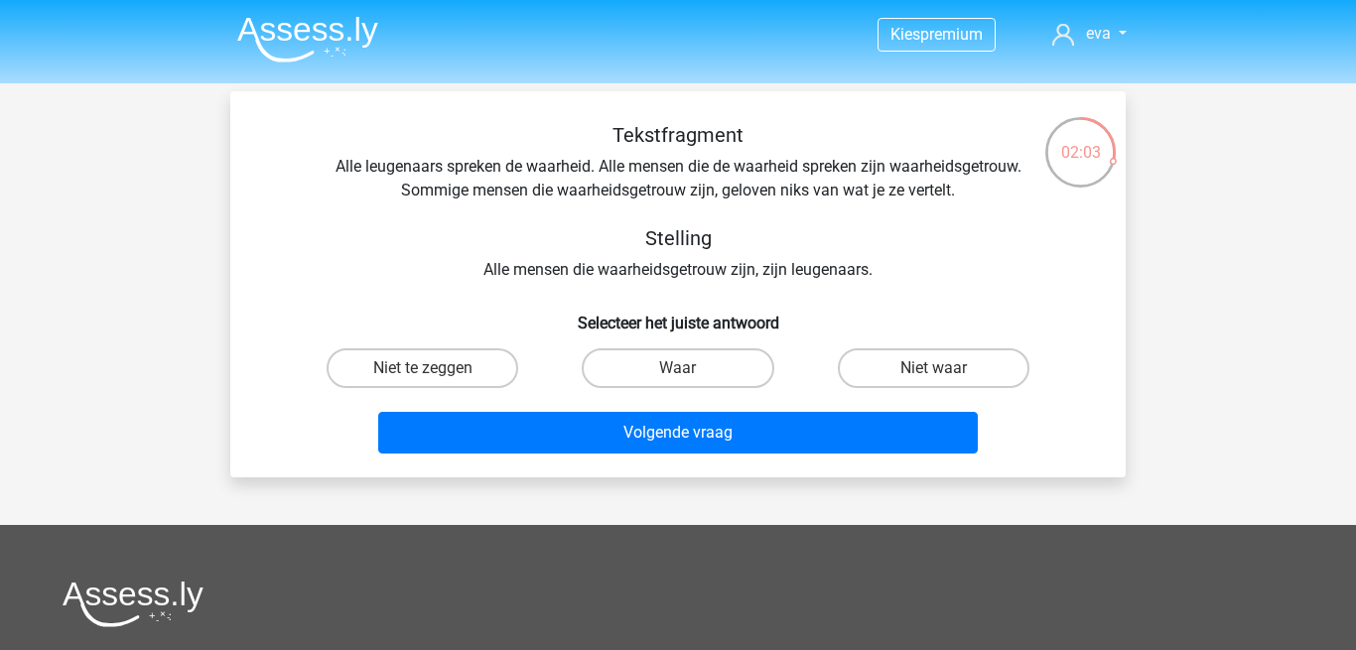
scroll to position [0, 0]
click at [917, 369] on label "Niet waar" at bounding box center [934, 369] width 192 height 40
click at [933, 369] on input "Niet waar" at bounding box center [939, 374] width 13 height 13
radio input "true"
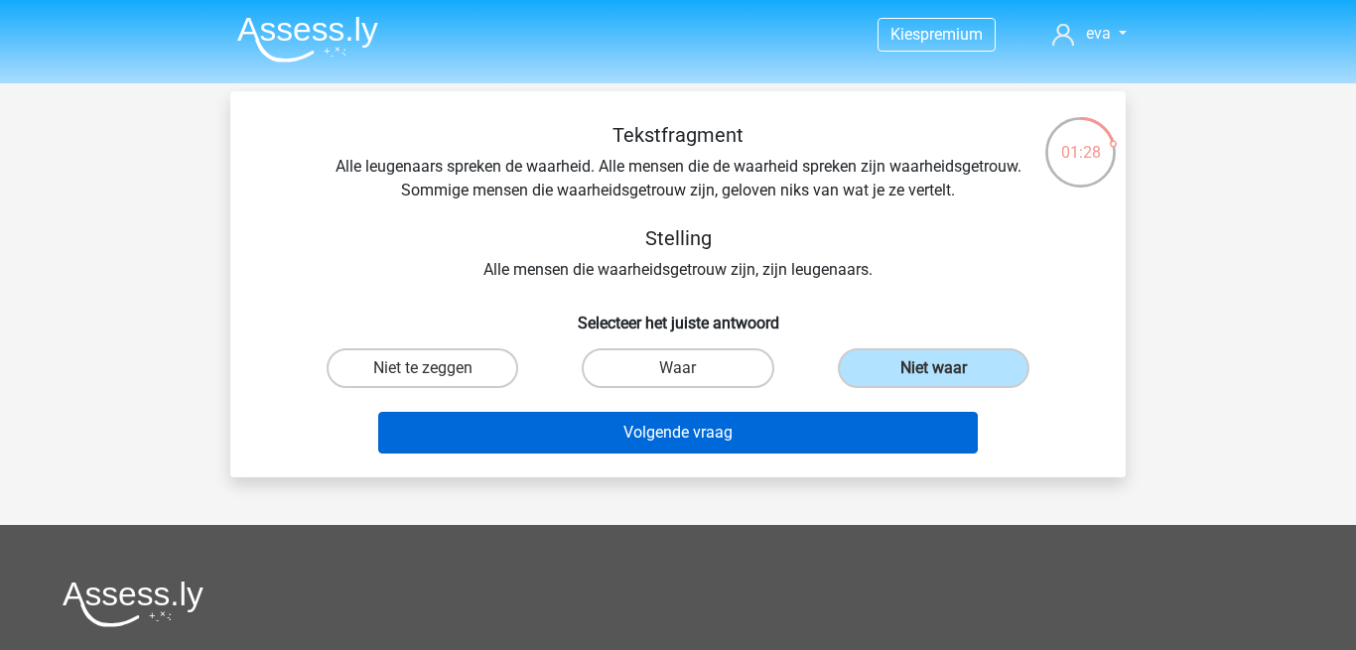
click at [777, 453] on button "Volgende vraag" at bounding box center [678, 433] width 601 height 42
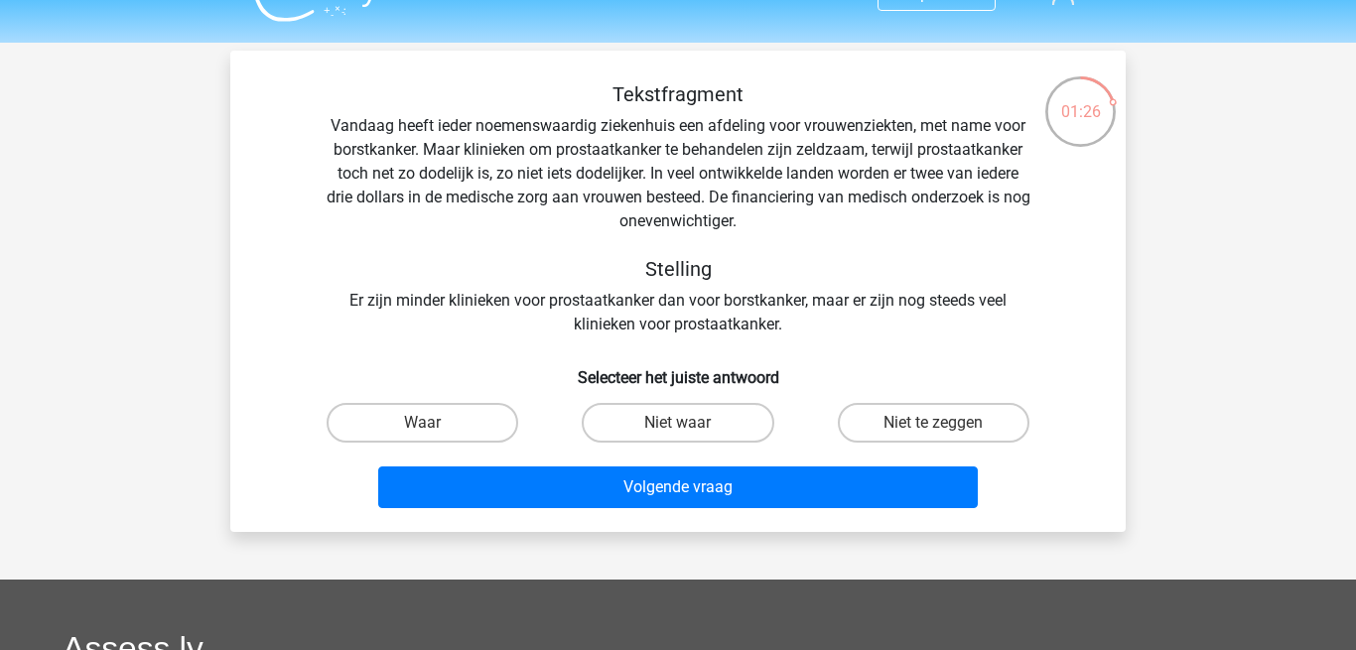
scroll to position [47, 0]
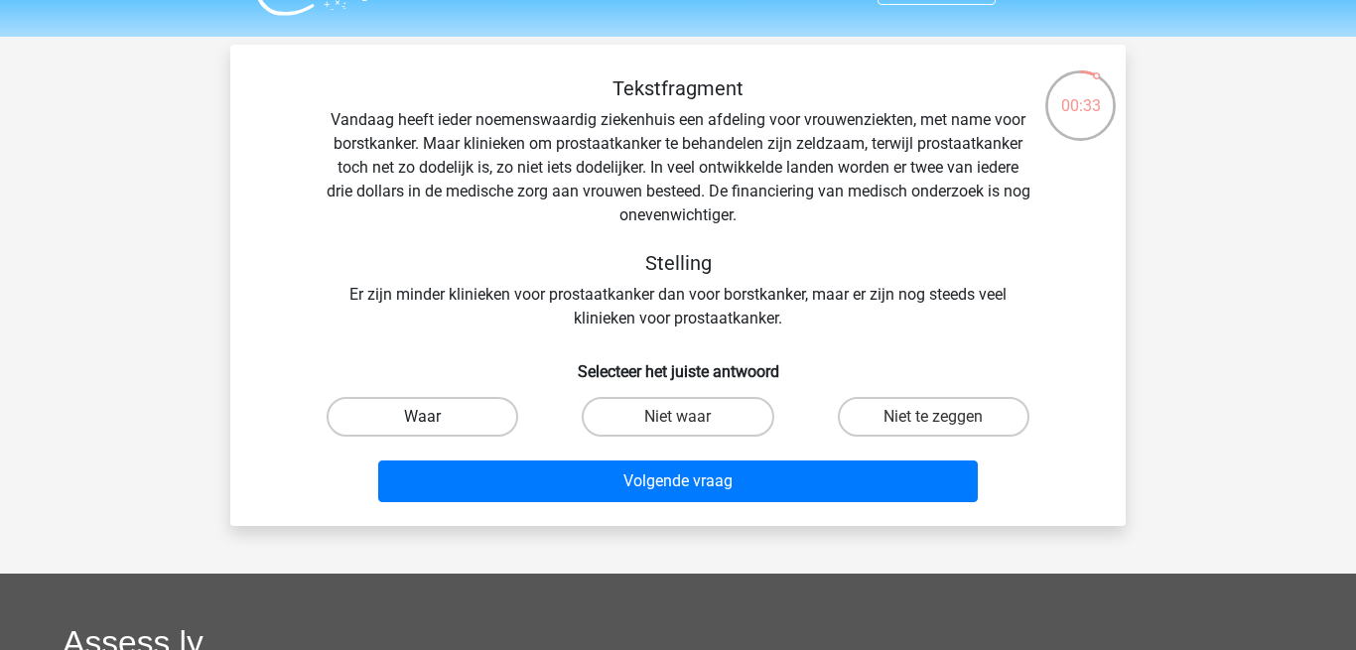
click at [437, 407] on label "Waar" at bounding box center [423, 417] width 192 height 40
click at [436, 417] on input "Waar" at bounding box center [429, 423] width 13 height 13
radio input "true"
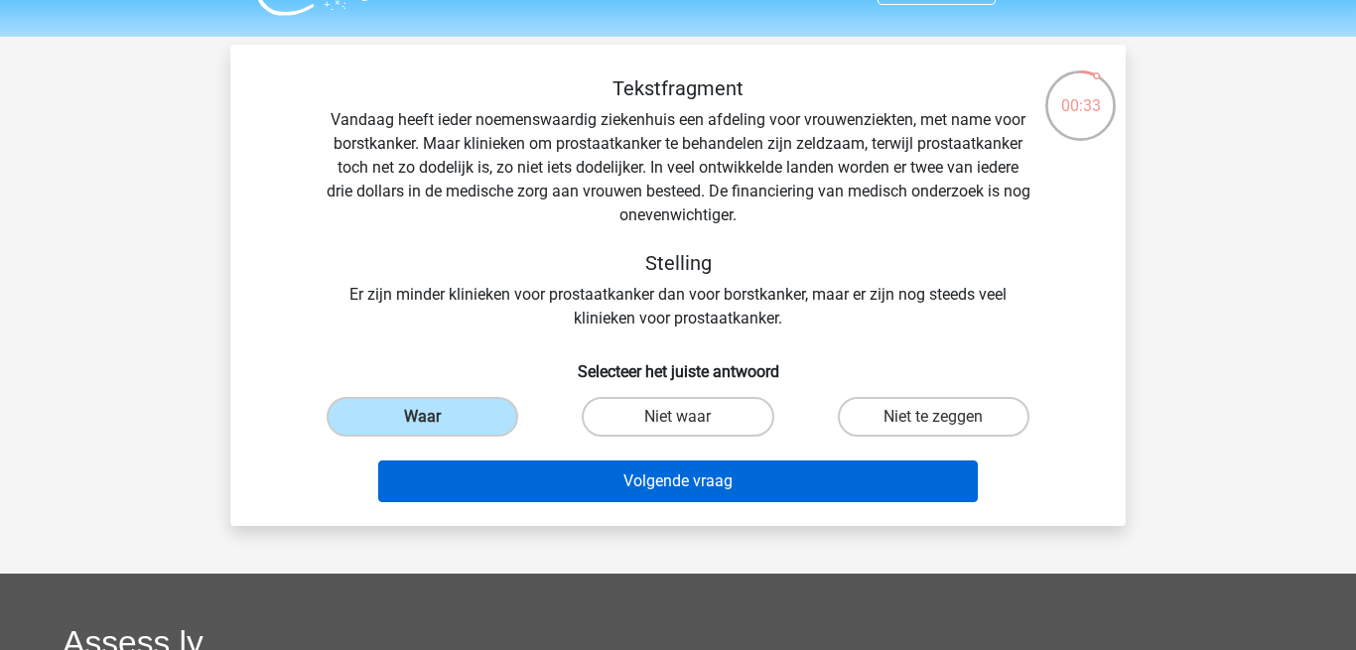
click at [530, 488] on button "Volgende vraag" at bounding box center [678, 482] width 601 height 42
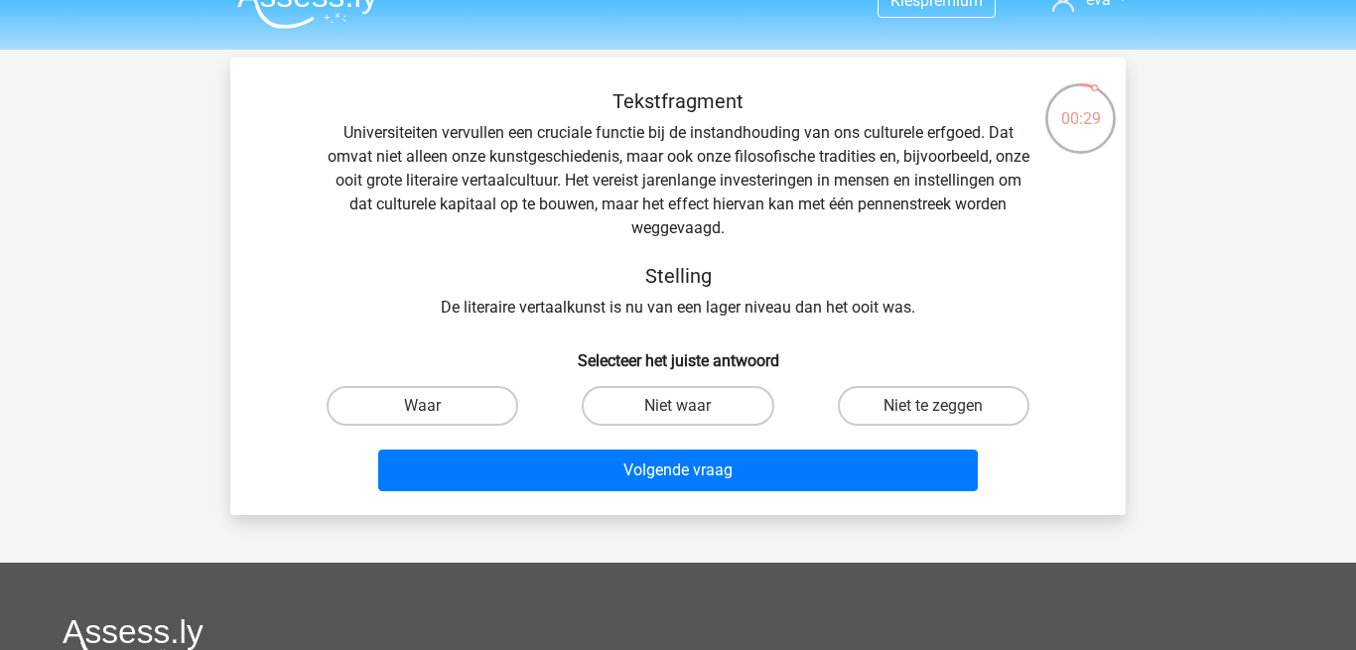
scroll to position [52, 0]
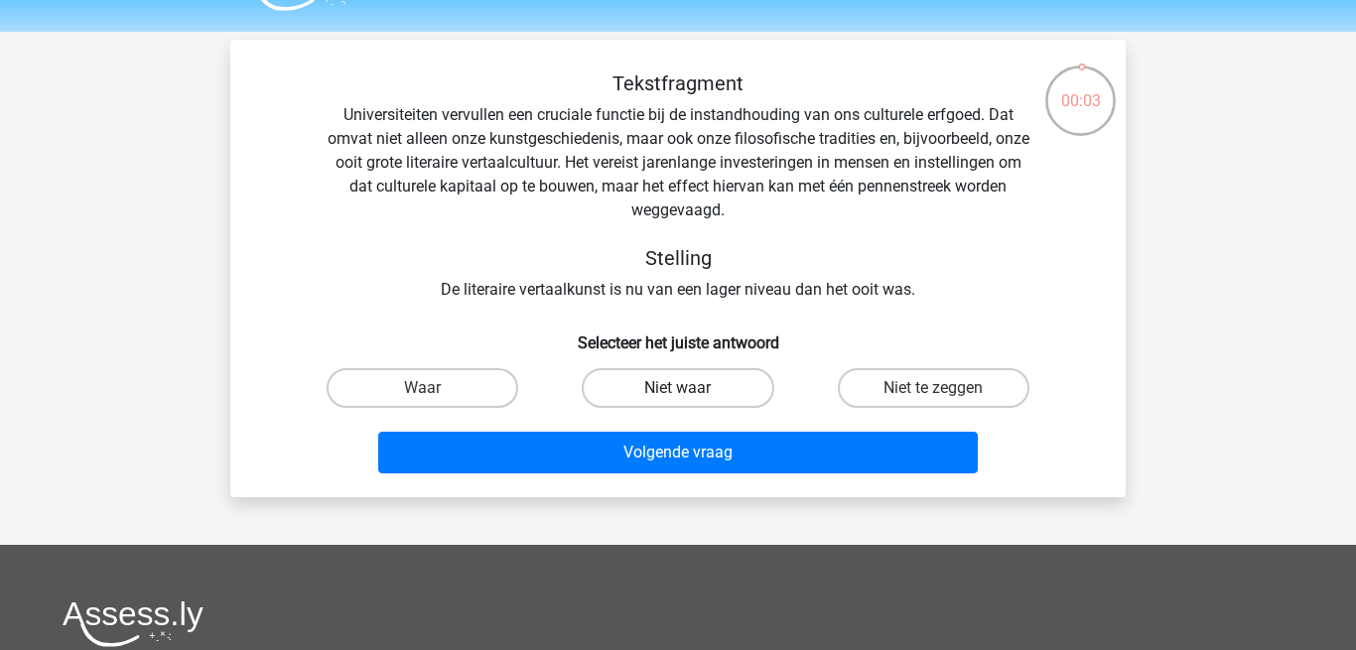
click at [617, 378] on label "Niet waar" at bounding box center [678, 388] width 192 height 40
click at [678, 388] on input "Niet waar" at bounding box center [684, 394] width 13 height 13
radio input "true"
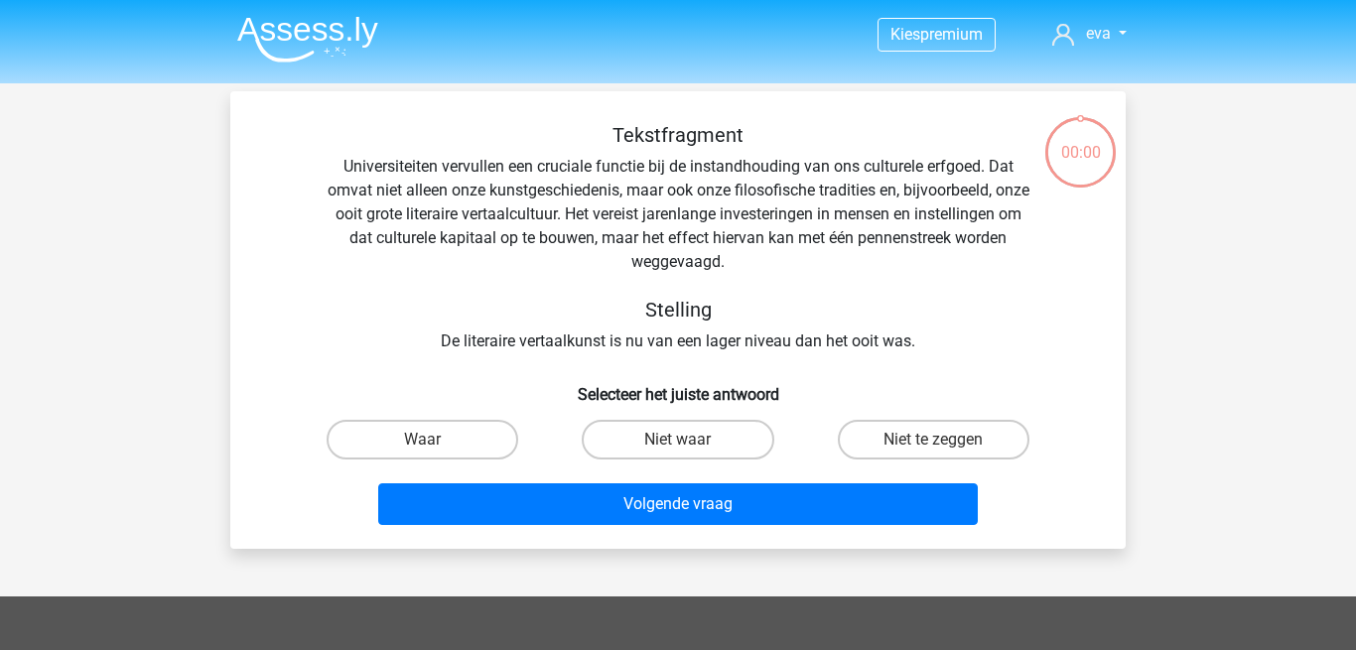
scroll to position [52, 0]
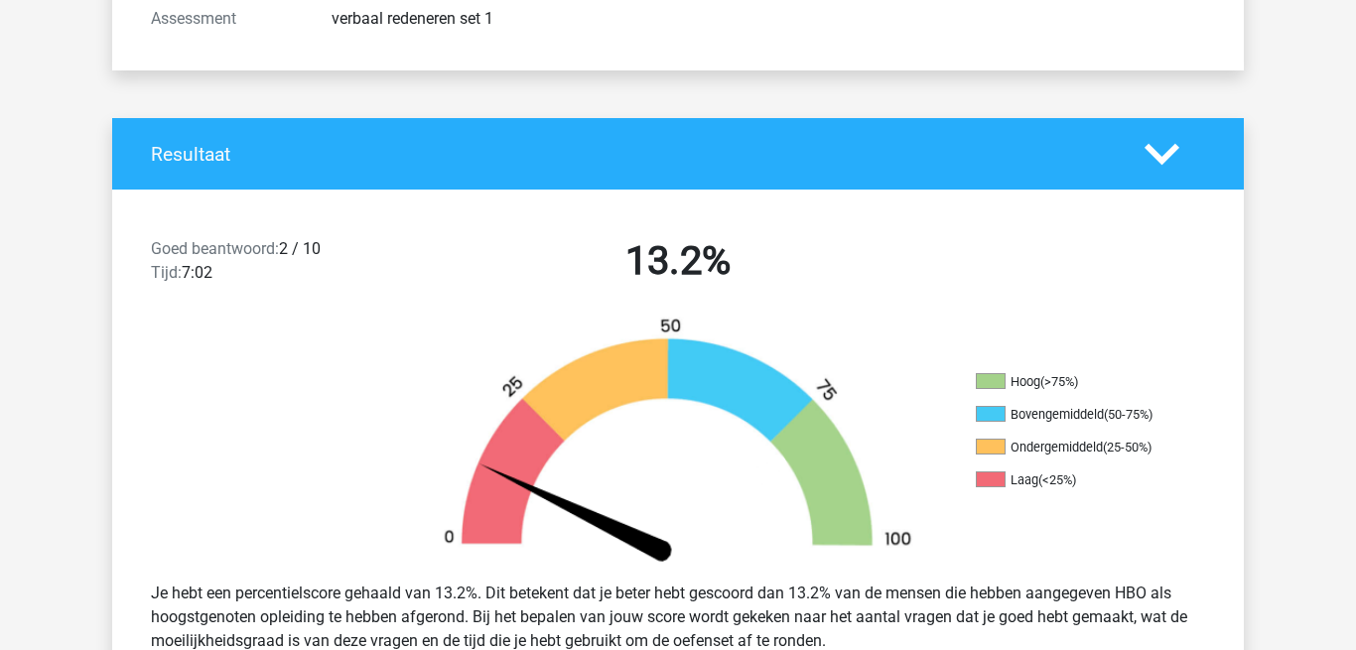
scroll to position [317, 0]
